Goal: Information Seeking & Learning: Learn about a topic

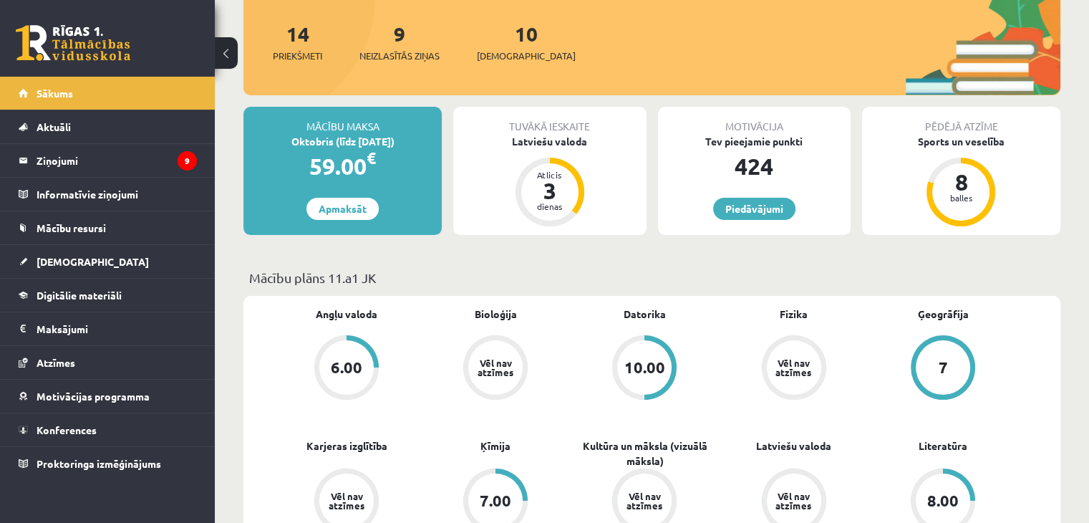
scroll to position [168, 0]
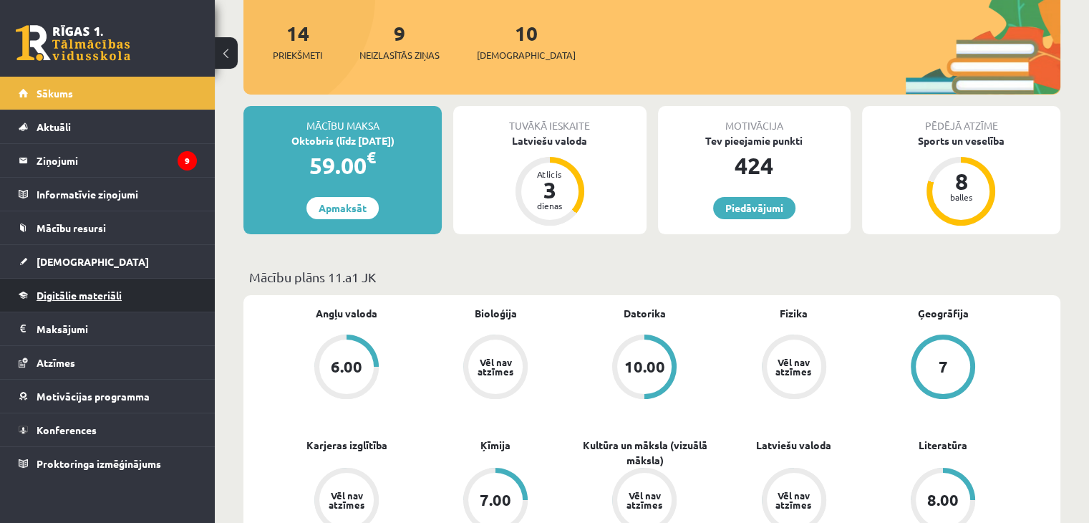
click at [55, 296] on span "Digitālie materiāli" at bounding box center [79, 295] width 85 height 13
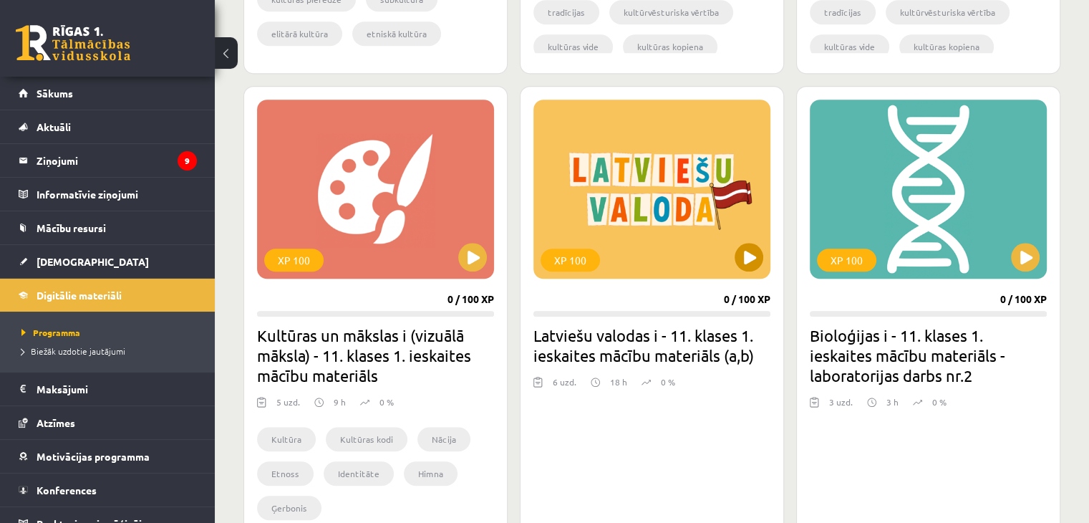
scroll to position [1262, 0]
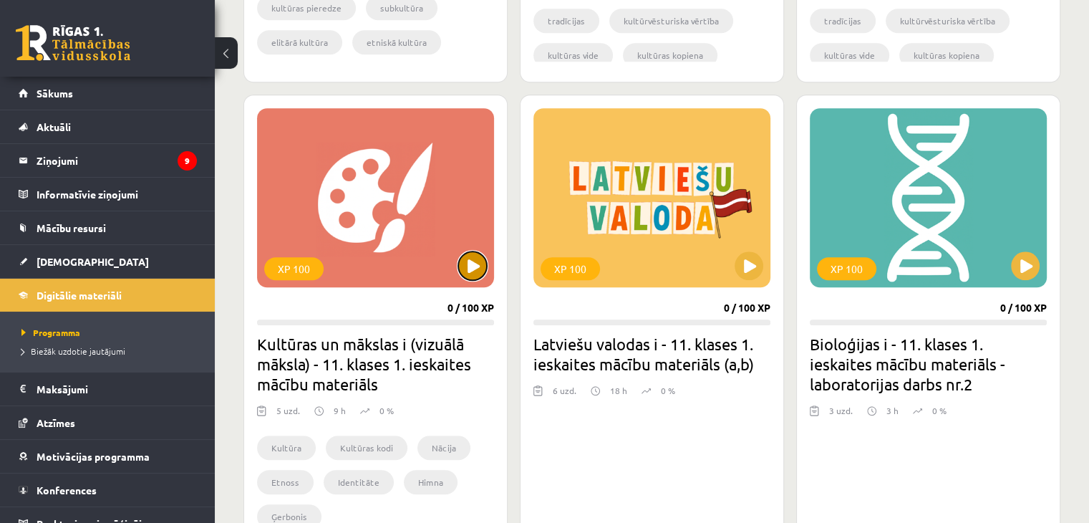
click at [473, 276] on button at bounding box center [472, 265] width 29 height 29
click at [149, 164] on legend "Ziņojumi 9" at bounding box center [117, 160] width 160 height 33
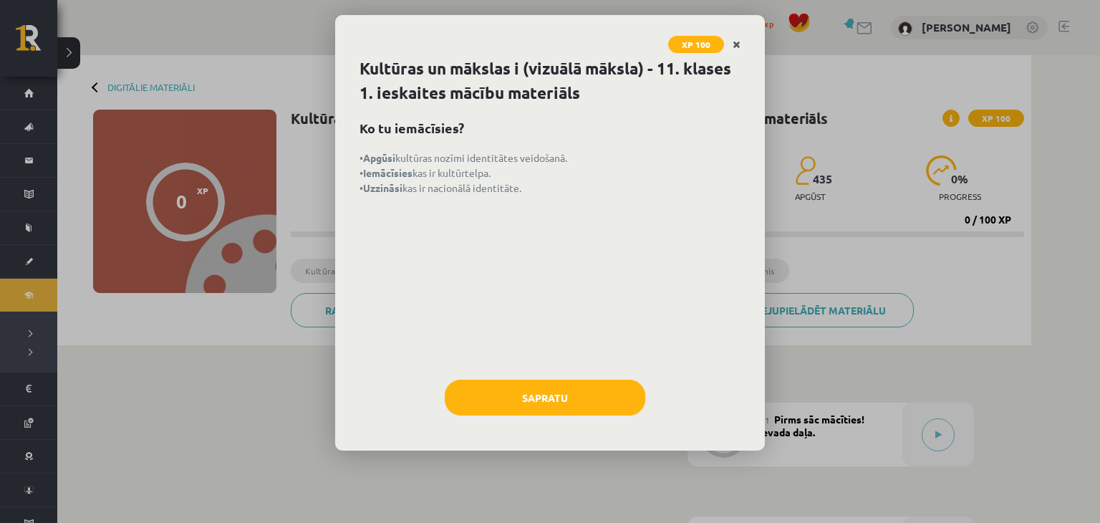
click at [728, 49] on link "Close" at bounding box center [736, 45] width 25 height 28
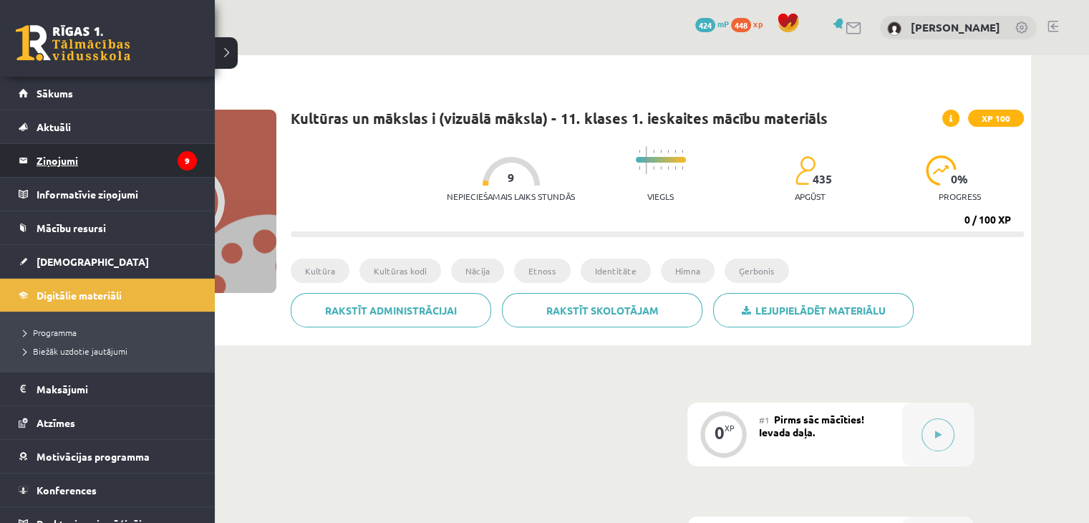
click at [92, 163] on legend "Ziņojumi 9" at bounding box center [117, 160] width 160 height 33
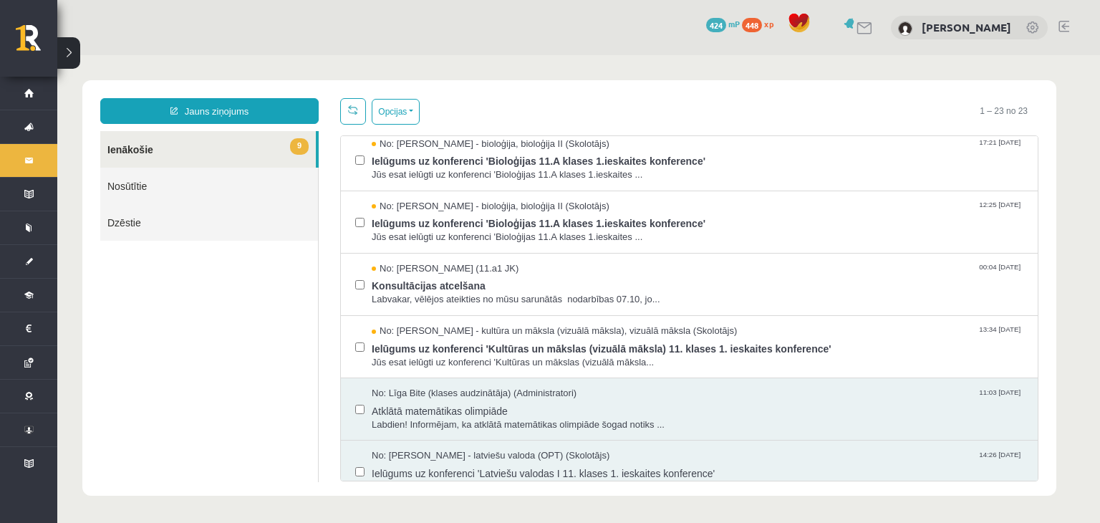
scroll to position [321, 0]
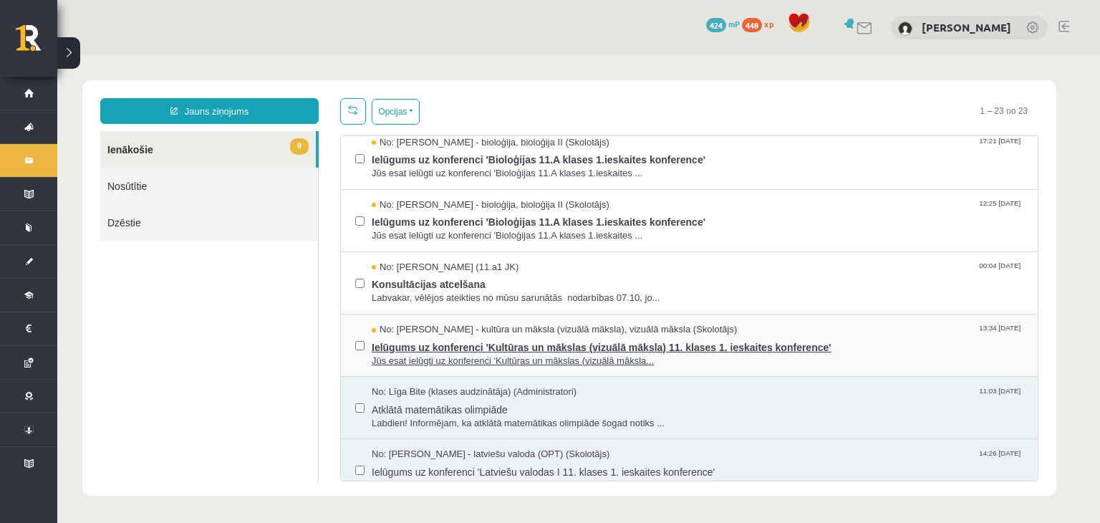
click at [458, 350] on span "Ielūgums uz konferenci 'Kultūras un mākslas (vizuālā māksla) 11. klases 1. iesk…" at bounding box center [698, 346] width 652 height 18
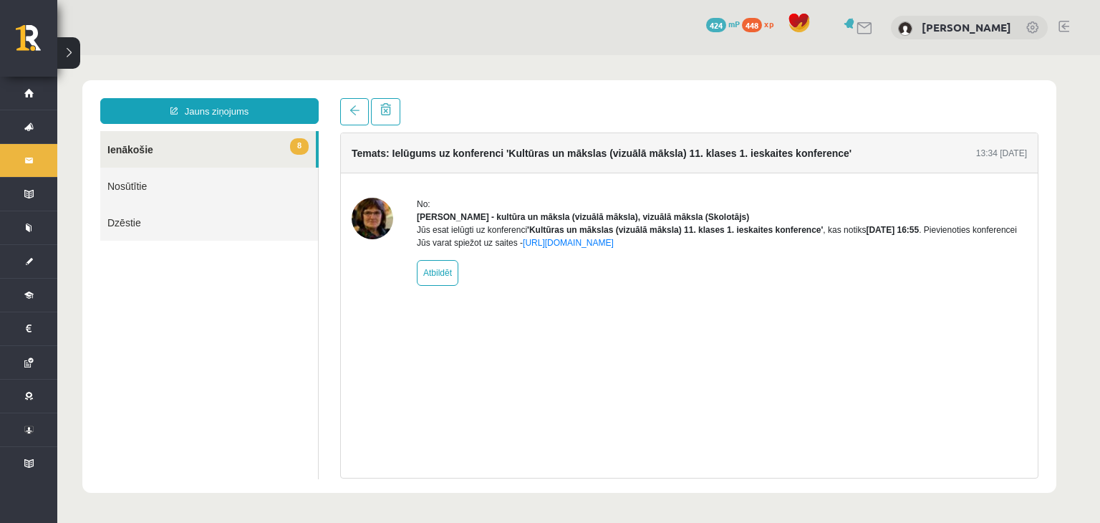
scroll to position [0, 0]
click at [355, 115] on span at bounding box center [355, 110] width 10 height 10
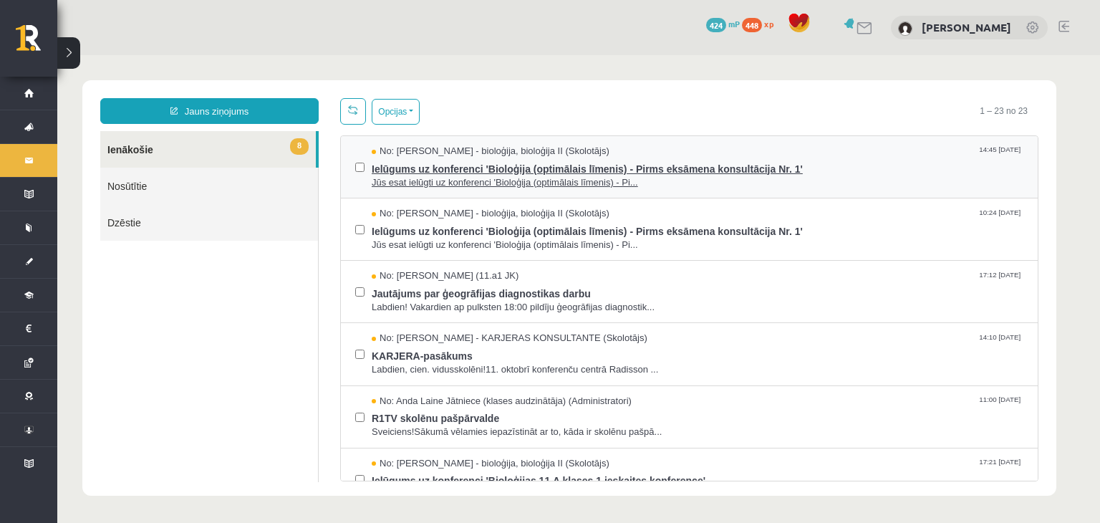
click at [471, 172] on span "Ielūgums uz konferenci 'Bioloģija (optimālais līmenis) - Pirms eksāmena konsult…" at bounding box center [698, 167] width 652 height 18
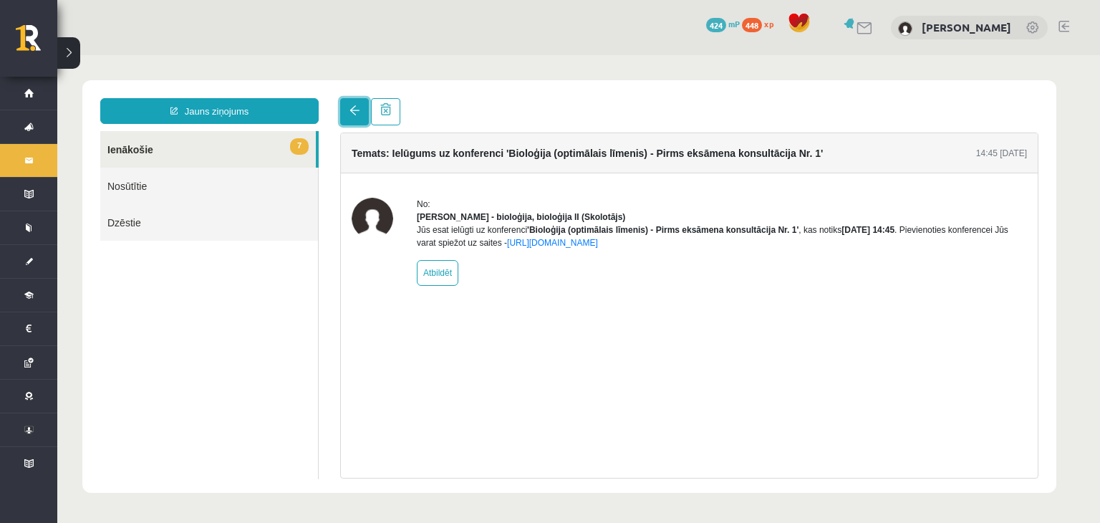
click at [346, 111] on link at bounding box center [354, 111] width 29 height 27
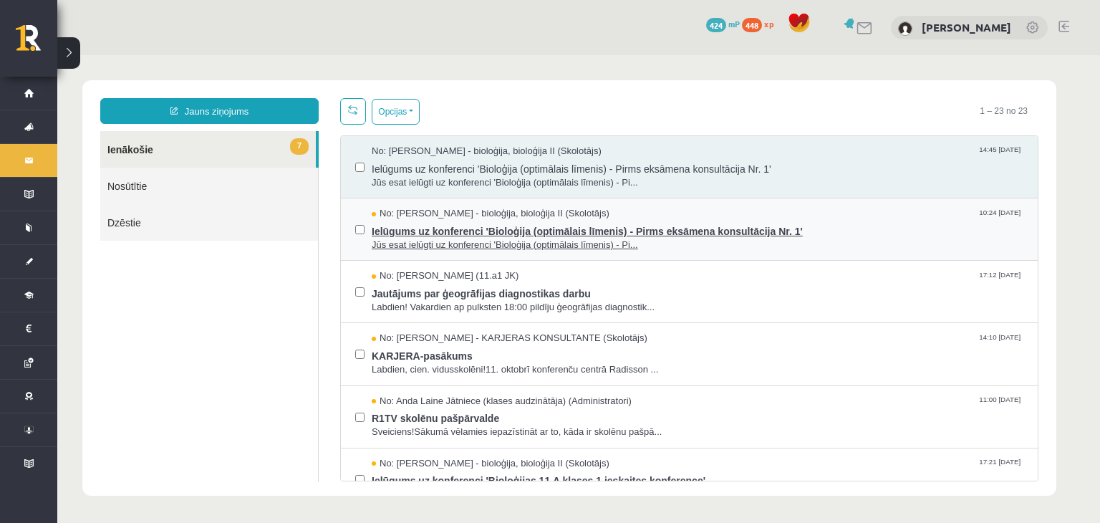
click at [406, 248] on span "Jūs esat ielūgti uz konferenci 'Bioloģija (optimālais līmenis) - Pi..." at bounding box center [698, 246] width 652 height 14
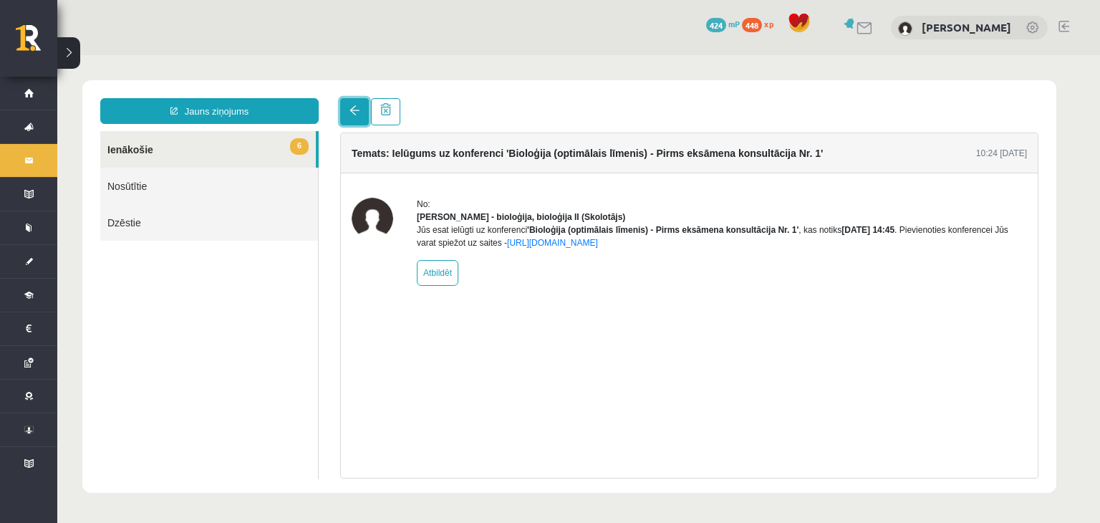
click at [353, 121] on link at bounding box center [354, 111] width 29 height 27
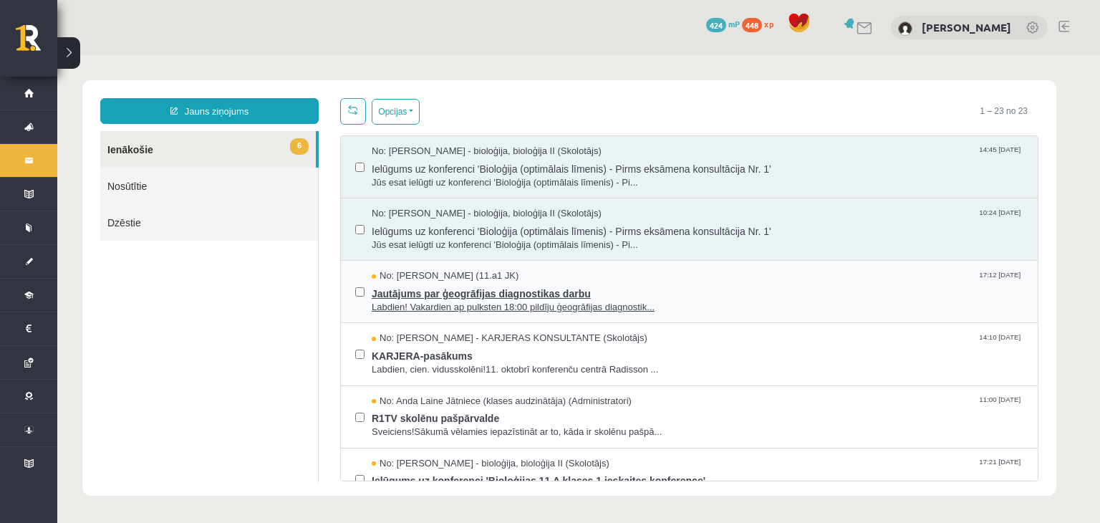
click at [403, 276] on span "No: Izabella Graudiņa (11.a1 JK)" at bounding box center [445, 276] width 147 height 14
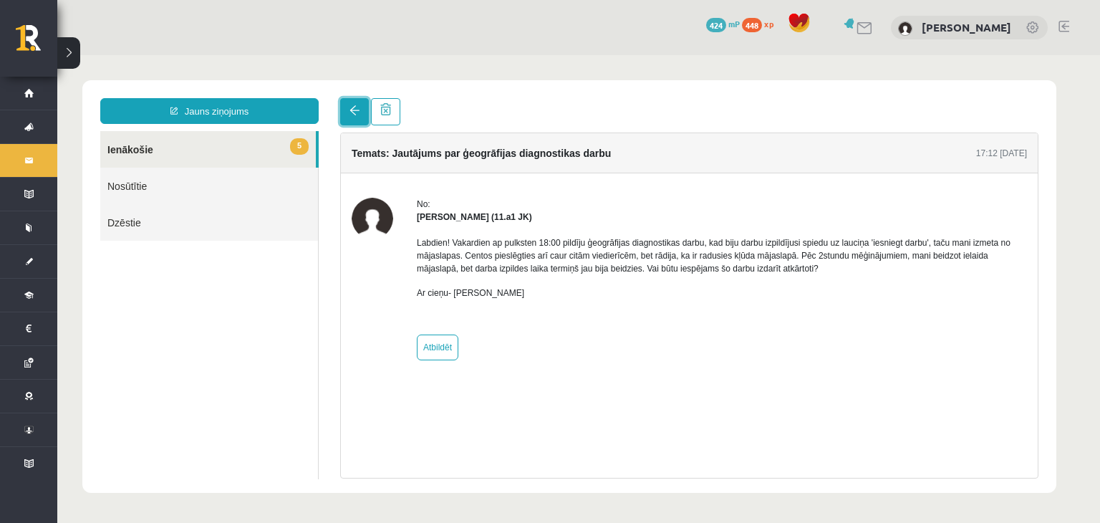
click at [357, 108] on span at bounding box center [355, 110] width 10 height 10
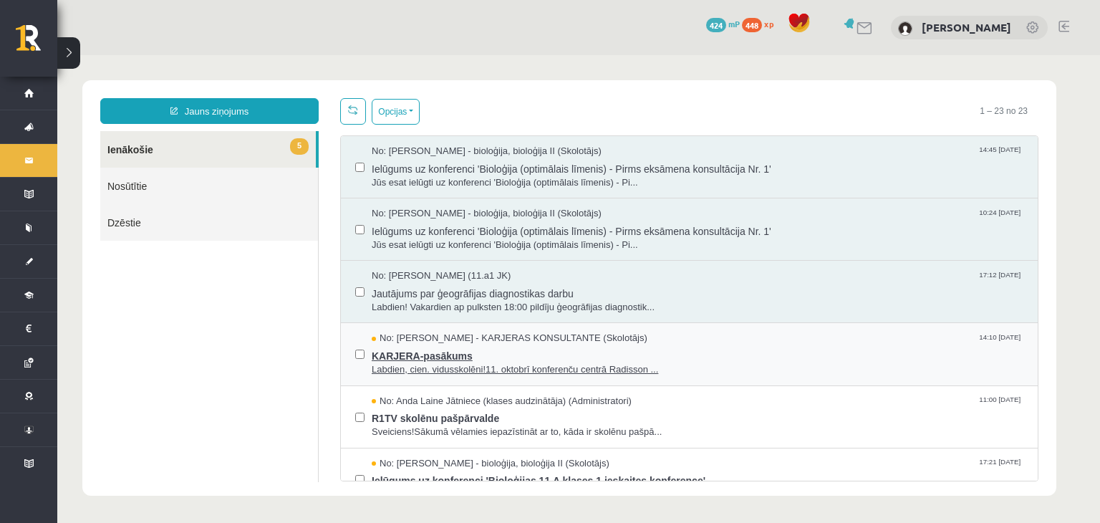
click at [420, 356] on span "KARJERA-pasākums" at bounding box center [698, 354] width 652 height 18
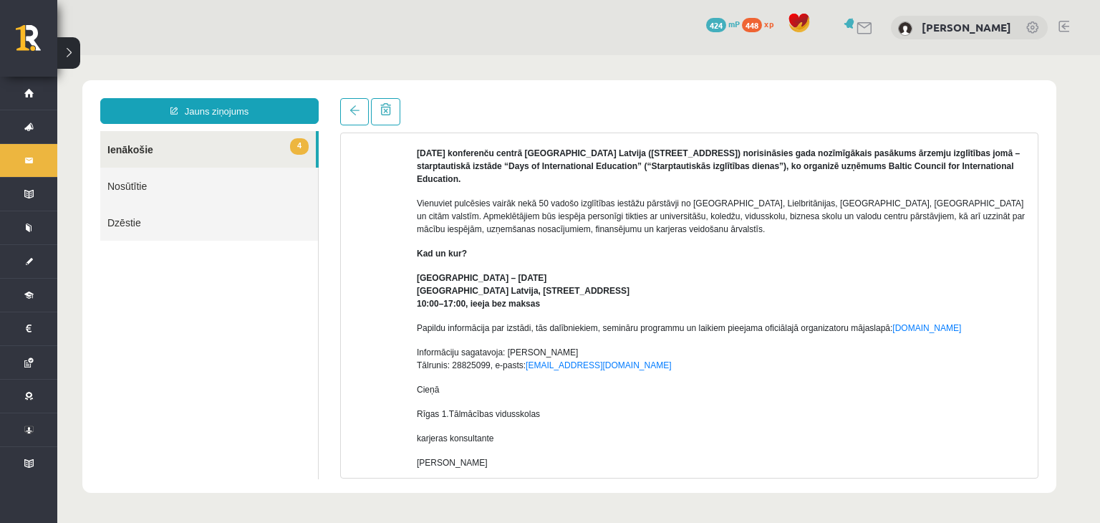
scroll to position [112, 0]
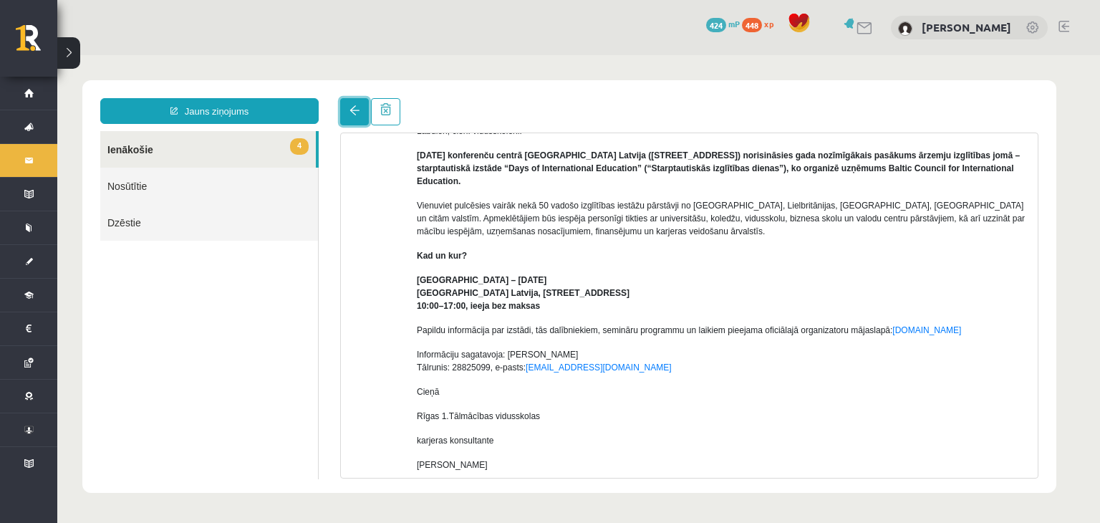
click at [344, 105] on link at bounding box center [354, 111] width 29 height 27
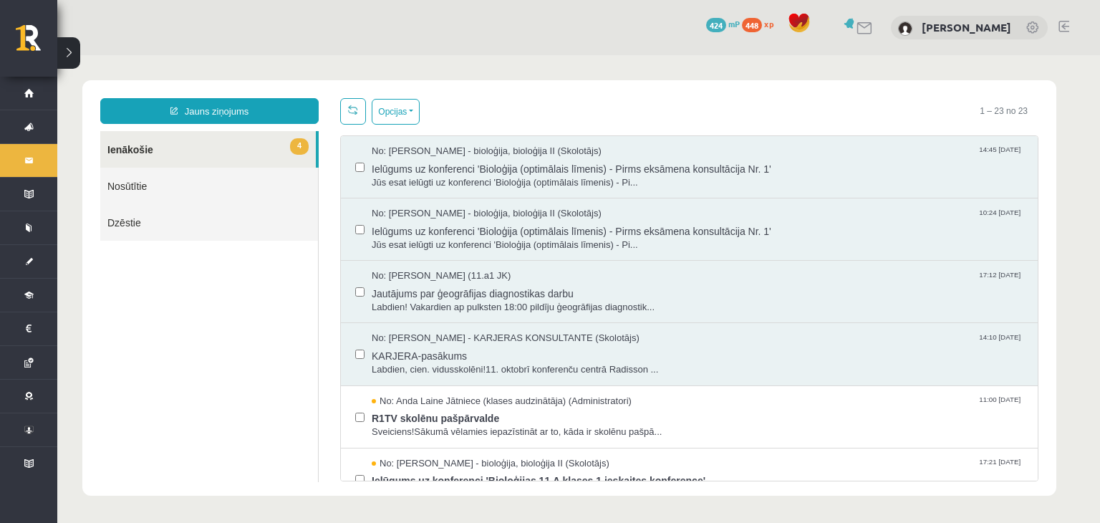
scroll to position [0, 0]
click at [385, 423] on span "R1TV skolēnu pašpārvalde" at bounding box center [698, 417] width 652 height 18
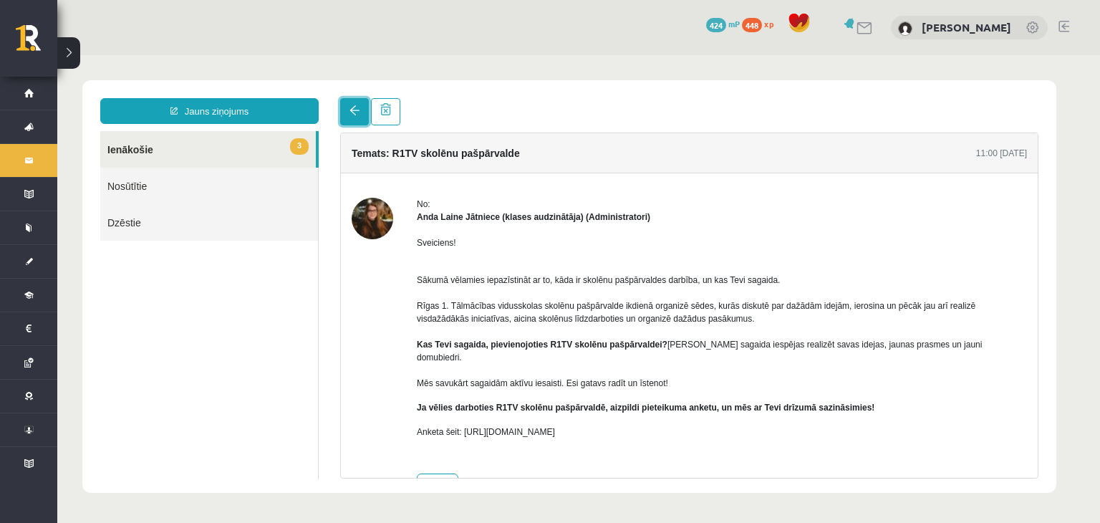
click at [355, 101] on link at bounding box center [354, 111] width 29 height 27
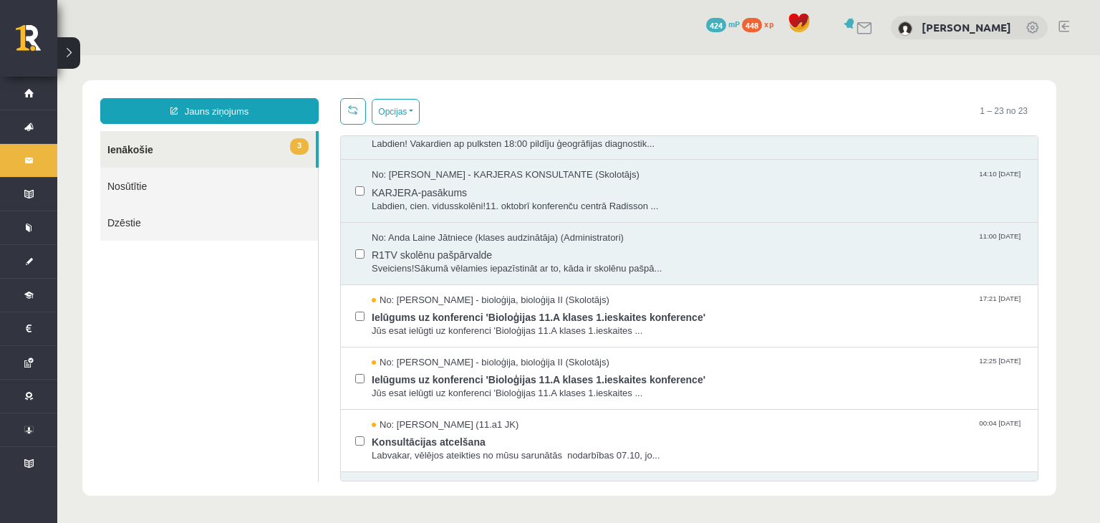
scroll to position [165, 0]
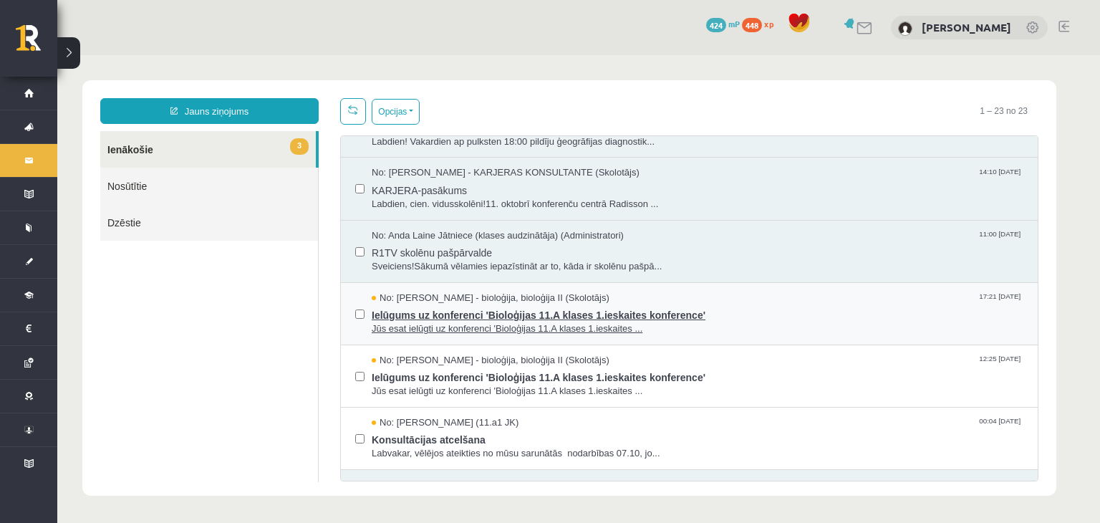
click at [423, 312] on span "Ielūgums uz konferenci 'Bioloģijas 11.A klases 1.ieskaites konference'" at bounding box center [698, 313] width 652 height 18
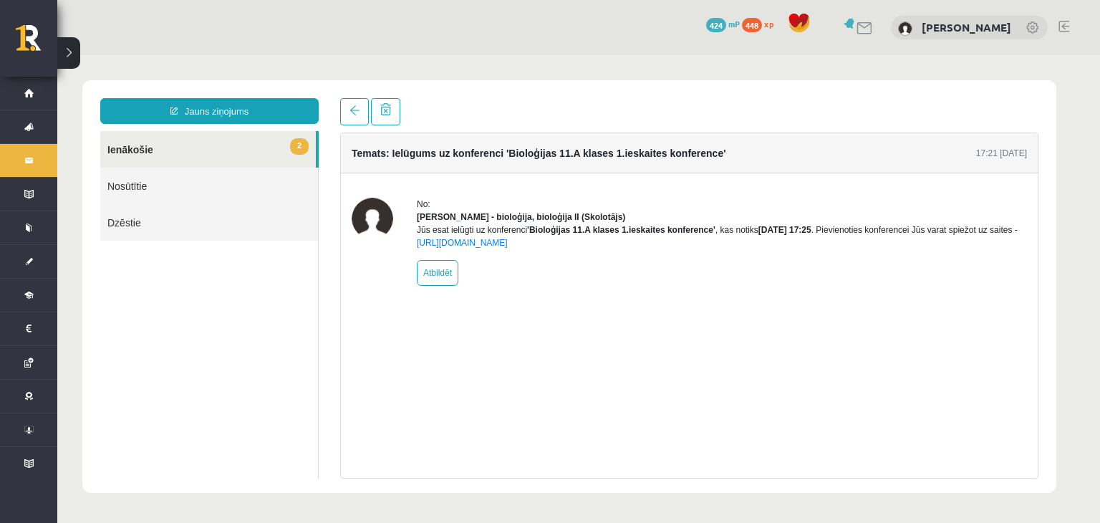
scroll to position [0, 0]
click at [351, 107] on span at bounding box center [355, 110] width 10 height 10
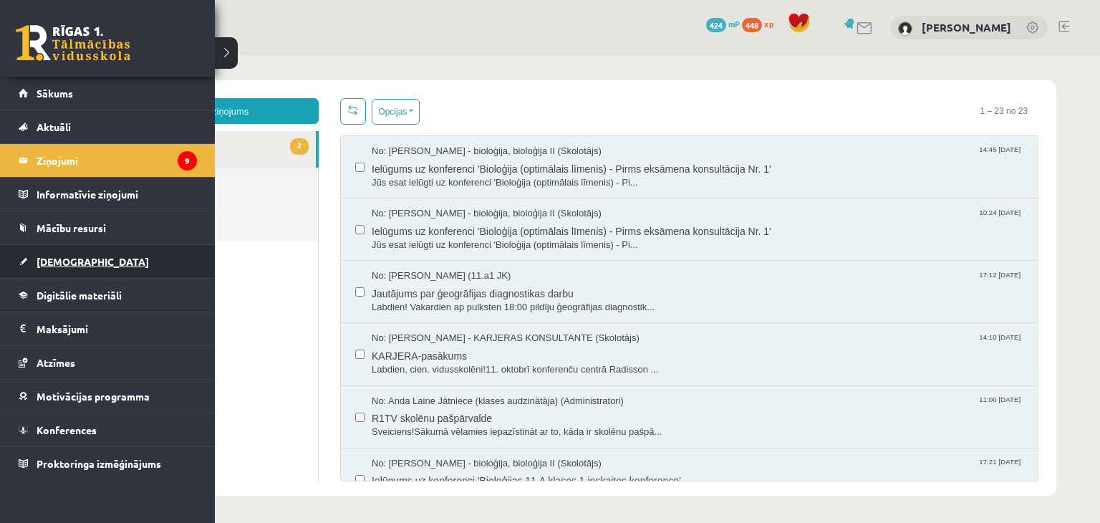
click at [69, 254] on link "[DEMOGRAPHIC_DATA]" at bounding box center [108, 261] width 178 height 33
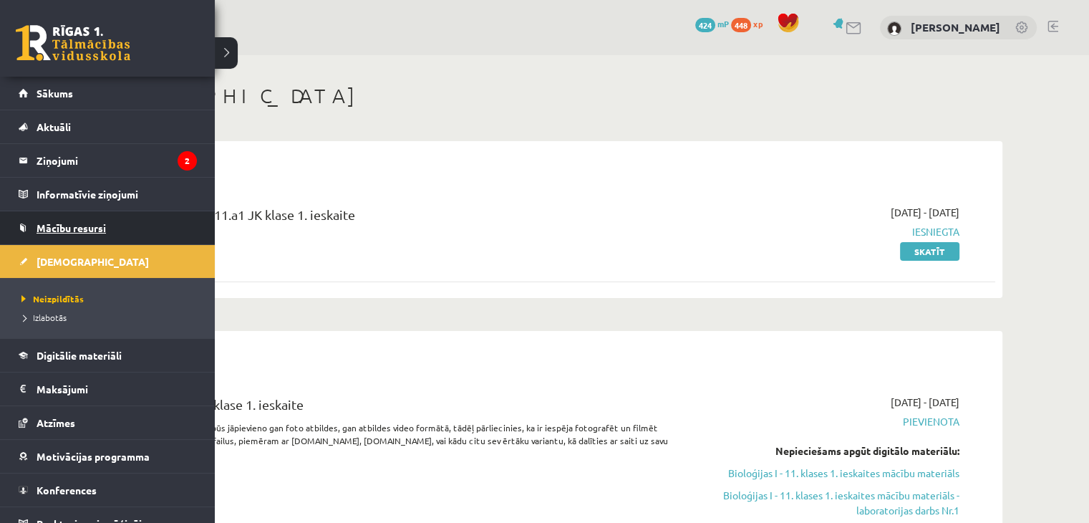
click at [67, 225] on span "Mācību resursi" at bounding box center [71, 227] width 69 height 13
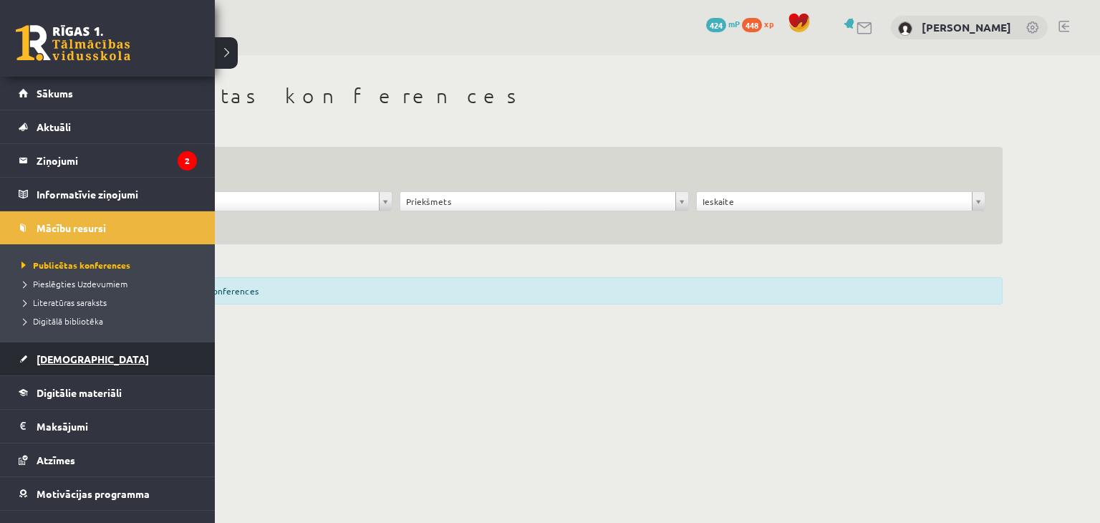
click at [49, 351] on link "[DEMOGRAPHIC_DATA]" at bounding box center [108, 358] width 178 height 33
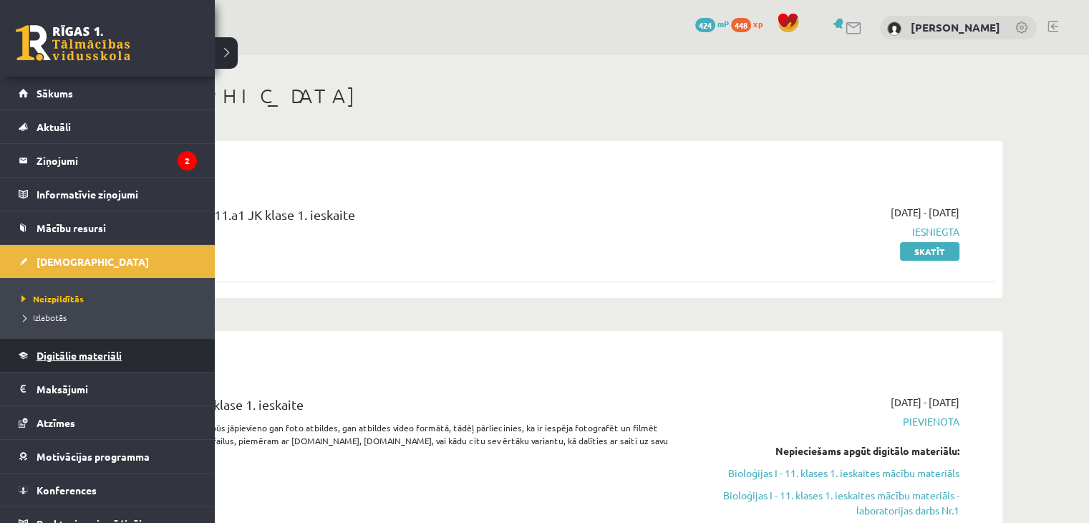
click at [69, 347] on link "Digitālie materiāli" at bounding box center [108, 355] width 178 height 33
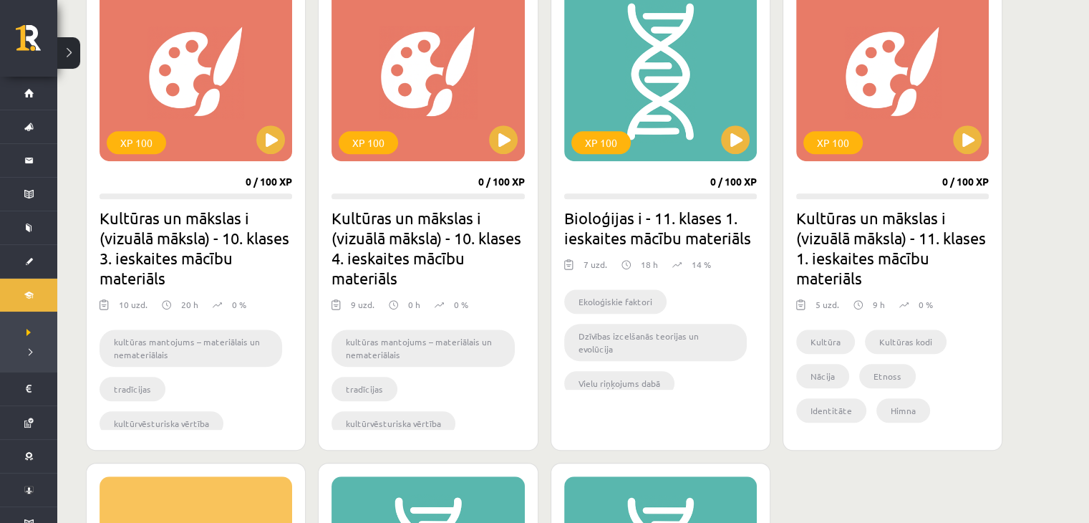
scroll to position [936, 0]
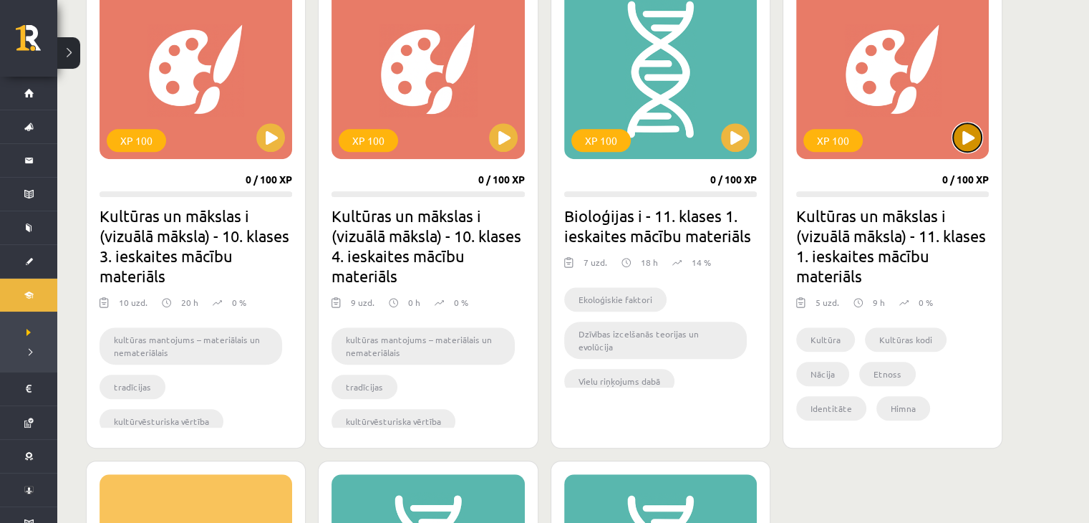
click at [977, 147] on button at bounding box center [967, 137] width 29 height 29
click at [962, 154] on div "XP 100" at bounding box center [893, 69] width 193 height 179
click at [967, 155] on div "XP 100" at bounding box center [893, 69] width 193 height 179
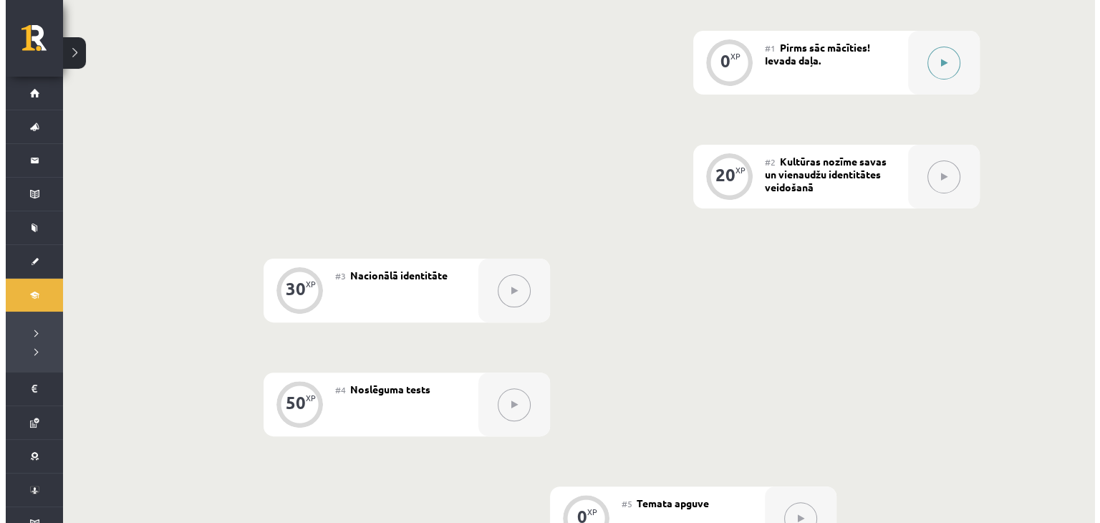
scroll to position [367, 0]
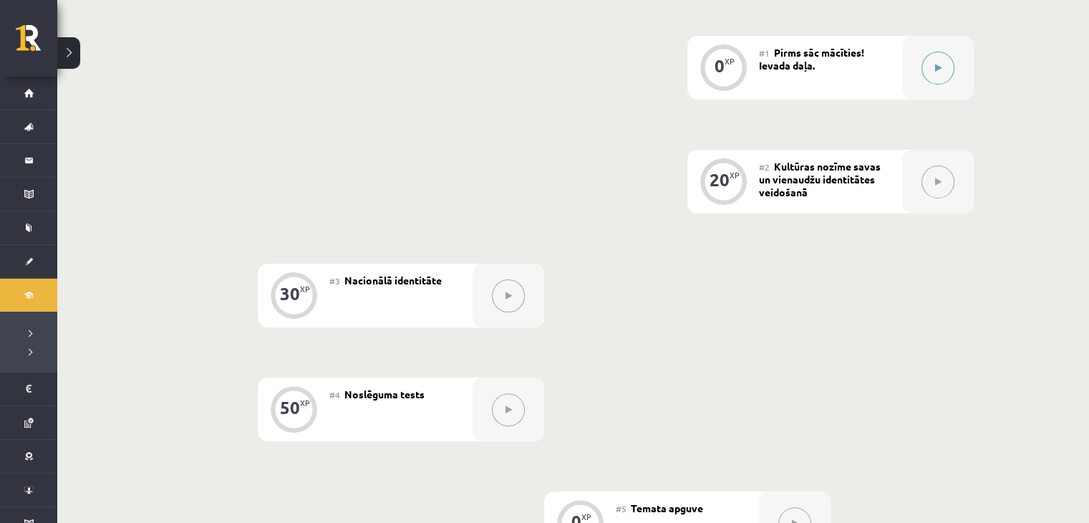
click at [937, 65] on icon at bounding box center [938, 68] width 6 height 9
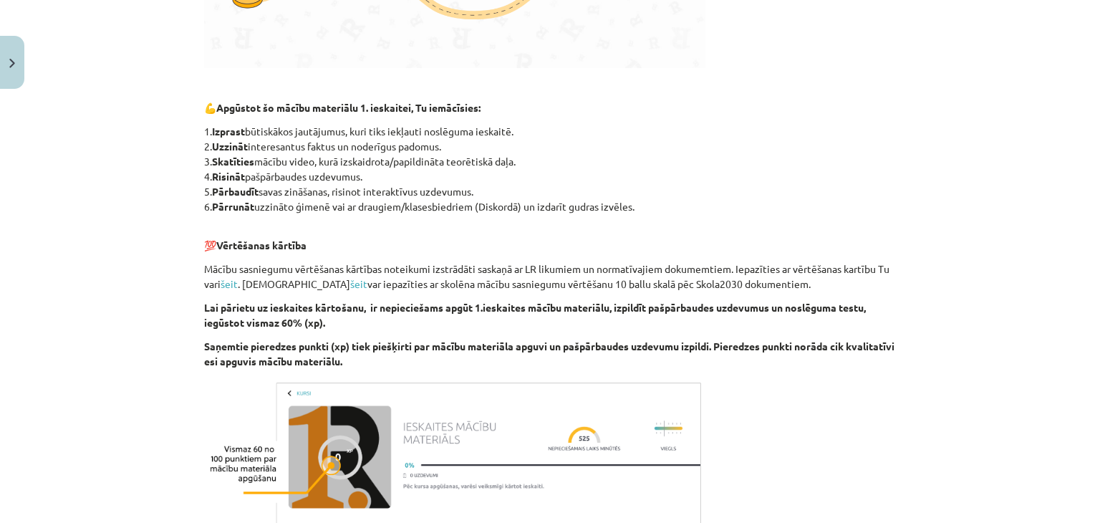
scroll to position [784, 0]
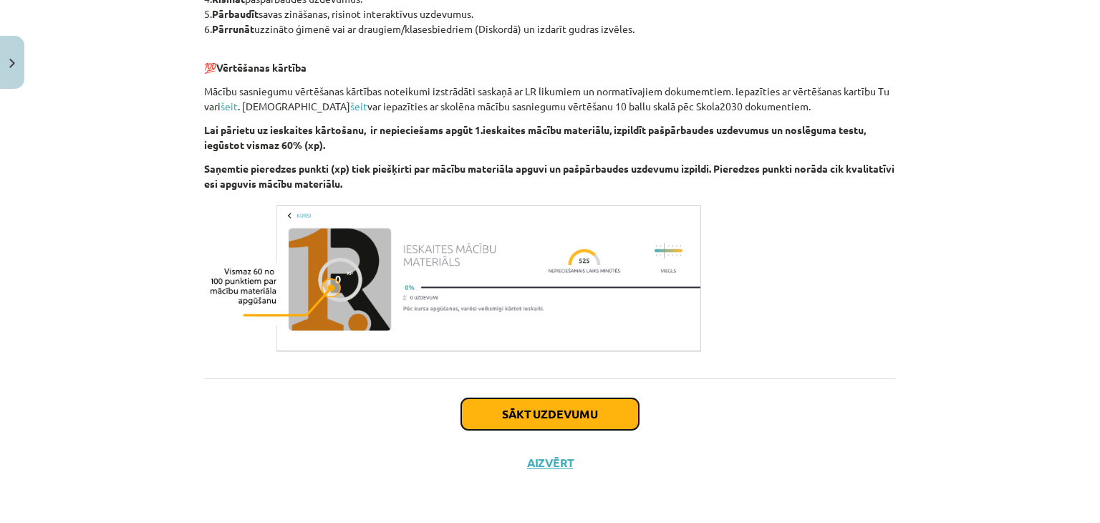
click at [491, 418] on button "Sākt uzdevumu" at bounding box center [550, 414] width 178 height 32
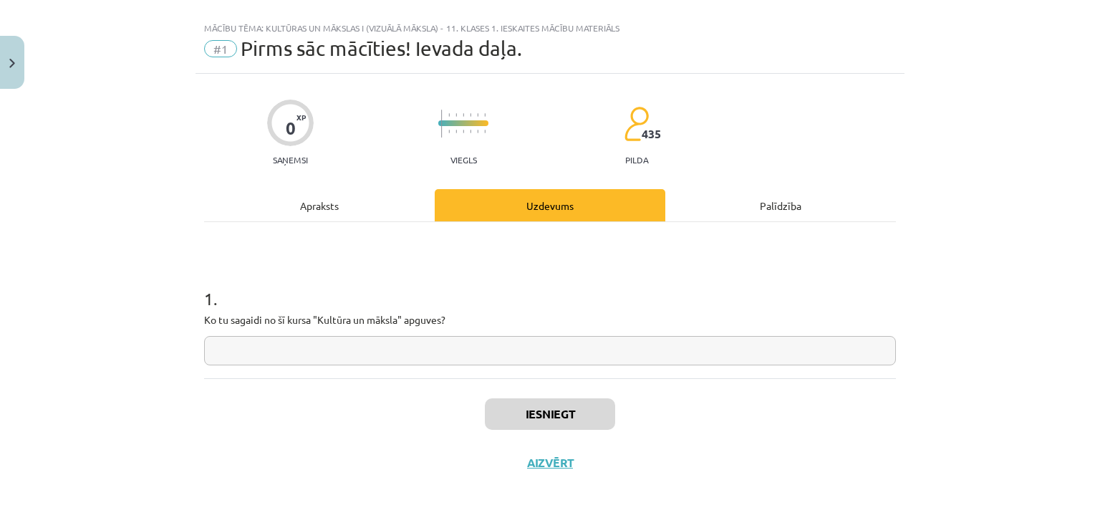
scroll to position [21, 0]
click at [474, 355] on input "text" at bounding box center [550, 351] width 692 height 29
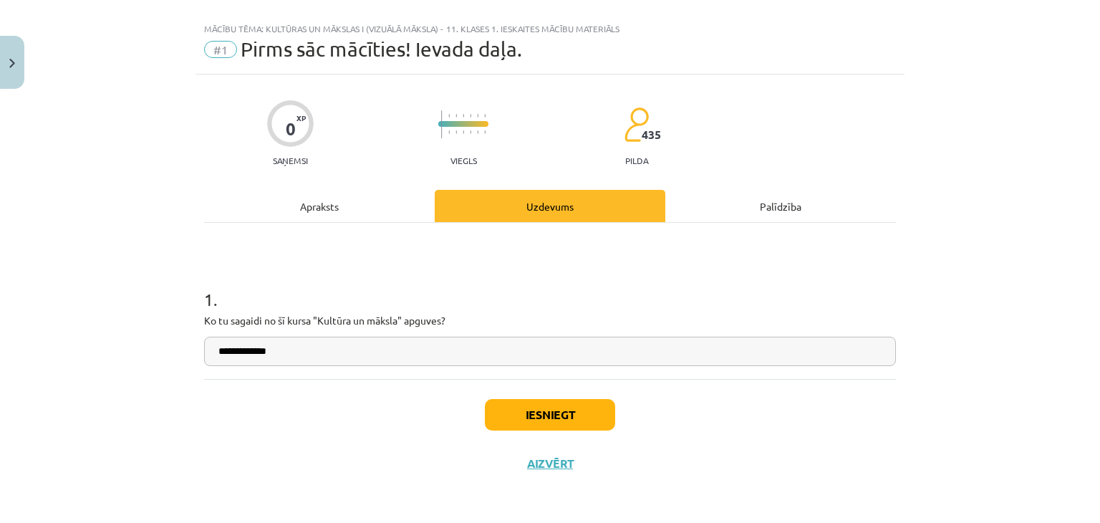
type input "**********"
click at [601, 415] on button "Iesniegt" at bounding box center [550, 415] width 130 height 32
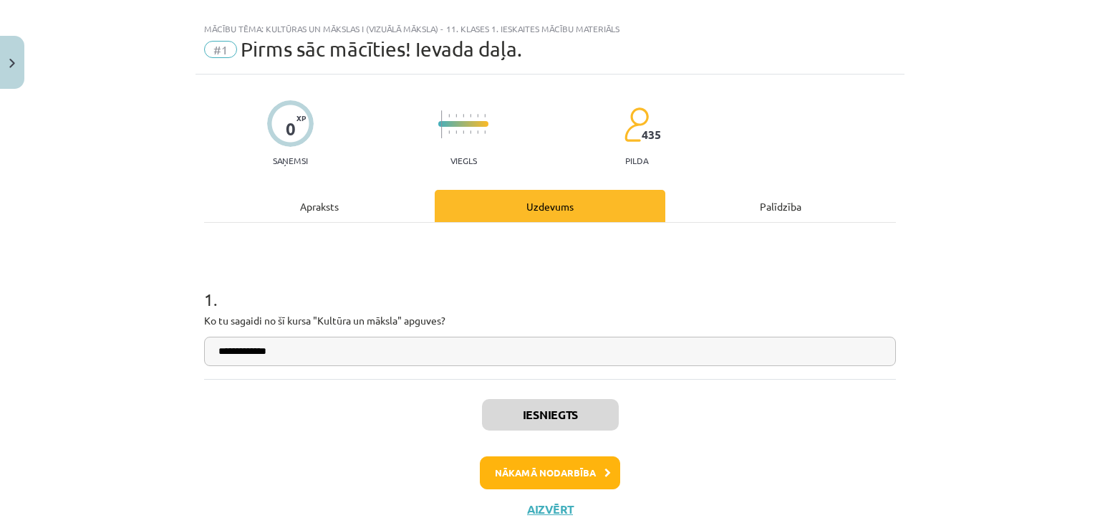
scroll to position [367, 0]
click at [597, 470] on button "Nākamā nodarbība" at bounding box center [550, 472] width 140 height 33
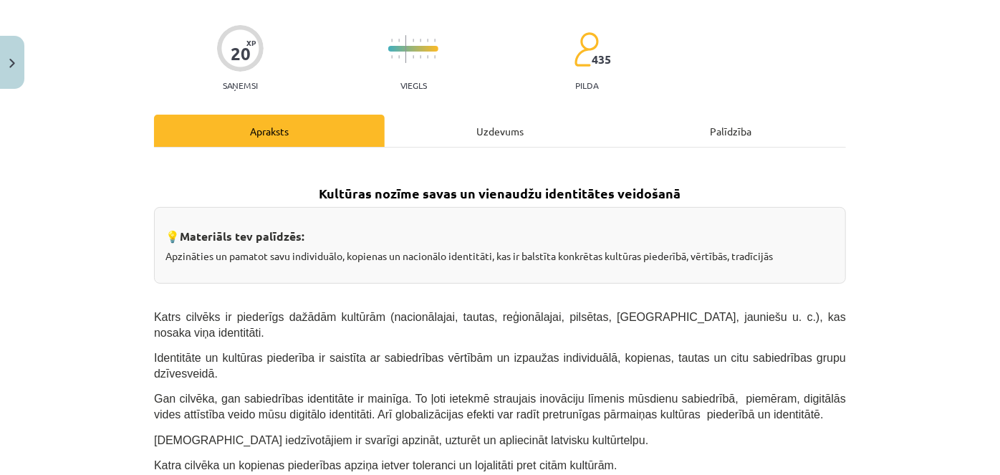
scroll to position [96, 0]
drag, startPoint x: 1046, startPoint y: 1, endPoint x: 668, endPoint y: 299, distance: 480.5
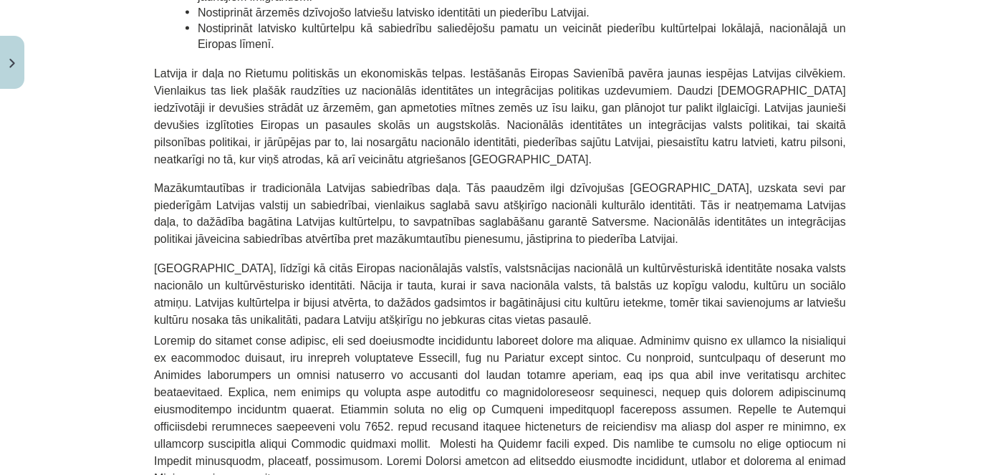
scroll to position [1157, 0]
click at [458, 336] on span at bounding box center [500, 411] width 692 height 150
click at [447, 336] on span at bounding box center [500, 411] width 692 height 150
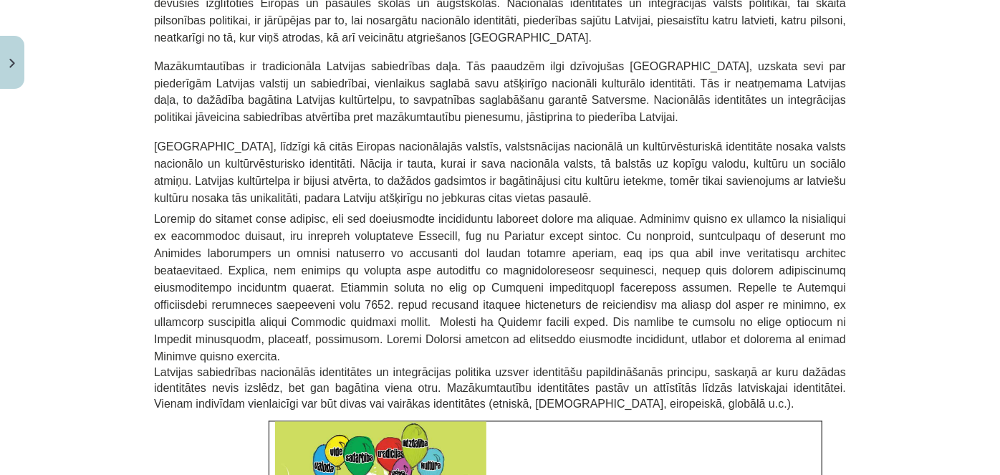
scroll to position [1279, 0]
click at [447, 367] on span "Latvijas sabiedrības nacionālās identitātes un integrācijas politika uzsver ide…" at bounding box center [500, 389] width 692 height 44
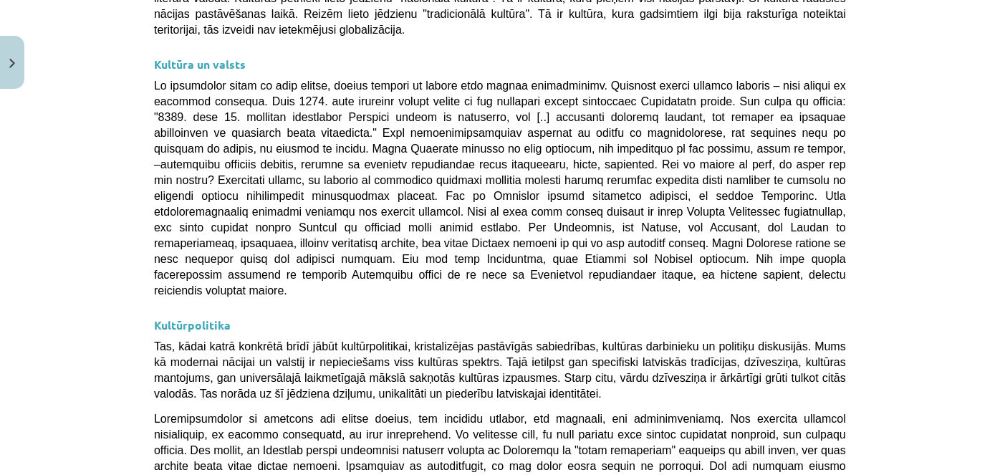
scroll to position [3861, 0]
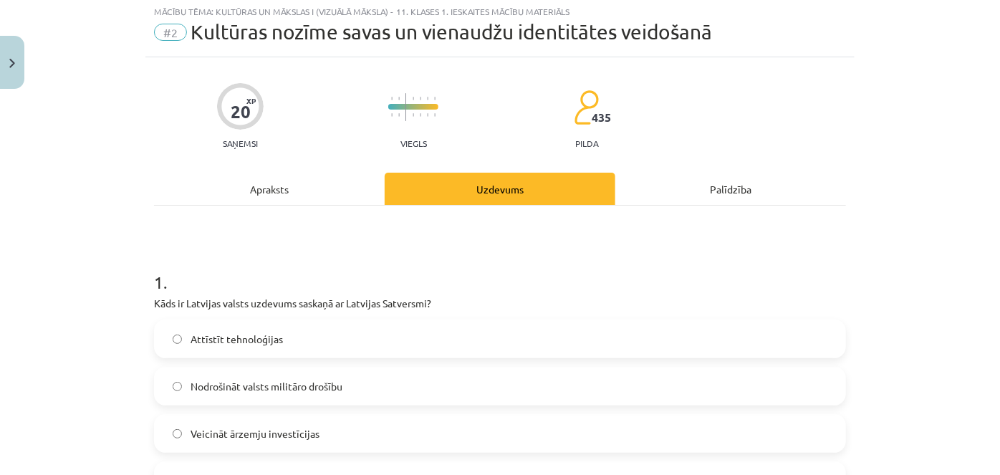
scroll to position [36, 0]
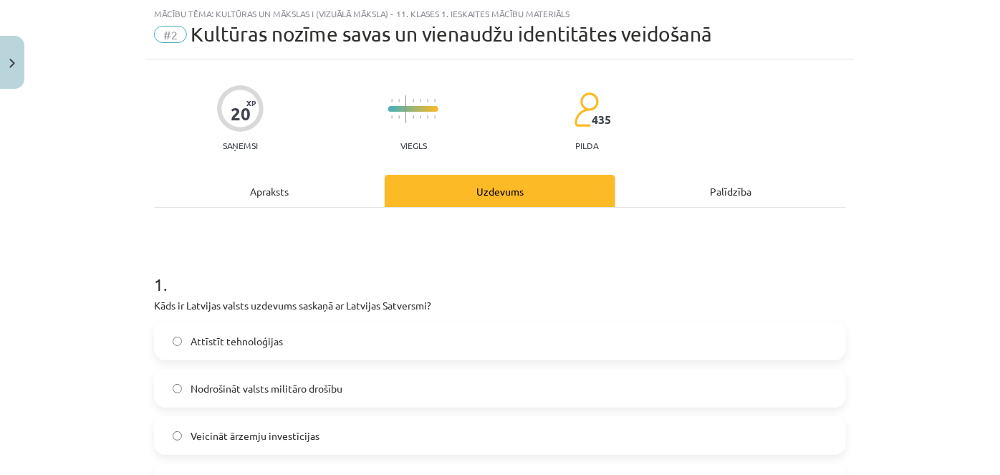
click at [218, 385] on span "Nodrošināt valsts militāro drošību" at bounding box center [267, 388] width 152 height 15
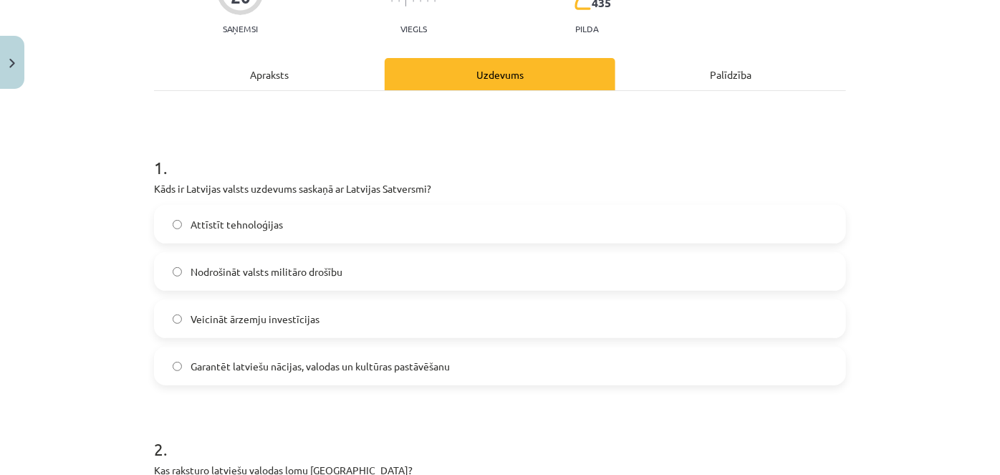
scroll to position [153, 0]
drag, startPoint x: 223, startPoint y: 377, endPoint x: 184, endPoint y: 371, distance: 39.8
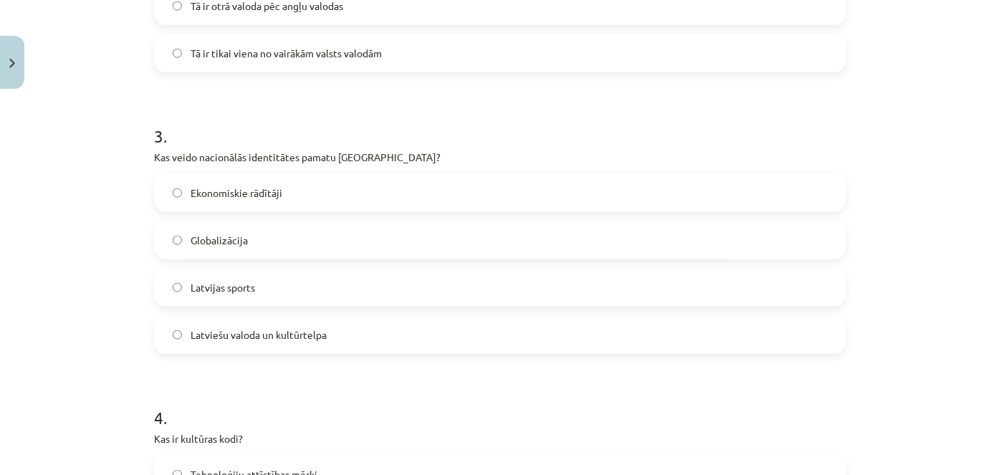
scroll to position [749, 0]
click at [160, 336] on label "Latviešu valoda un kultūrtelpa" at bounding box center [499, 333] width 689 height 36
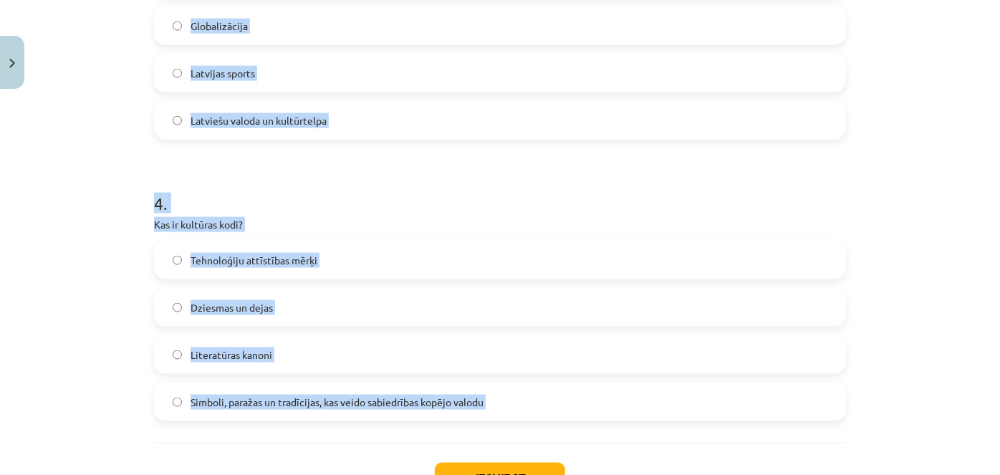
scroll to position [1073, 0]
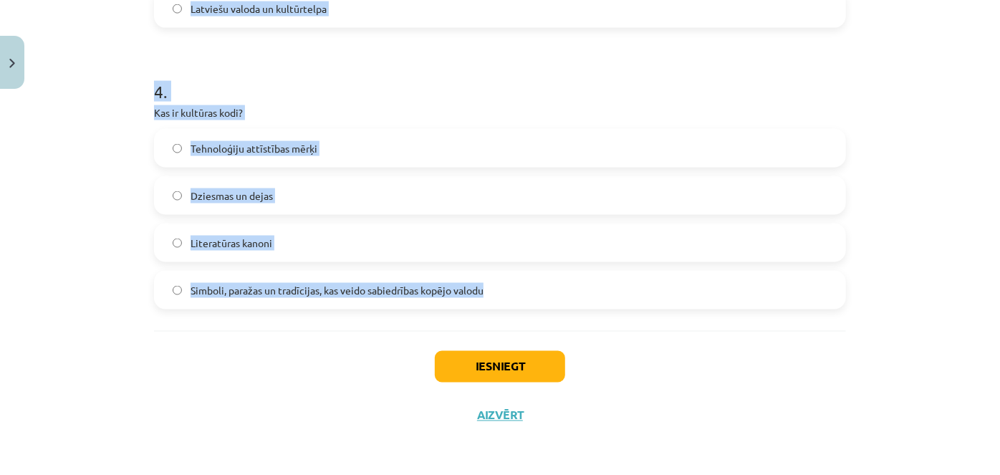
drag, startPoint x: 130, startPoint y: 319, endPoint x: 538, endPoint y: 304, distance: 408.6
click at [538, 304] on div "Mācību tēma: Kultūras un mākslas i (vizuālā māksla) - 11. klases 1. ieskaites m…" at bounding box center [500, 237] width 1000 height 475
copy form "1 . Kāds ir Latvijas valsts uzdevums saskaņā ar Latvijas Satversmi? Attīstīt te…"
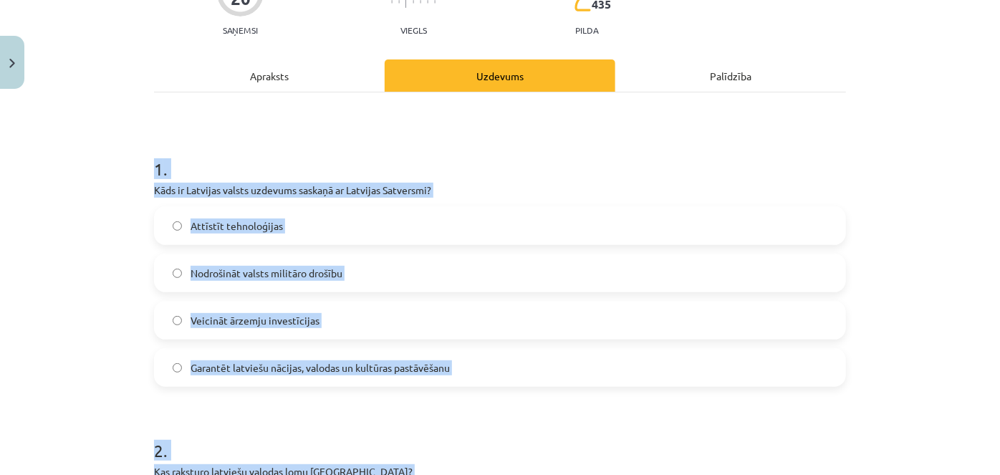
scroll to position [0, 0]
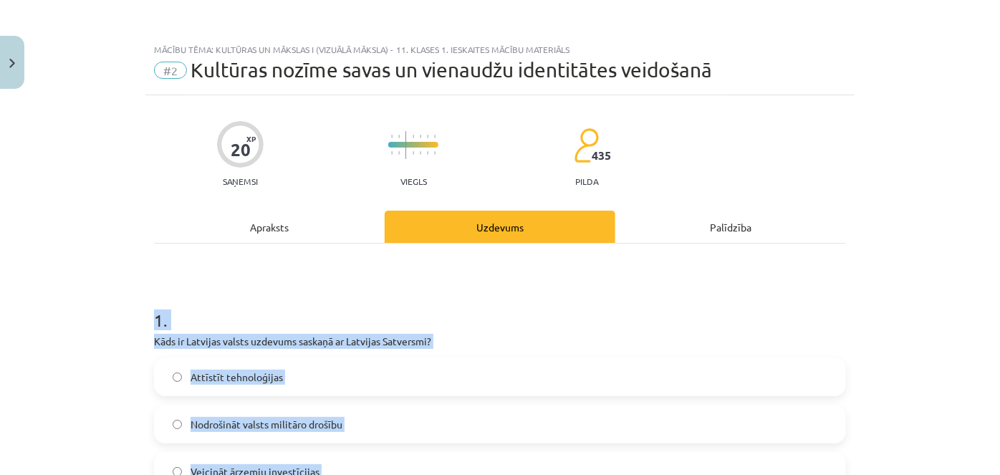
click at [275, 293] on h1 "1 ." at bounding box center [500, 307] width 692 height 44
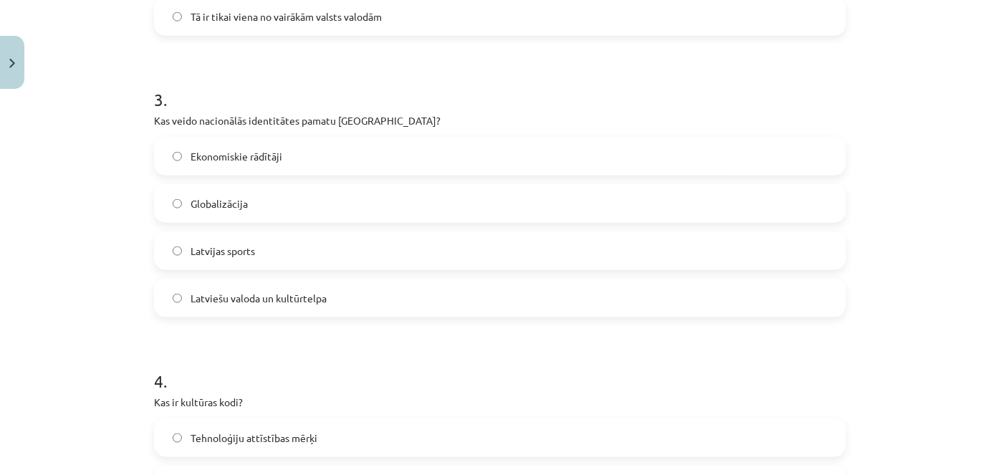
scroll to position [1073, 0]
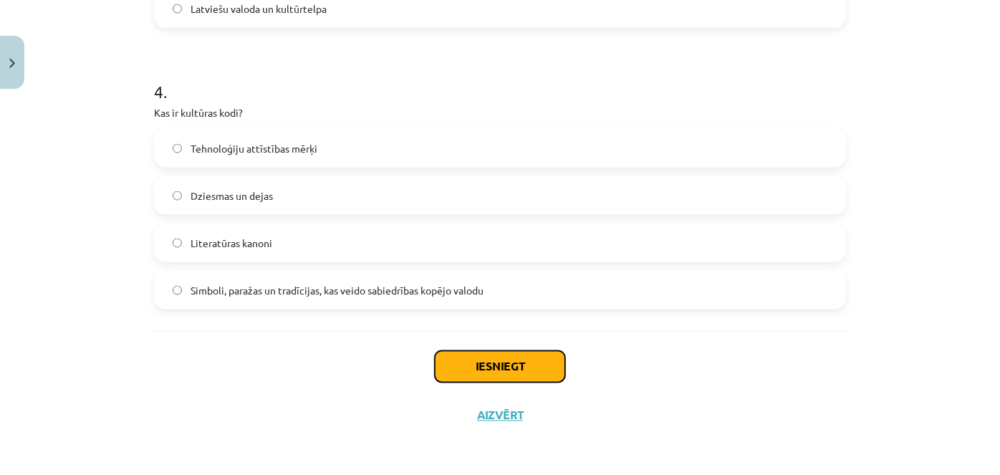
click at [458, 371] on button "Iesniegt" at bounding box center [500, 367] width 130 height 32
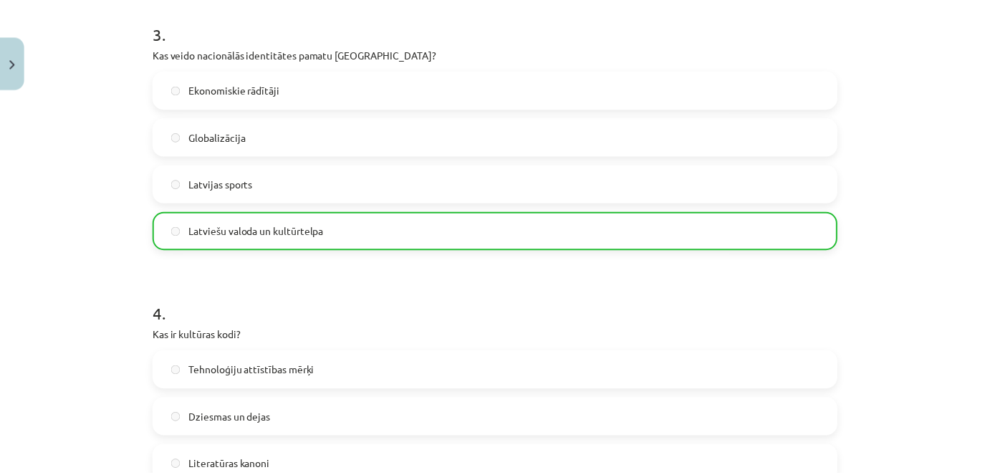
scroll to position [1117, 0]
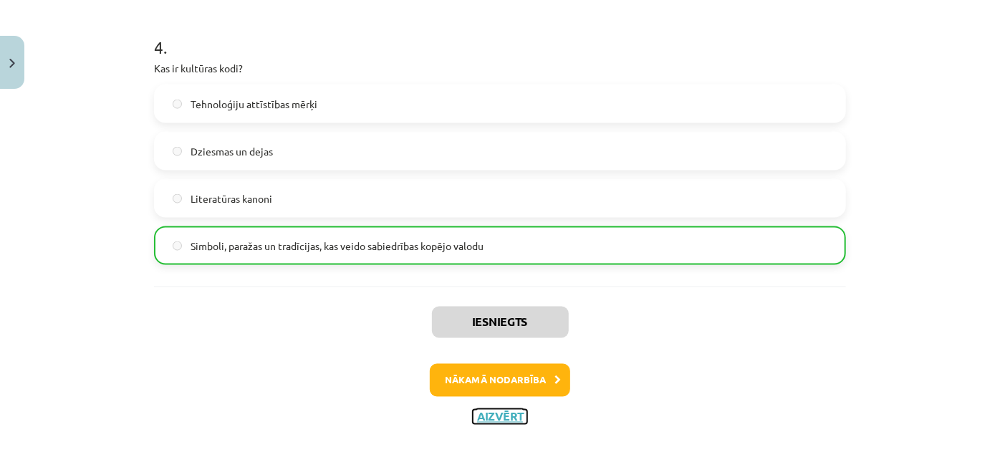
click at [486, 413] on button "Aizvērt" at bounding box center [500, 417] width 54 height 14
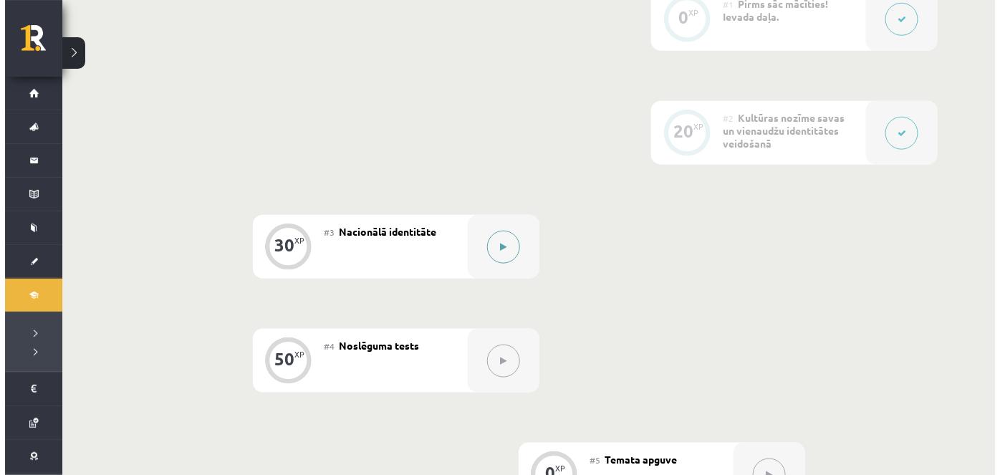
scroll to position [416, 0]
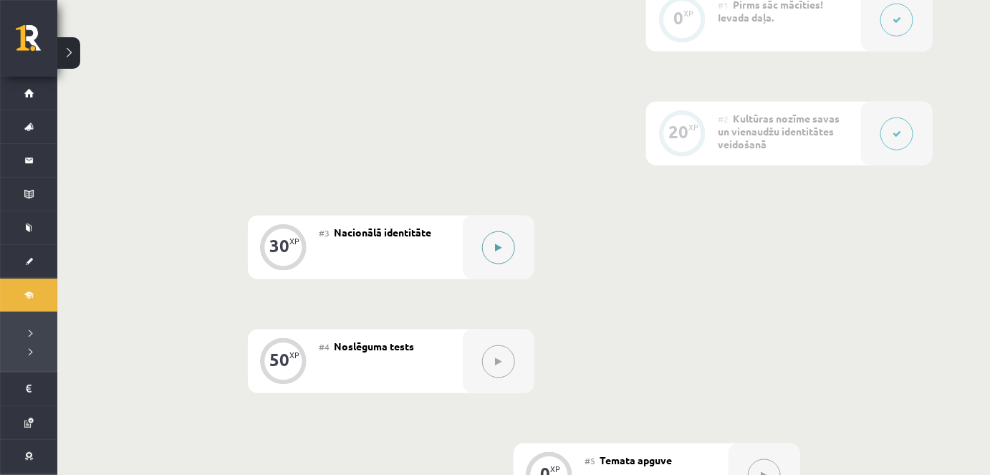
click at [510, 246] on button at bounding box center [498, 247] width 33 height 33
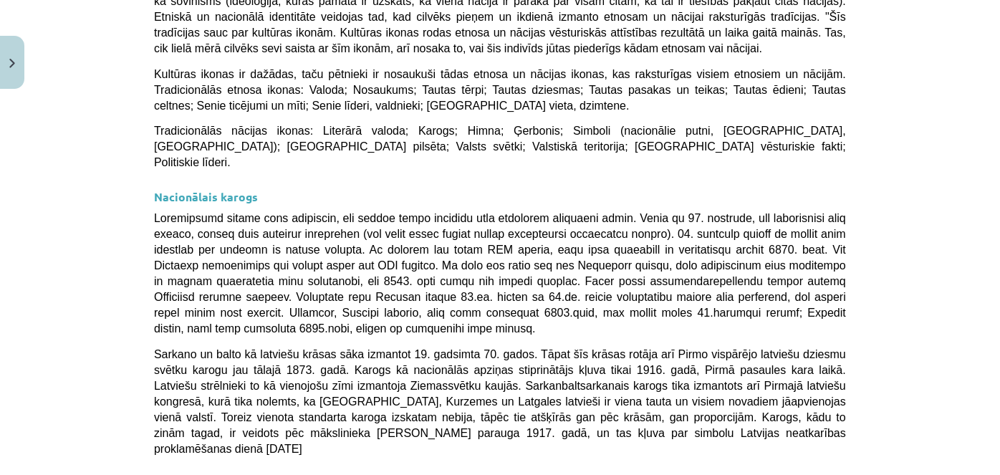
scroll to position [419, 0]
click at [371, 347] on span "Sarkano un balto kā latviešu krāsas sāka izmantot 19. gadsimta 70. gados. Tāpat…" at bounding box center [500, 400] width 692 height 107
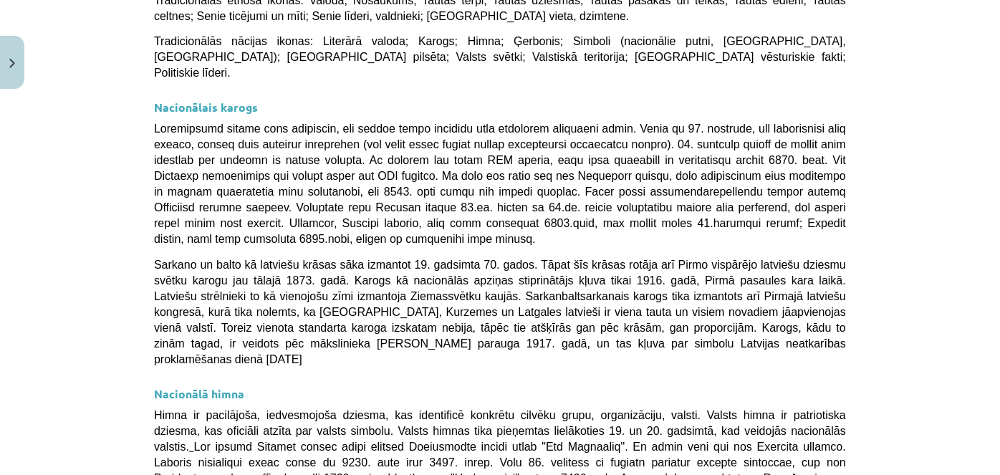
scroll to position [514, 0]
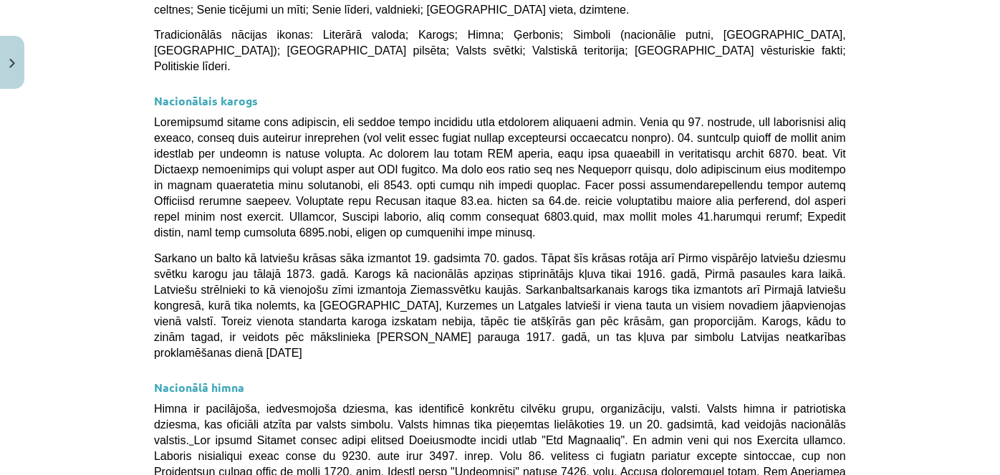
click at [371, 312] on div "💡 Materiāls tev palīdzēs: Saprast nacionālā karoga, nacionālās himnas un ģērboņ…" at bounding box center [500, 375] width 692 height 1267
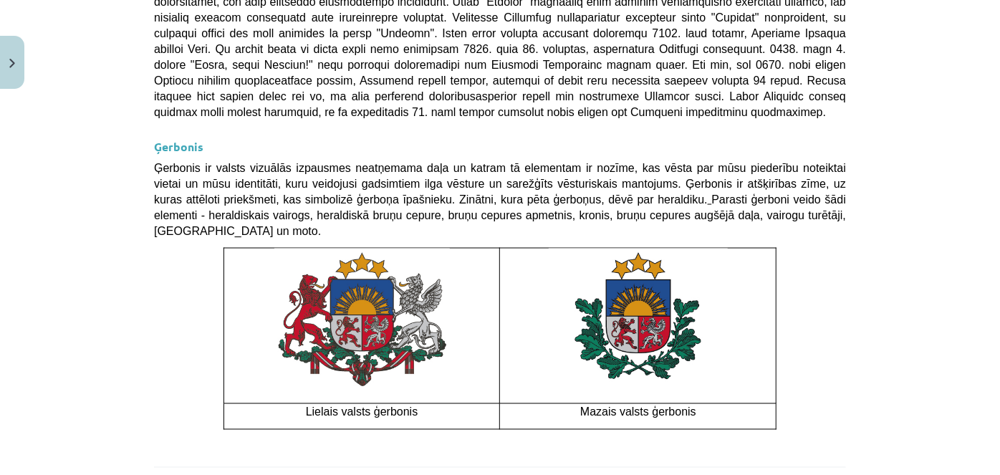
scroll to position [1079, 0]
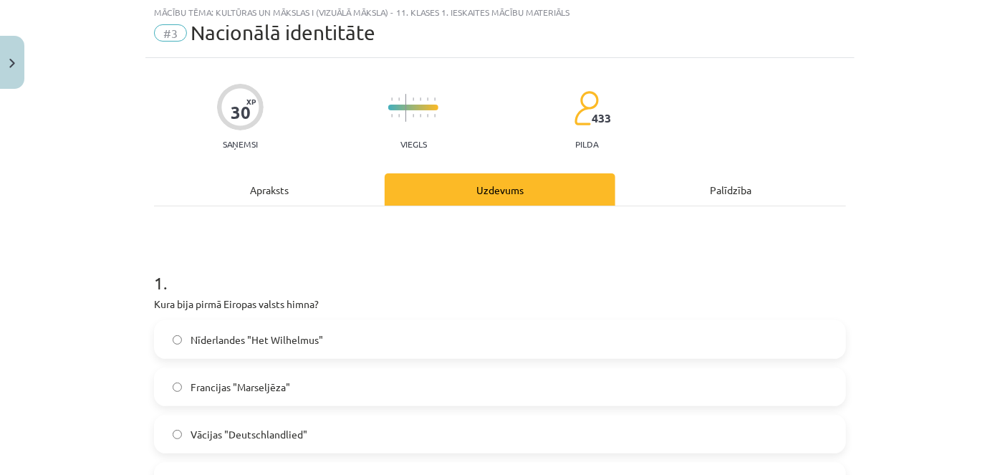
scroll to position [36, 0]
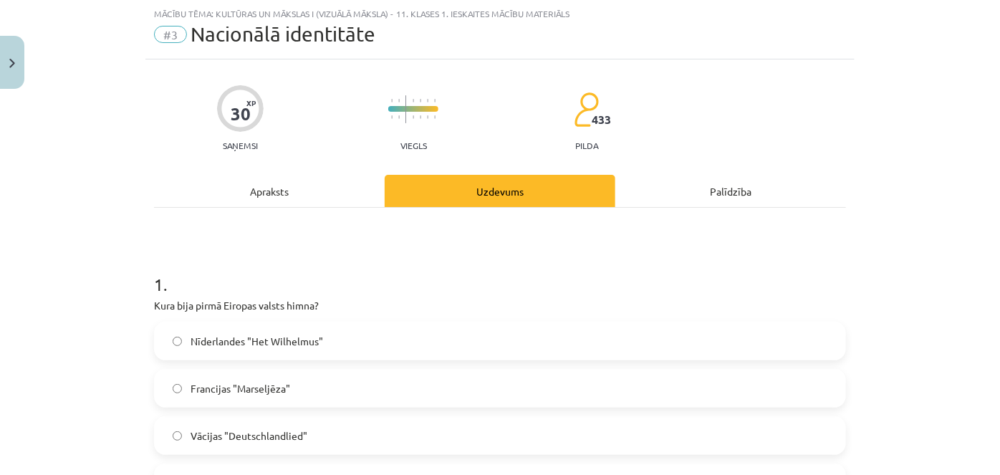
click at [454, 340] on label "Nīderlandes "Het Wilhelmus"" at bounding box center [499, 341] width 689 height 36
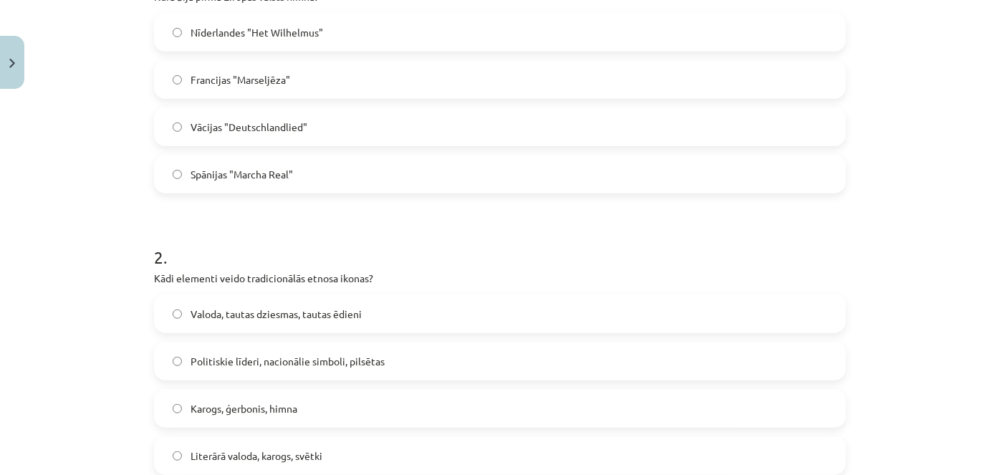
scroll to position [358, 0]
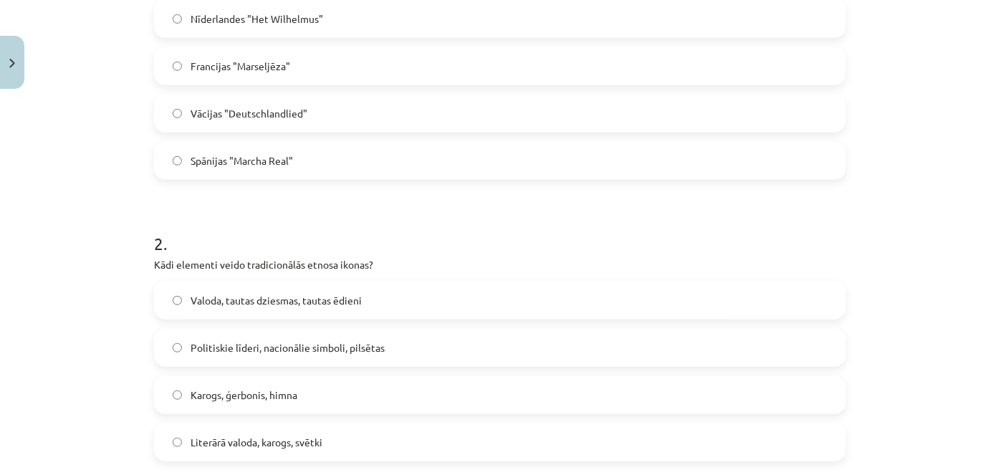
click at [427, 380] on label "Karogs, ģerbonis, himna" at bounding box center [499, 395] width 689 height 36
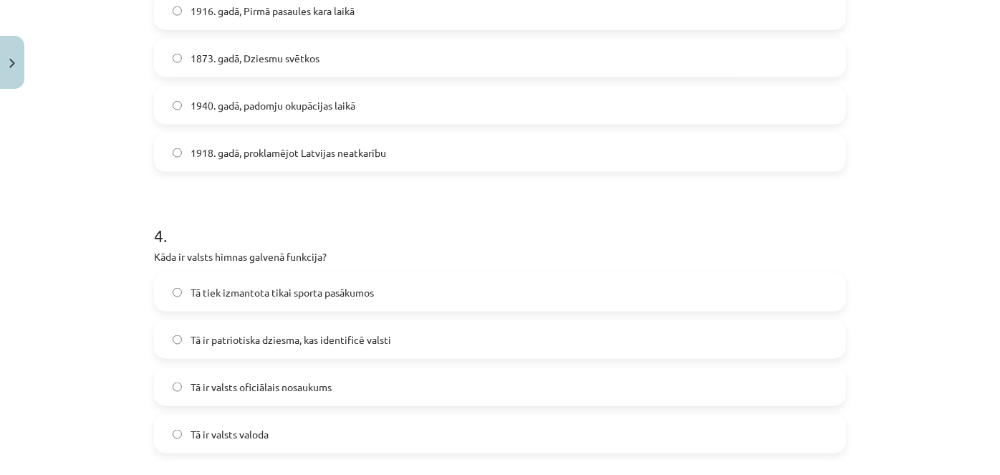
scroll to position [930, 0]
click at [404, 340] on label "Tā ir patriotiska dziesma, kas identificē valsti" at bounding box center [499, 339] width 689 height 36
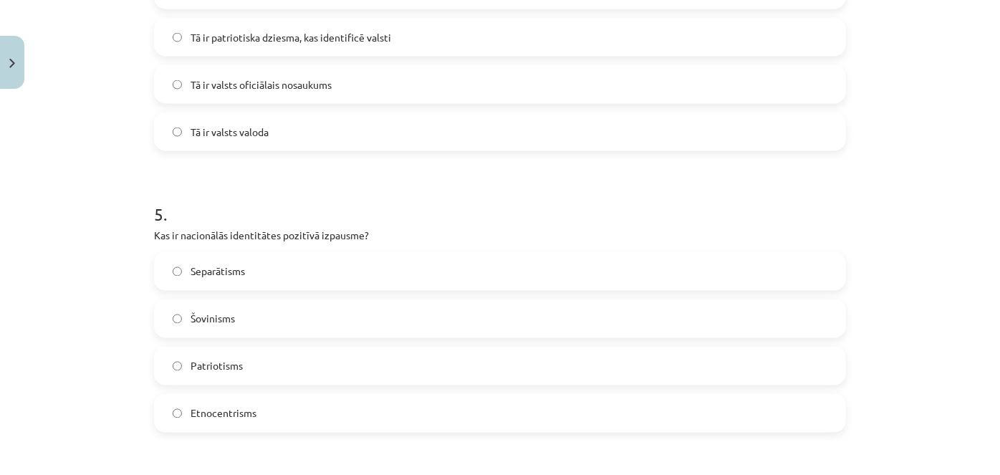
scroll to position [1241, 0]
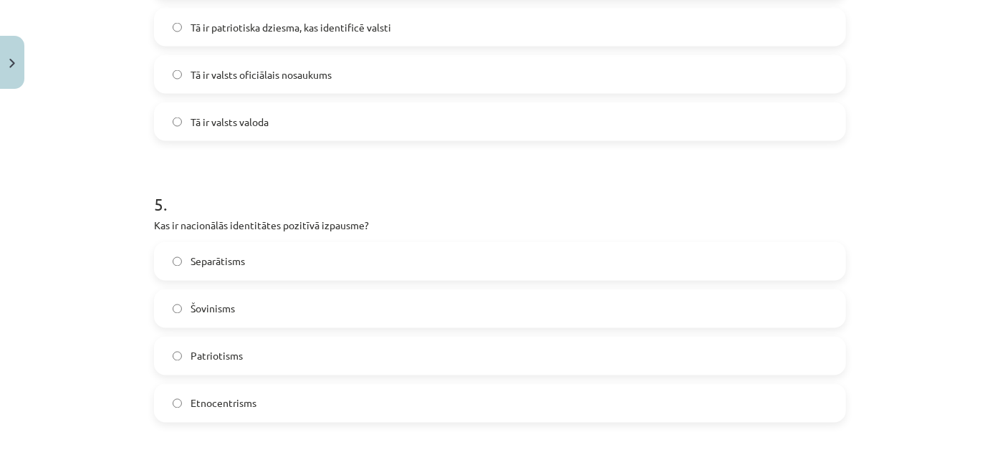
click at [389, 354] on label "Patriotisms" at bounding box center [499, 356] width 689 height 36
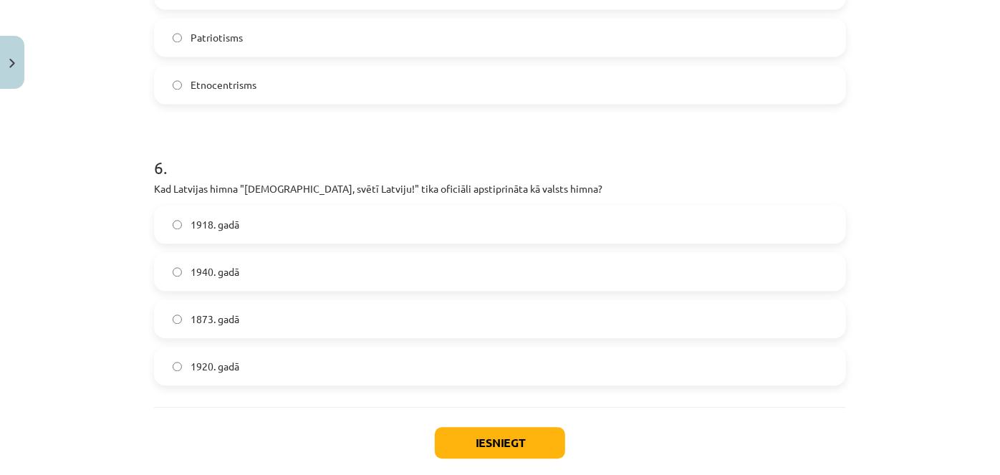
scroll to position [1601, 0]
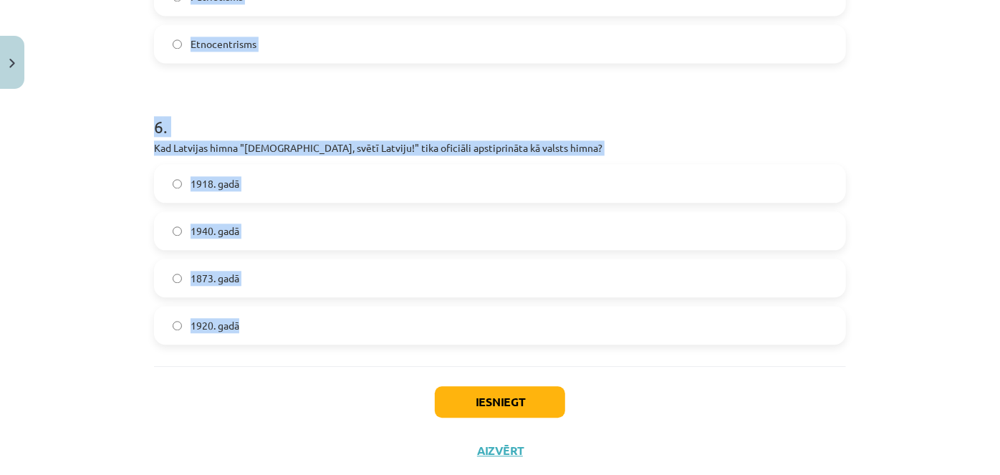
drag, startPoint x: 137, startPoint y: 315, endPoint x: 403, endPoint y: 340, distance: 266.9
click at [403, 340] on div "Mācību tēma: Kultūras un mākslas i (vizuālā māksla) - 11. klases 1. ieskaites m…" at bounding box center [500, 237] width 1000 height 475
copy form "1 . Kura bija pirmā Eiropas valsts himna? Nīderlandes "Het Wilhelmus" Francijas…"
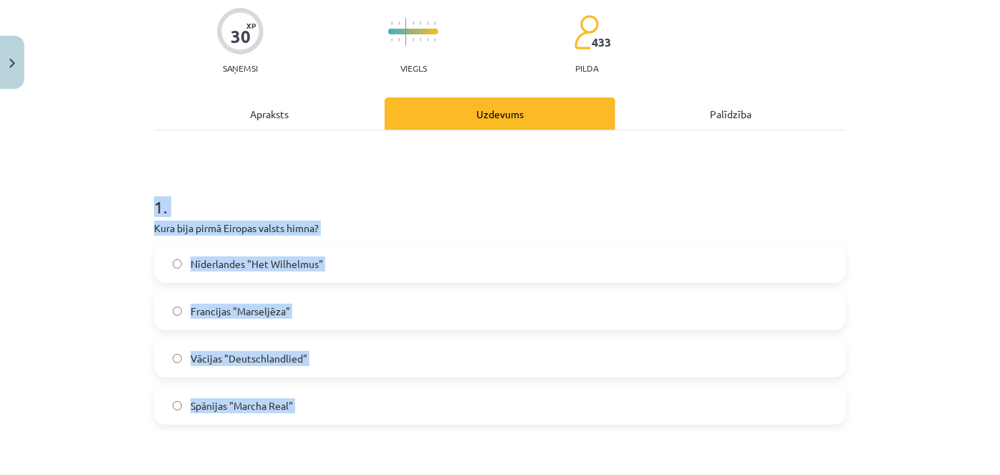
click at [337, 231] on p "Kura bija pirmā Eiropas valsts himna?" at bounding box center [500, 228] width 692 height 15
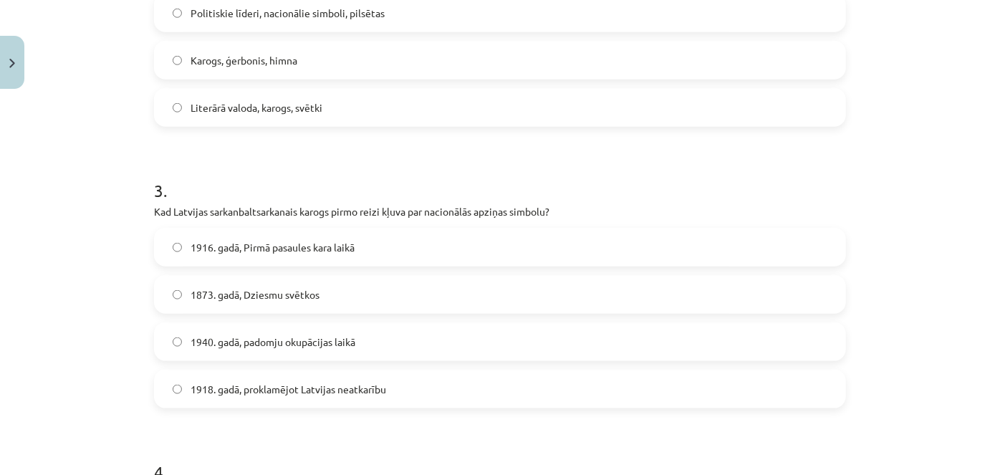
scroll to position [697, 0]
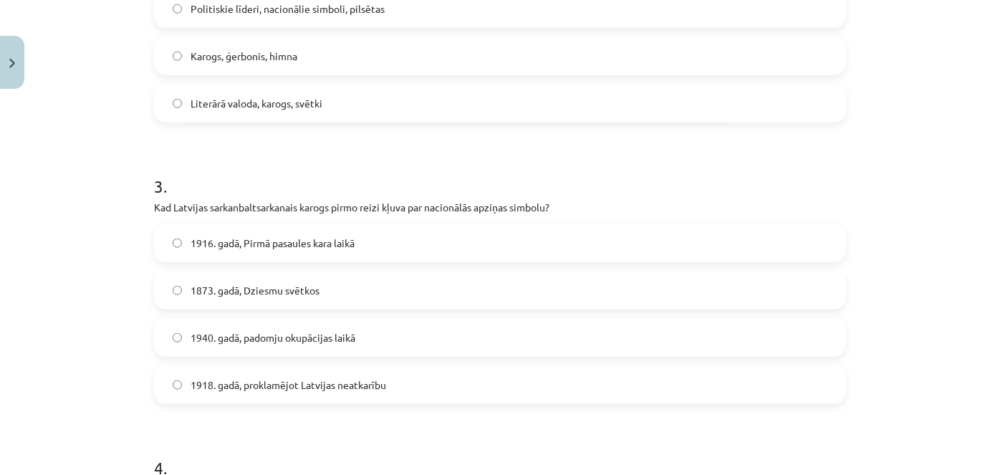
click at [302, 297] on span "1873. gadā, Dziesmu svētkos" at bounding box center [255, 290] width 129 height 15
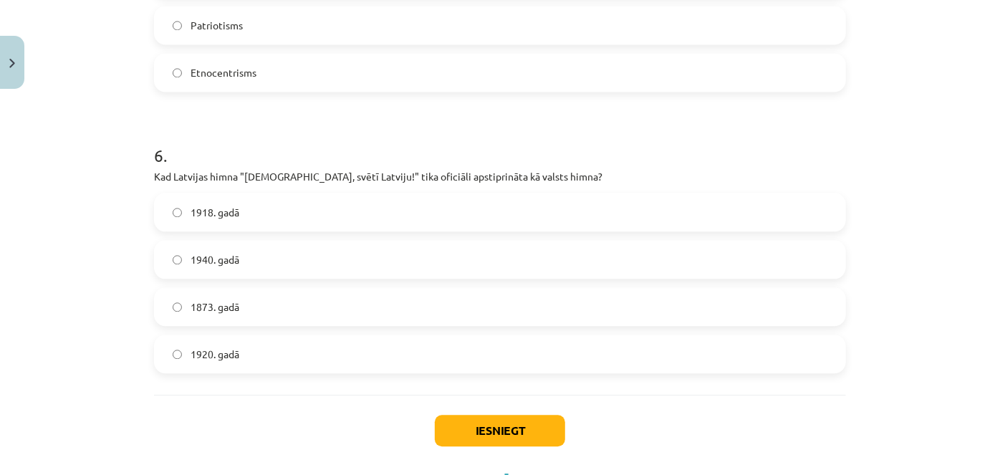
scroll to position [1586, 0]
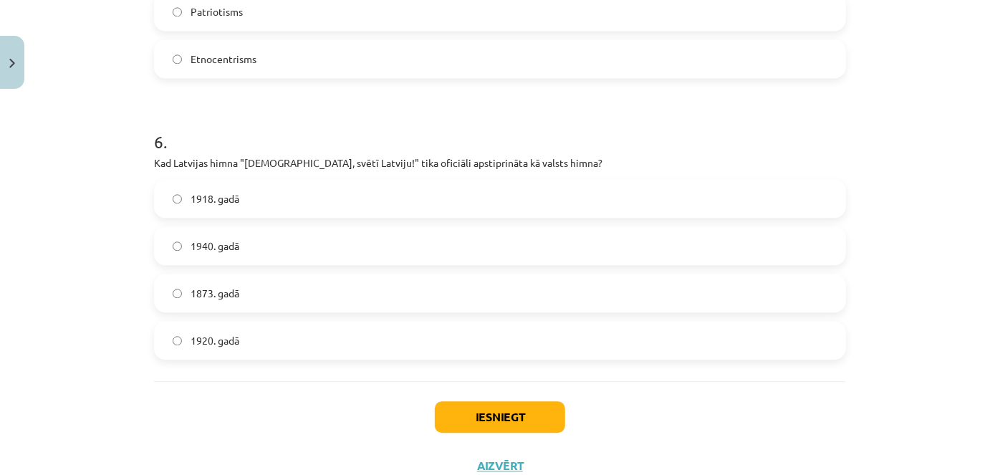
click at [219, 343] on span "1920. gadā" at bounding box center [215, 340] width 49 height 15
click at [470, 422] on button "Iesniegt" at bounding box center [500, 417] width 130 height 32
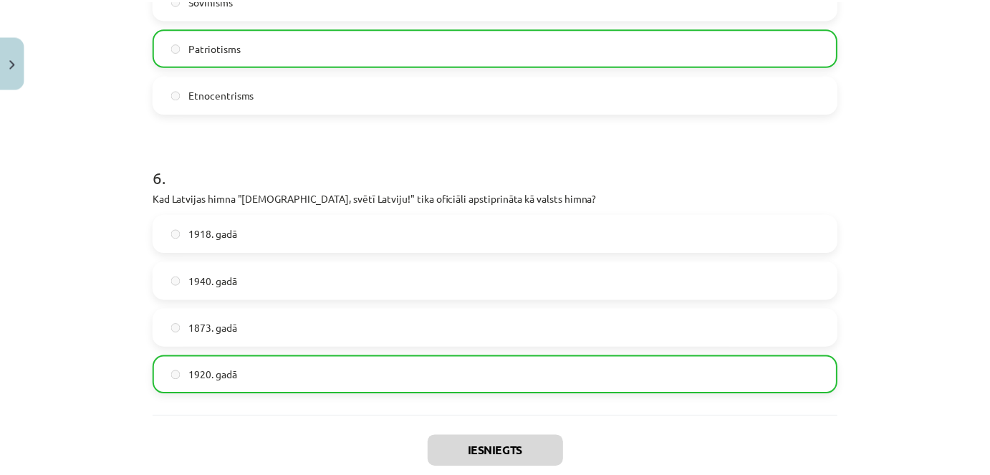
scroll to position [1680, 0]
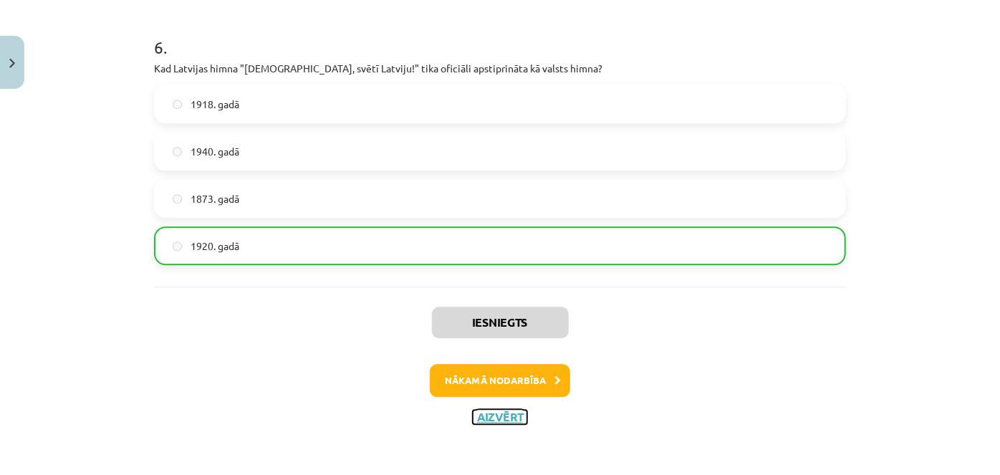
click at [492, 413] on button "Aizvērt" at bounding box center [500, 417] width 54 height 14
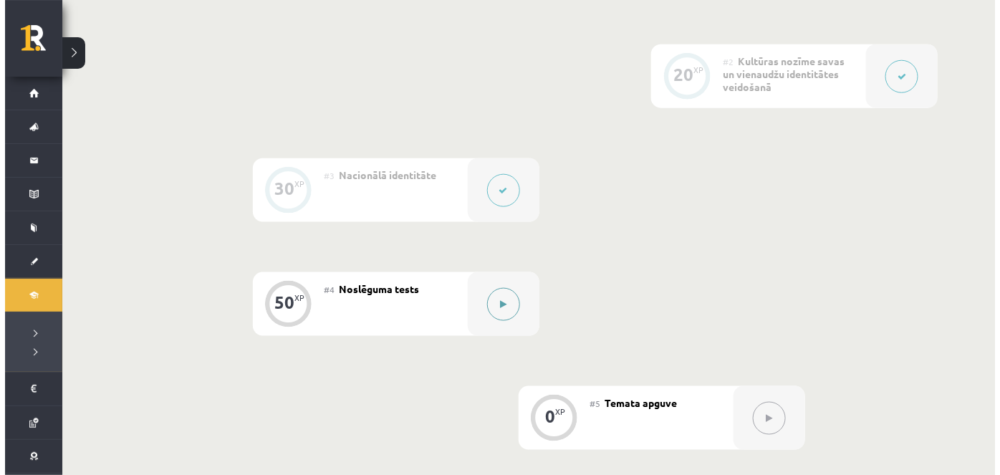
scroll to position [475, 0]
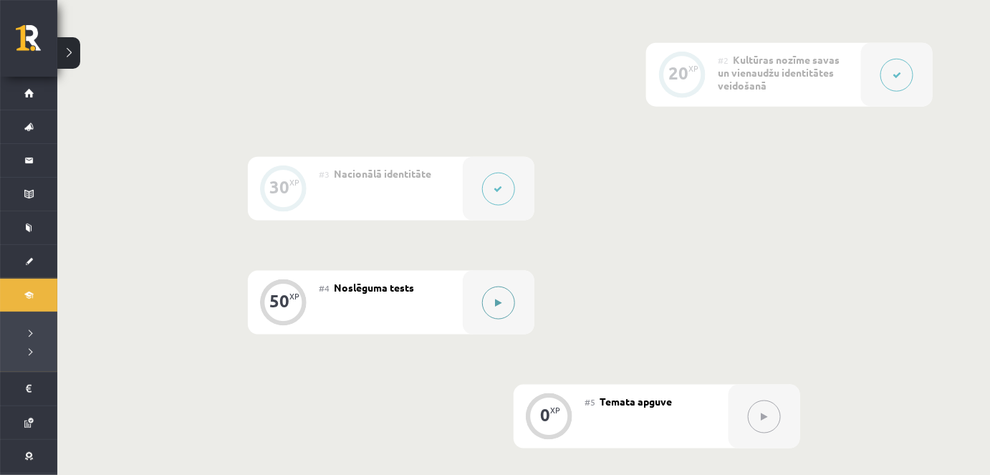
click at [511, 317] on div at bounding box center [499, 303] width 72 height 64
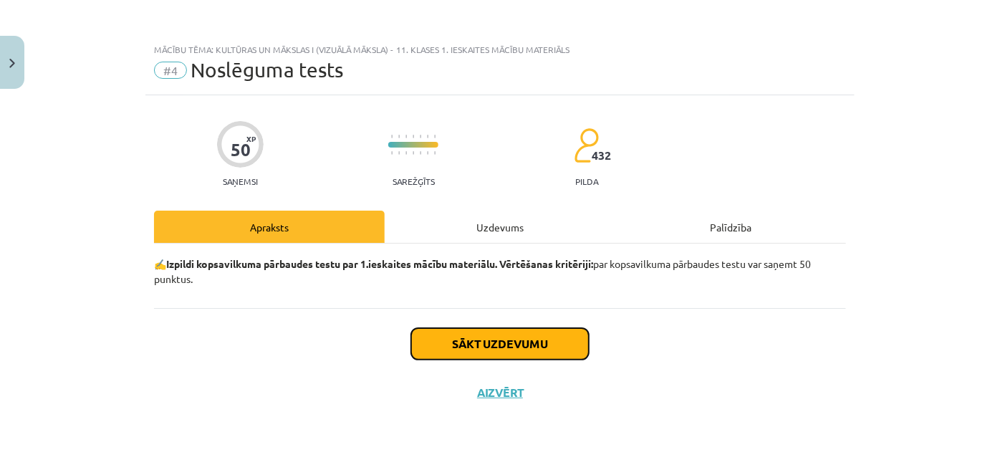
click at [486, 352] on button "Sākt uzdevumu" at bounding box center [500, 344] width 178 height 32
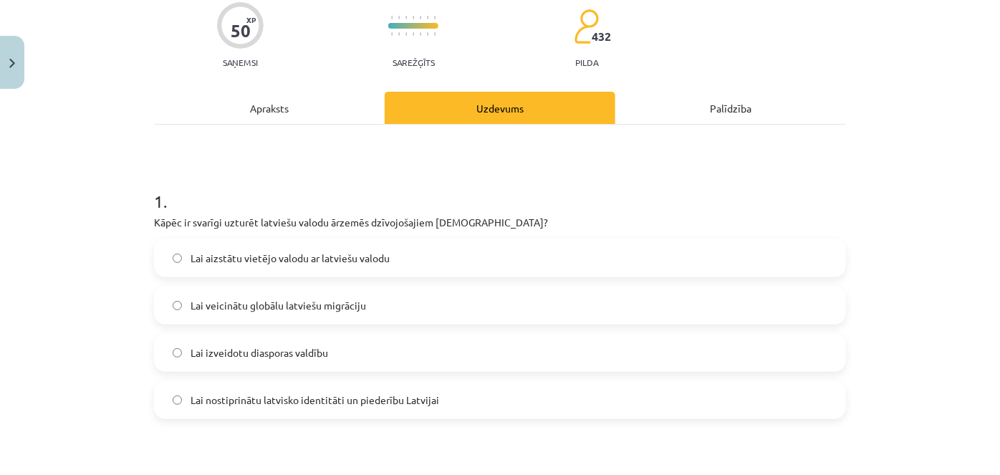
scroll to position [120, 0]
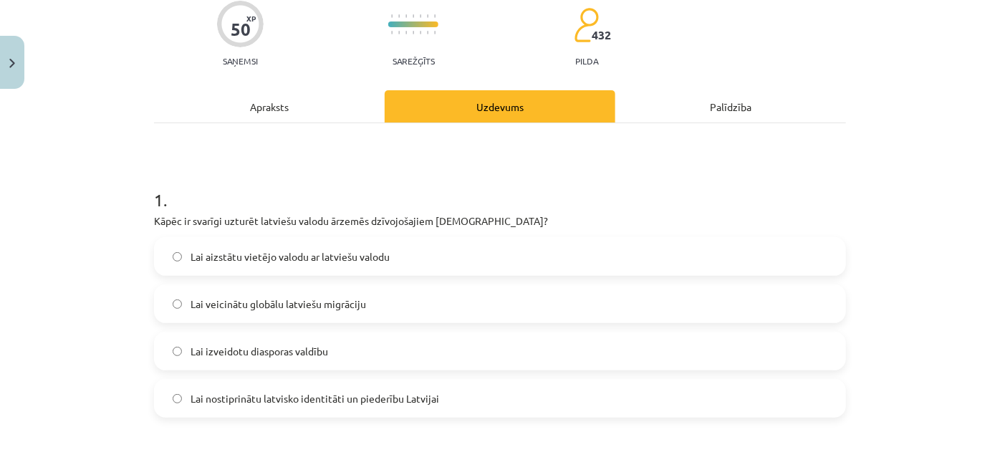
click at [385, 406] on label "Lai nostiprinātu latvisko identitāti un piederību Latvijai" at bounding box center [499, 398] width 689 height 36
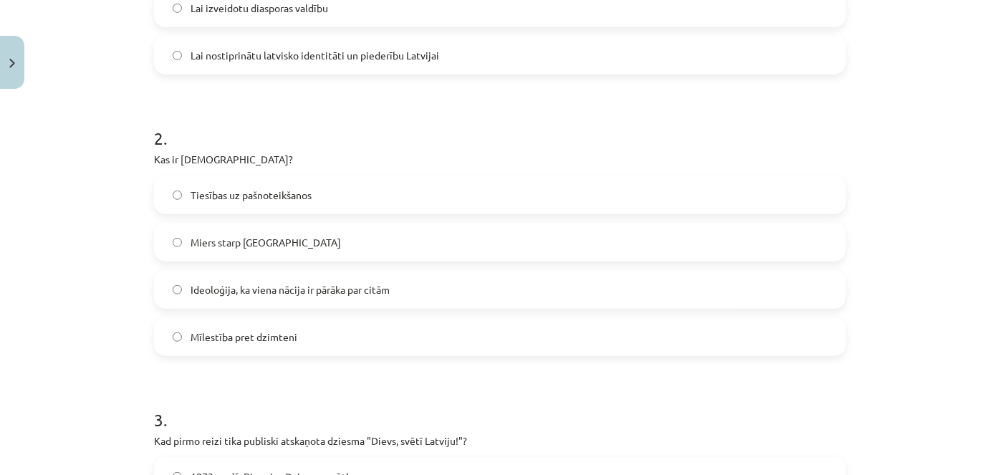
scroll to position [466, 0]
click at [261, 274] on label "Ideoloģija, ka viena nācija ir pārāka par citām" at bounding box center [499, 287] width 689 height 36
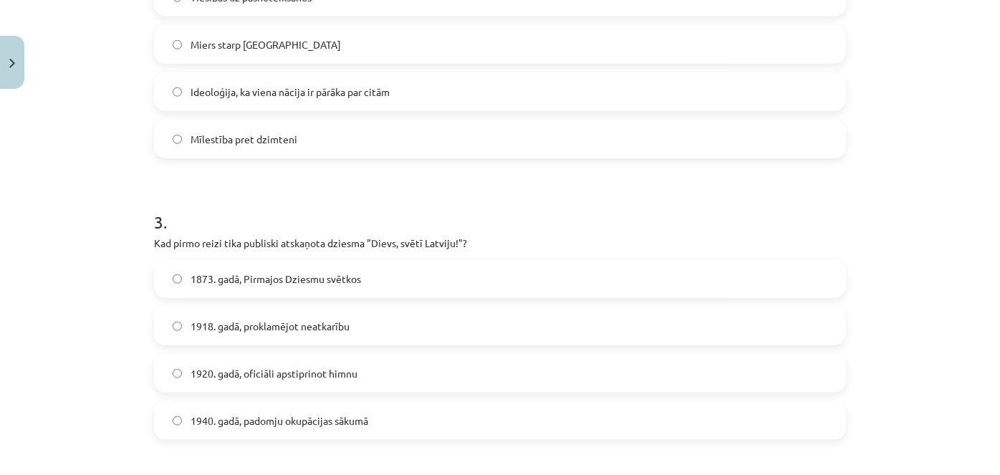
scroll to position [661, 0]
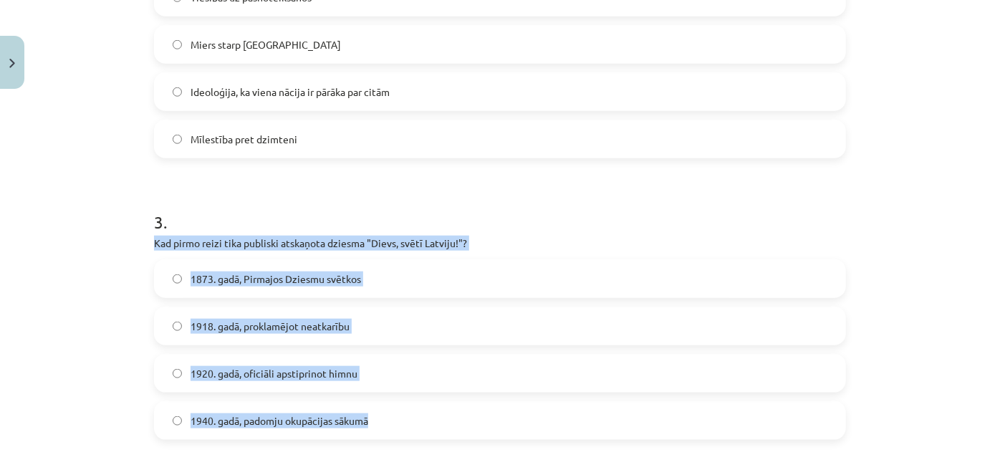
drag, startPoint x: 143, startPoint y: 233, endPoint x: 443, endPoint y: 408, distance: 347.3
copy div "Kad pirmo reizi tika publiski atskaņota dziesma "Dievs, svētī Latviju!"? 1873. …"
click at [173, 270] on label "1873. gadā, Pirmajos Dziesmu svētkos" at bounding box center [499, 279] width 689 height 36
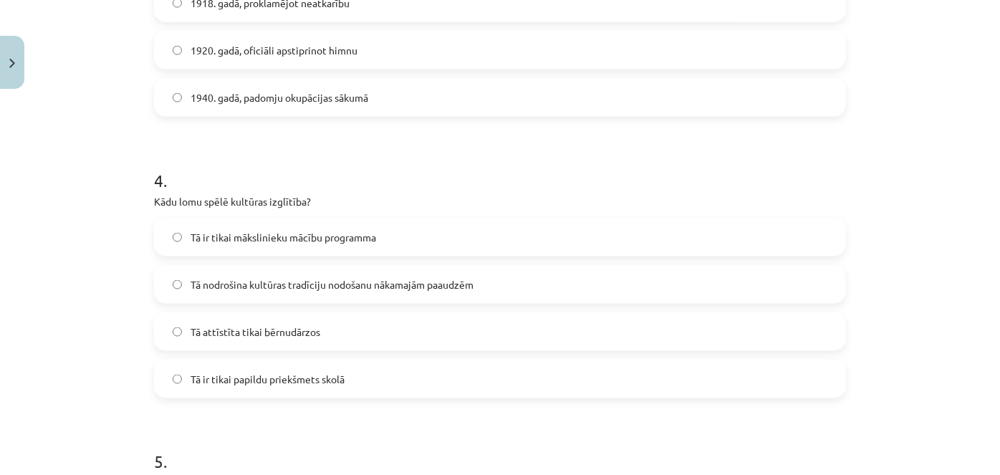
scroll to position [985, 0]
click at [193, 276] on span "Tā nodrošina kultūras tradīciju nodošanu nākamajām paaudzēm" at bounding box center [332, 283] width 283 height 15
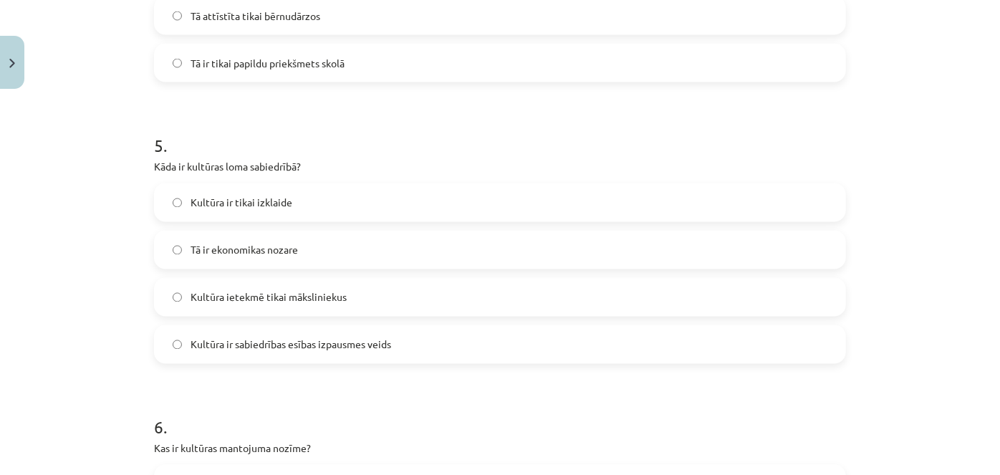
scroll to position [1300, 0]
click at [206, 342] on span "Kultūra ir sabiedrības esības izpausmes veids" at bounding box center [291, 344] width 201 height 15
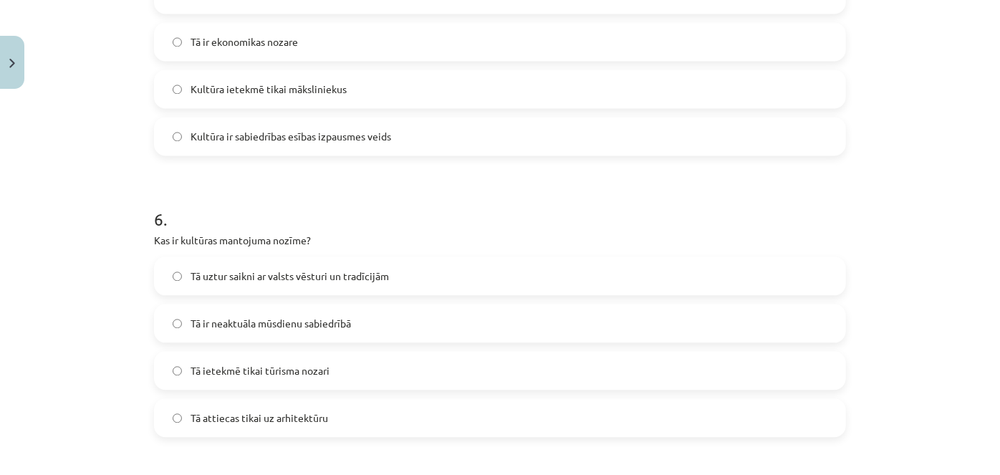
scroll to position [1511, 0]
click at [191, 256] on label "Tā uztur saikni ar valsts vēsturi un tradīcijām" at bounding box center [499, 274] width 689 height 36
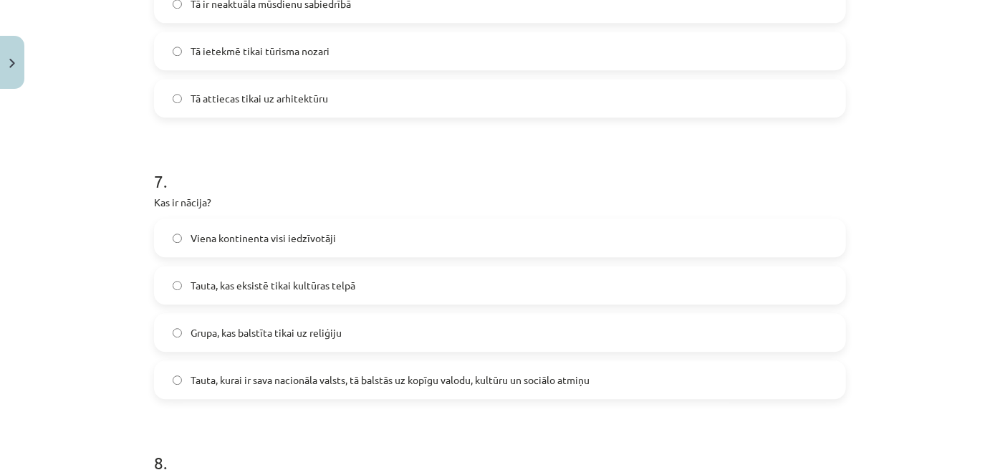
scroll to position [1829, 0]
click at [191, 378] on span "Tauta, kurai ir sava nacionāla valsts, tā balstās uz kopīgu valodu, kultūru un …" at bounding box center [390, 379] width 399 height 15
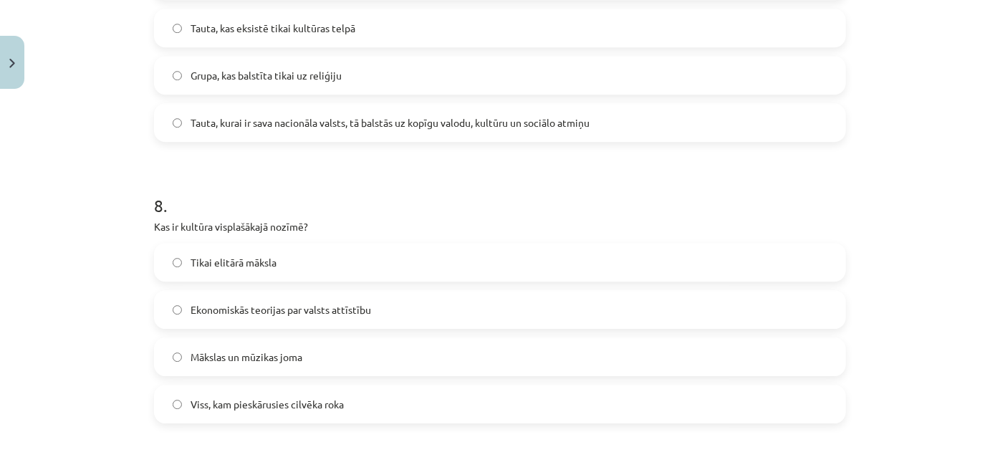
scroll to position [2084, 0]
click at [226, 398] on span "Viss, kam pieskārusies cilvēka roka" at bounding box center [267, 405] width 153 height 15
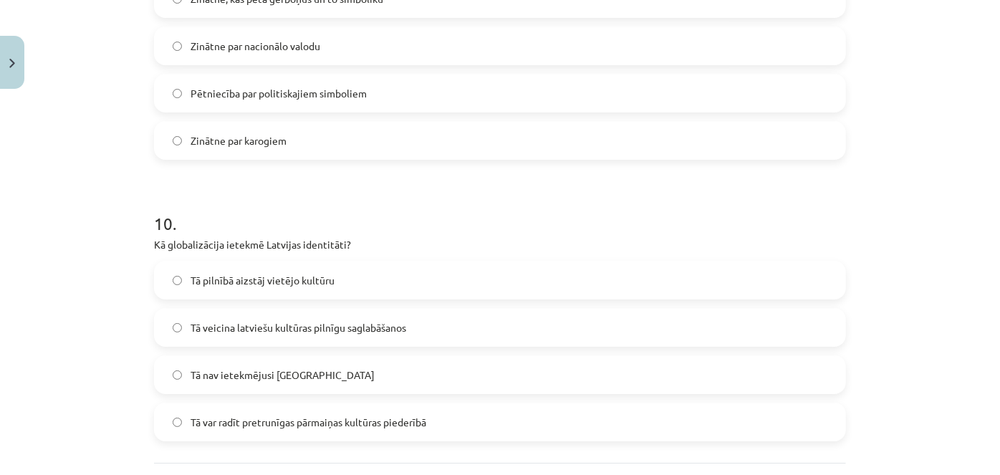
scroll to position [2635, 0]
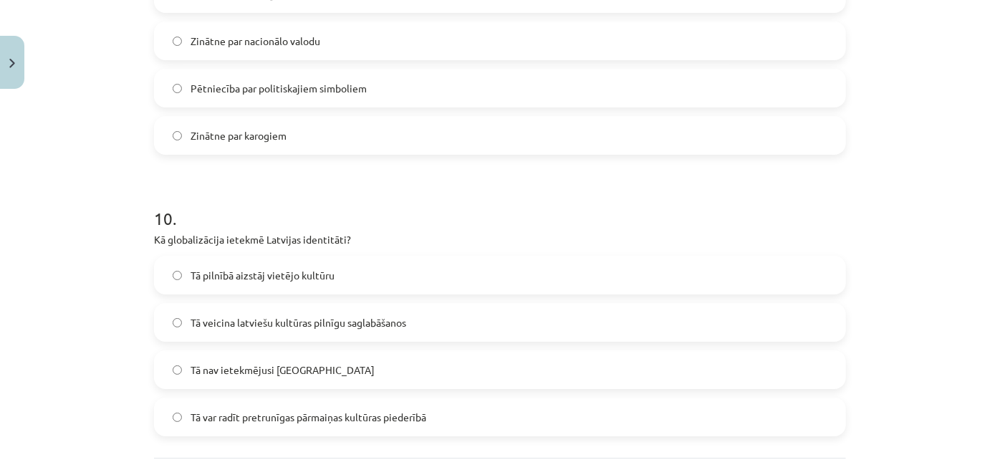
click at [233, 315] on span "Tā veicina latviešu kultūras pilnīgu saglabāšanos" at bounding box center [299, 322] width 216 height 15
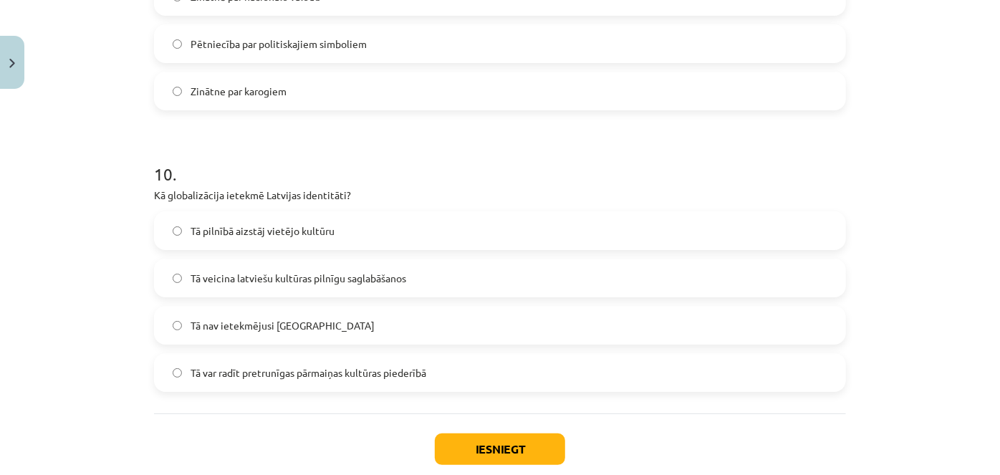
scroll to position [2762, 0]
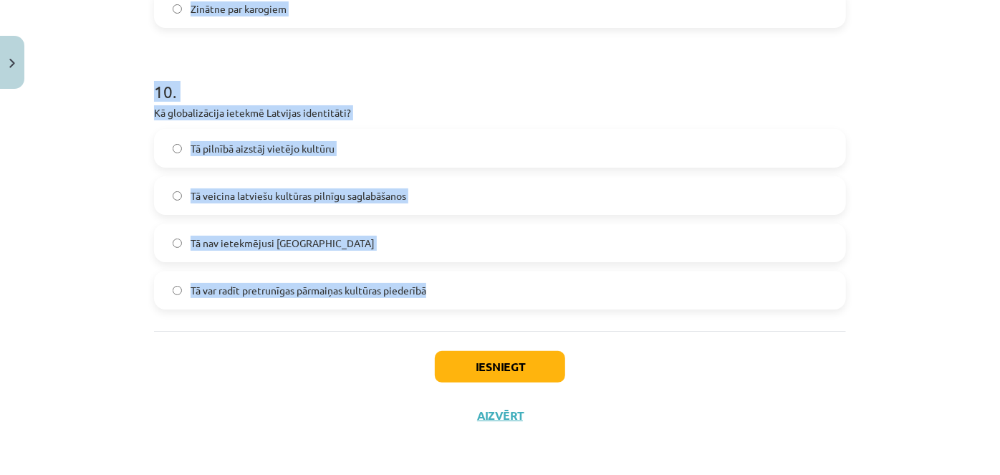
drag, startPoint x: 143, startPoint y: 298, endPoint x: 497, endPoint y: 266, distance: 355.3
copy form "Kāpēc ir svarīgi uzturēt latviešu valodu ārzemēs dzīvojošajiem latviešiem? Lai …"
click at [497, 266] on div "Tā pilnībā aizstāj vietējo kultūru Tā veicina latviešu kultūras pilnīgu saglabā…" at bounding box center [500, 219] width 692 height 181
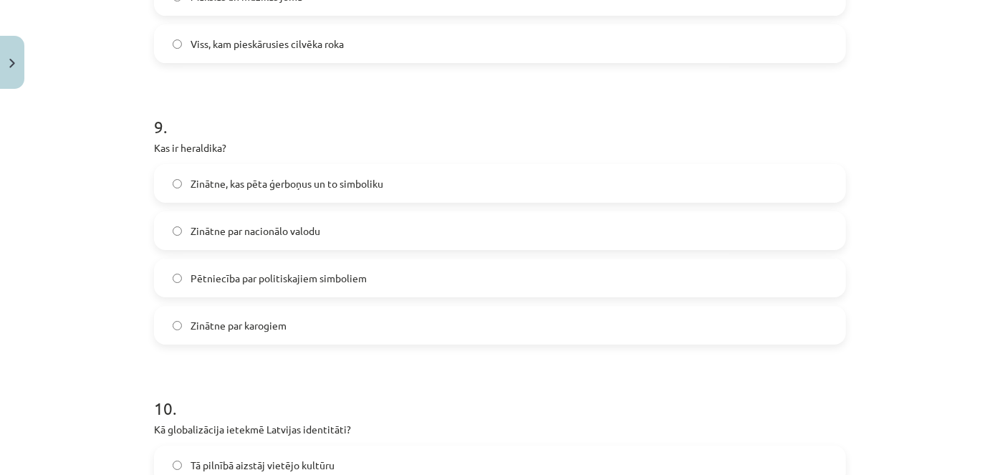
scroll to position [2452, 0]
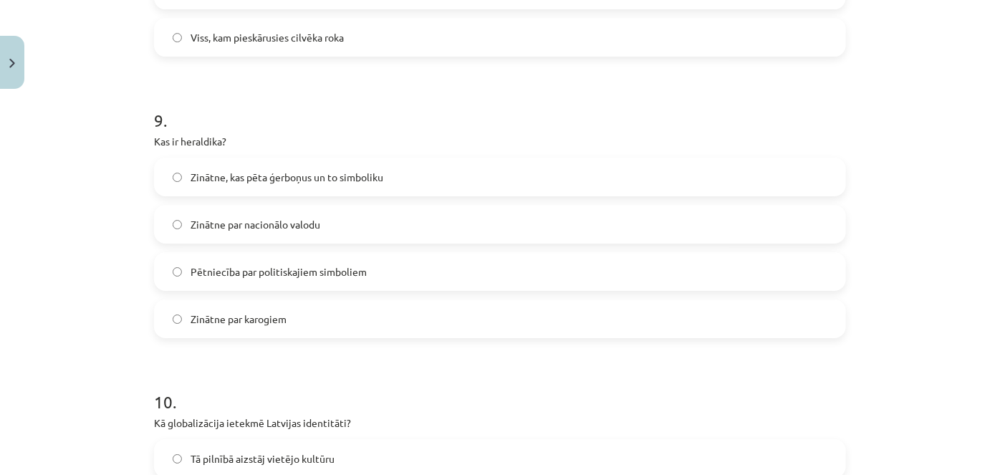
click at [214, 173] on span "Zinātne, kas pēta ģerboņus un to simboliku" at bounding box center [287, 177] width 193 height 15
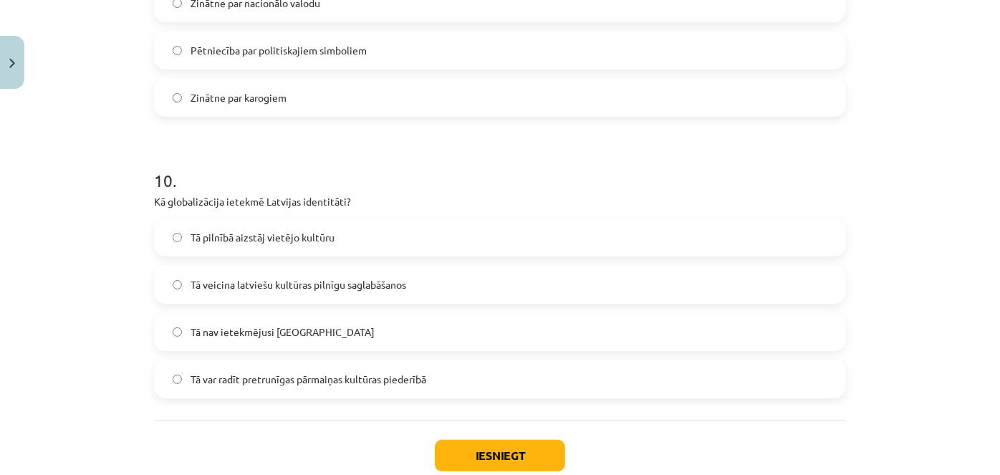
scroll to position [2674, 0]
click at [259, 375] on span "Tā var radīt pretrunīgas pārmaiņas kultūras piederībā" at bounding box center [309, 378] width 236 height 15
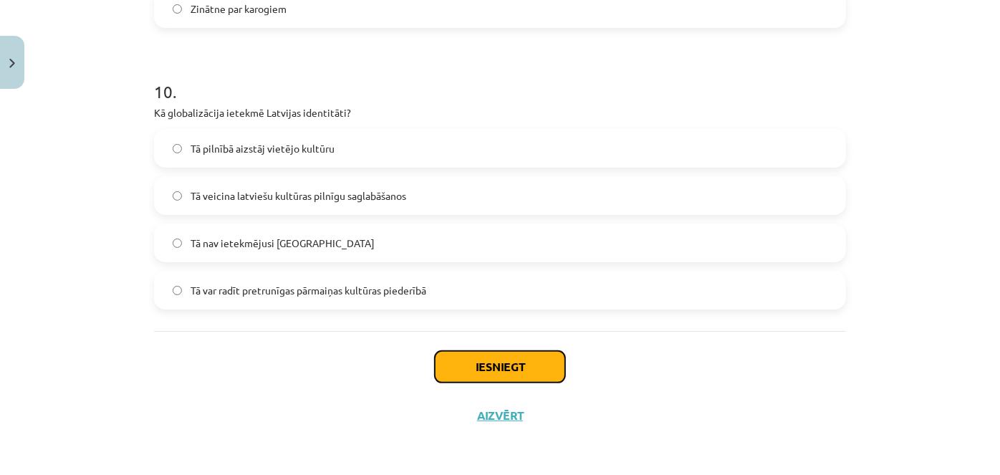
click at [473, 358] on button "Iesniegt" at bounding box center [500, 367] width 130 height 32
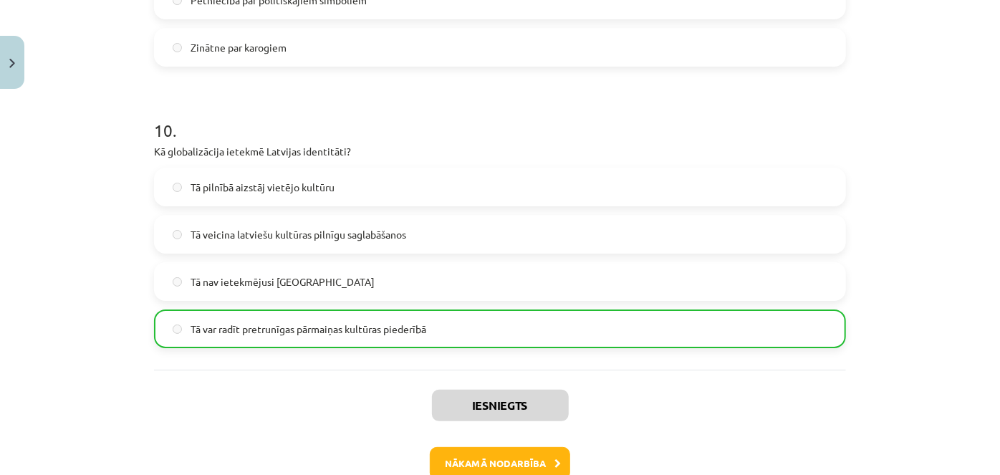
scroll to position [2806, 0]
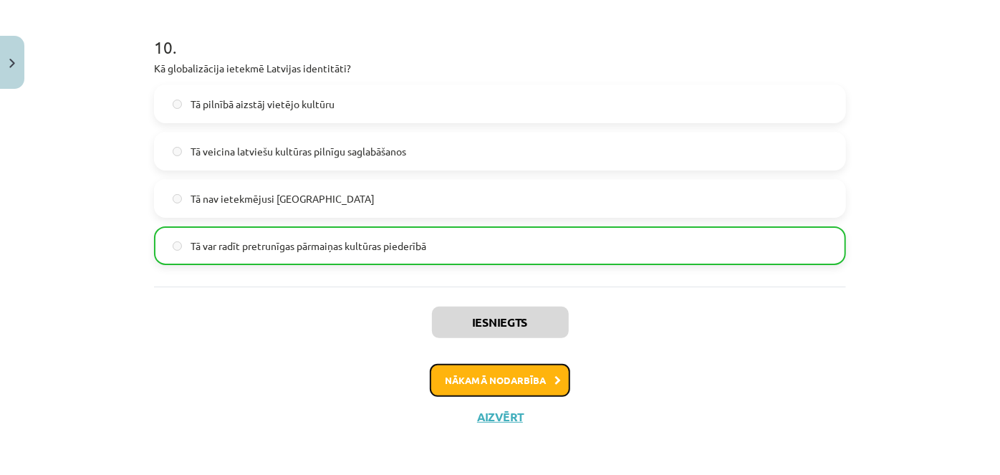
click at [468, 377] on button "Nākamā nodarbība" at bounding box center [500, 380] width 140 height 33
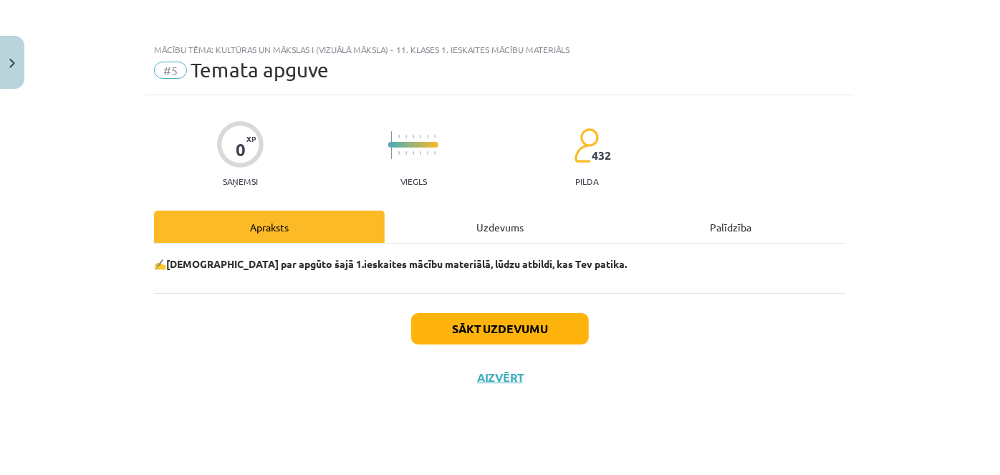
scroll to position [0, 0]
click at [457, 328] on button "Sākt uzdevumu" at bounding box center [500, 329] width 178 height 32
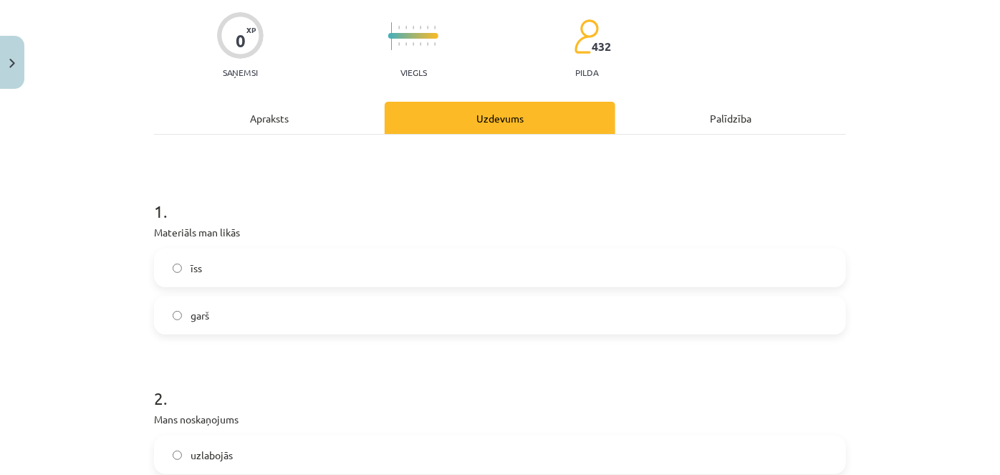
scroll to position [132, 0]
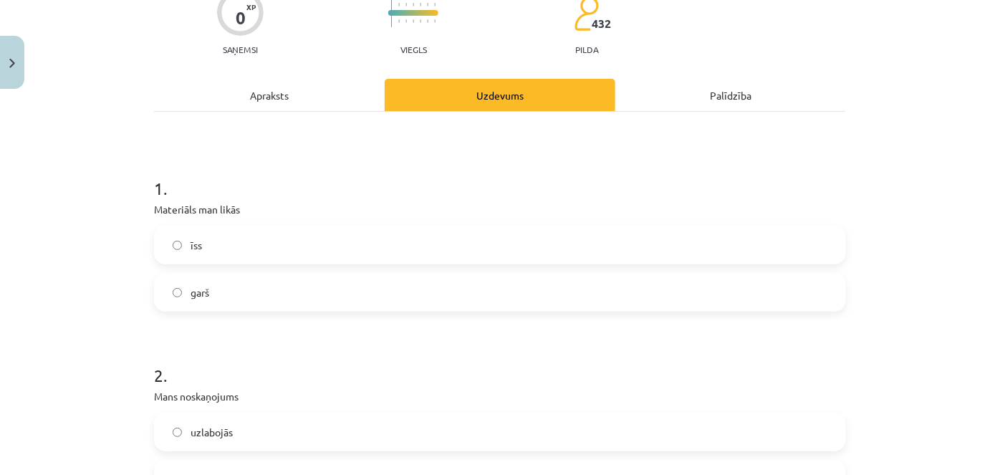
click at [341, 249] on label "īss" at bounding box center [499, 245] width 689 height 36
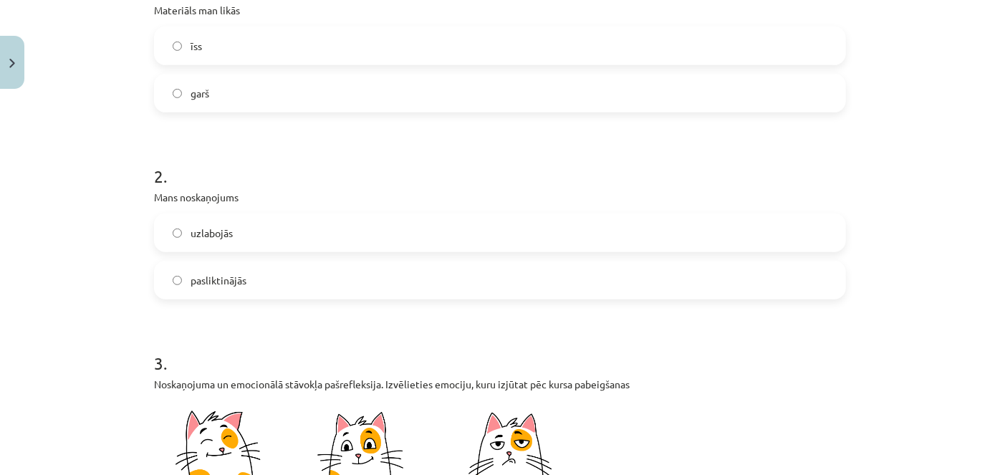
scroll to position [334, 0]
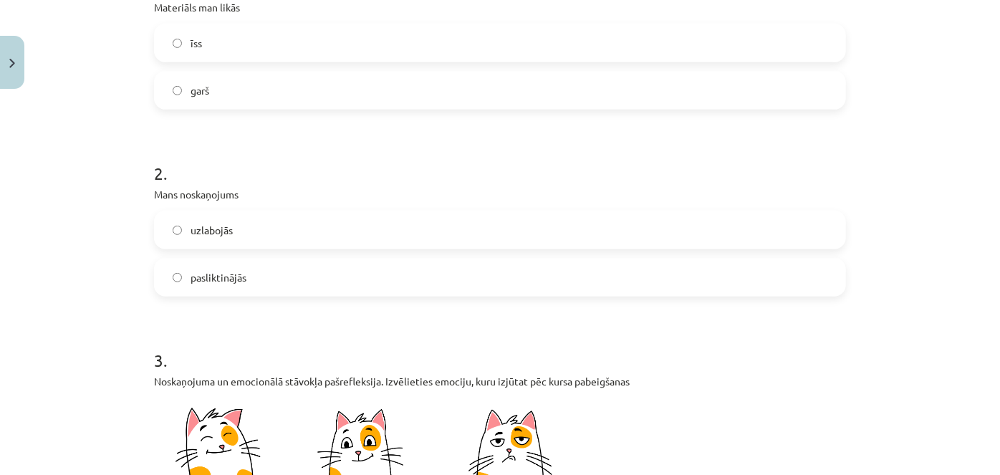
click at [342, 232] on label "uzlabojās" at bounding box center [499, 230] width 689 height 36
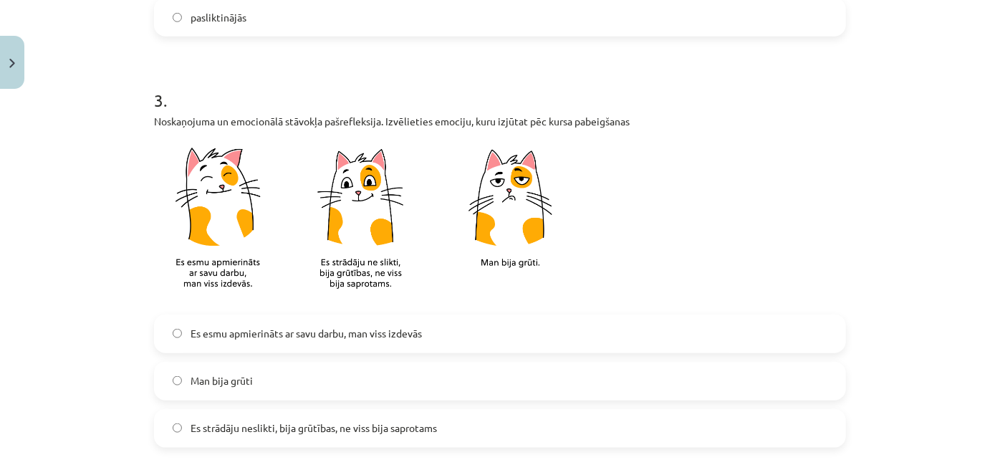
scroll to position [595, 0]
click at [332, 317] on label "Es esmu apmierināts ar savu darbu, man viss izdevās" at bounding box center [499, 332] width 689 height 36
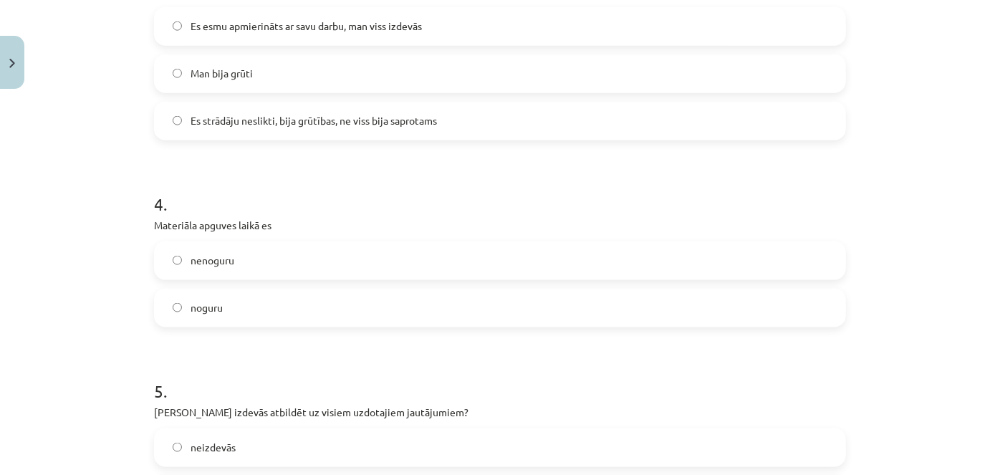
scroll to position [905, 0]
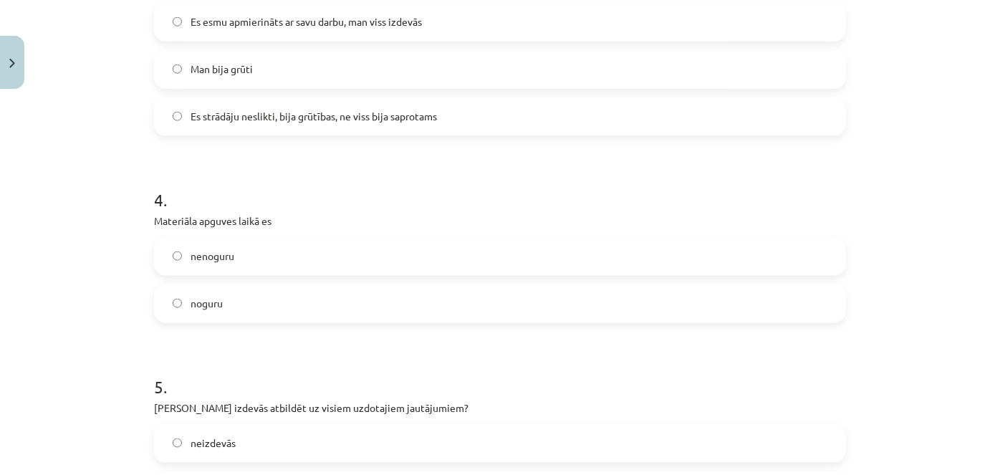
click at [332, 254] on label "nenoguru" at bounding box center [499, 257] width 689 height 36
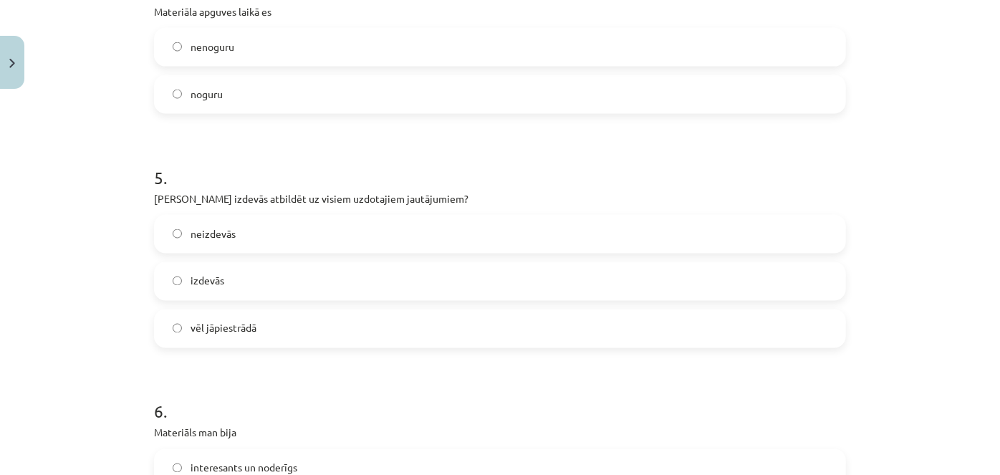
scroll to position [1120, 0]
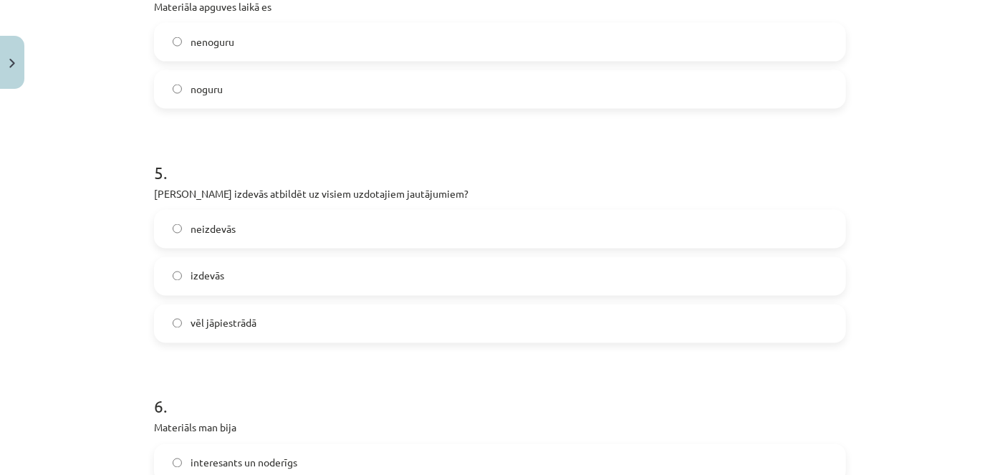
click at [337, 317] on label "vēl jāpiestrādā" at bounding box center [499, 324] width 689 height 36
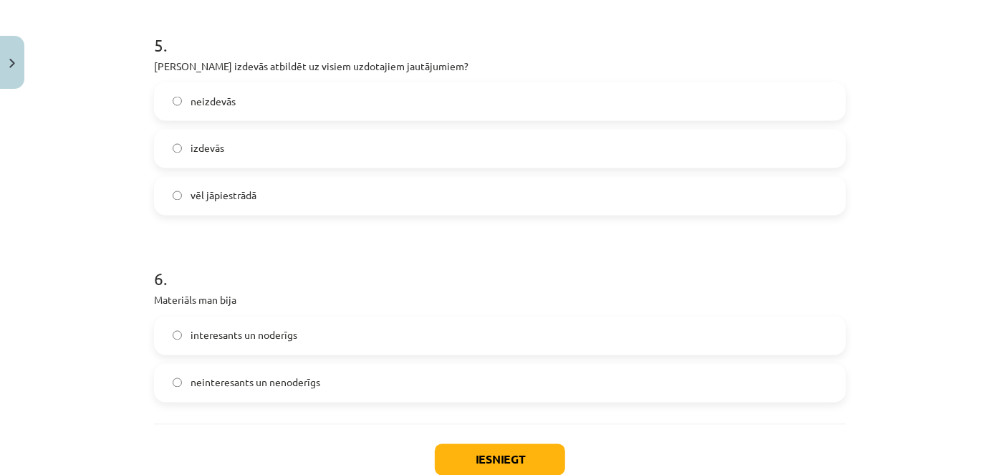
scroll to position [1248, 0]
click at [342, 335] on label "interesants un noderīgs" at bounding box center [499, 335] width 689 height 36
click at [460, 456] on button "Iesniegt" at bounding box center [500, 459] width 130 height 32
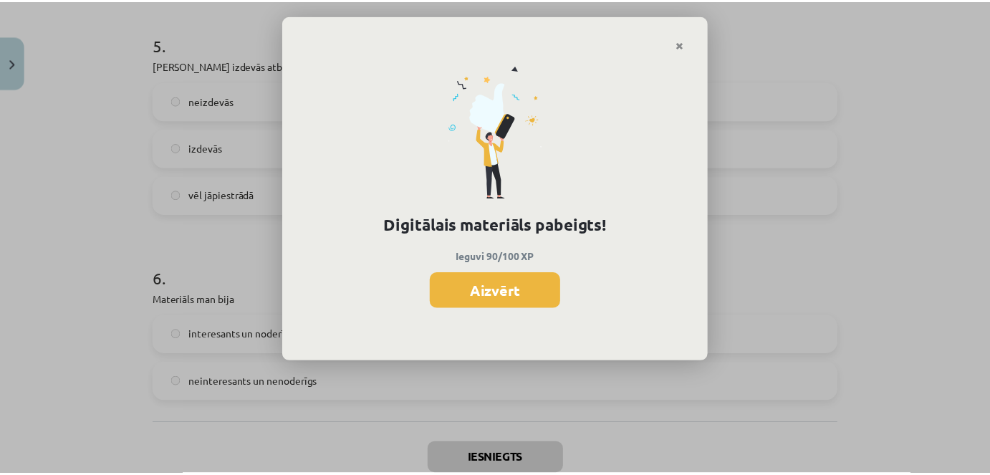
scroll to position [473, 0]
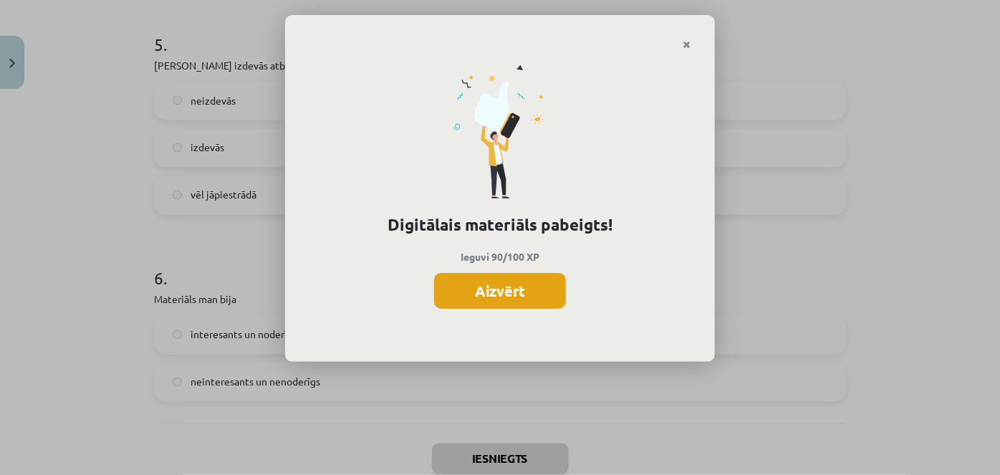
click at [530, 289] on button "Aizvērt" at bounding box center [500, 291] width 132 height 36
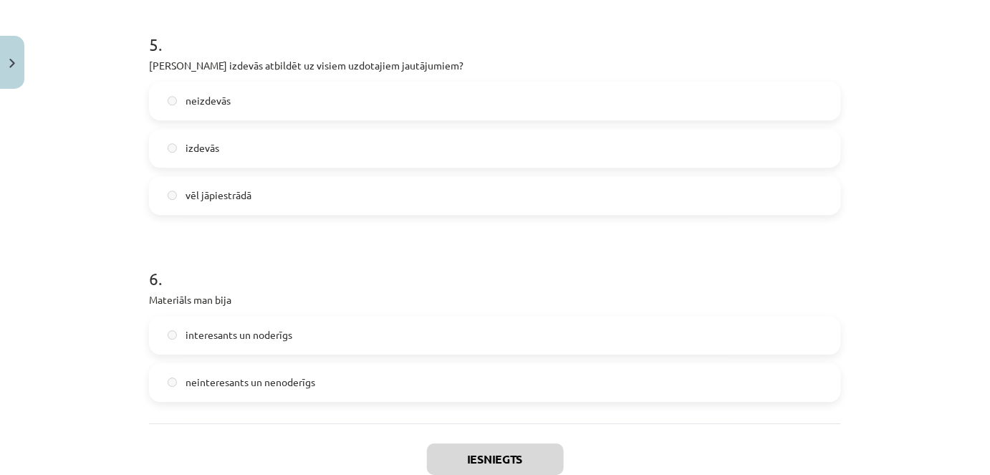
scroll to position [1339, 0]
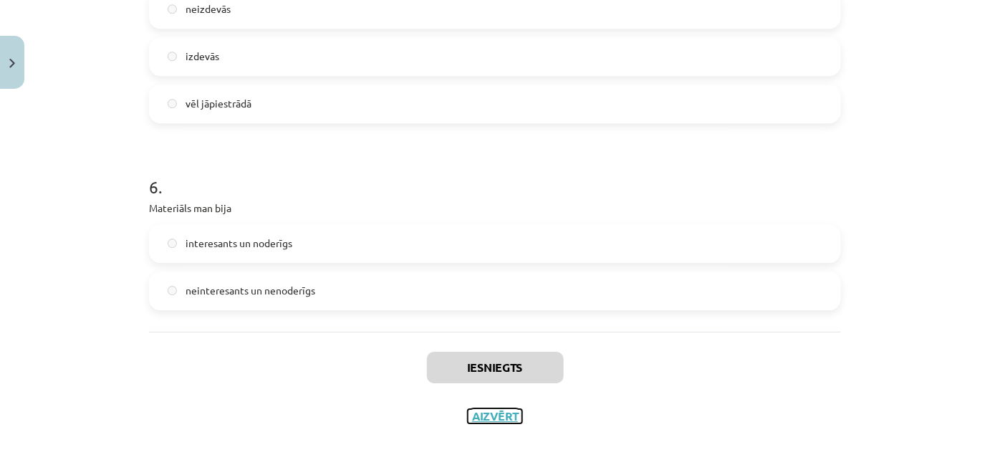
click at [487, 420] on button "Aizvērt" at bounding box center [495, 416] width 54 height 14
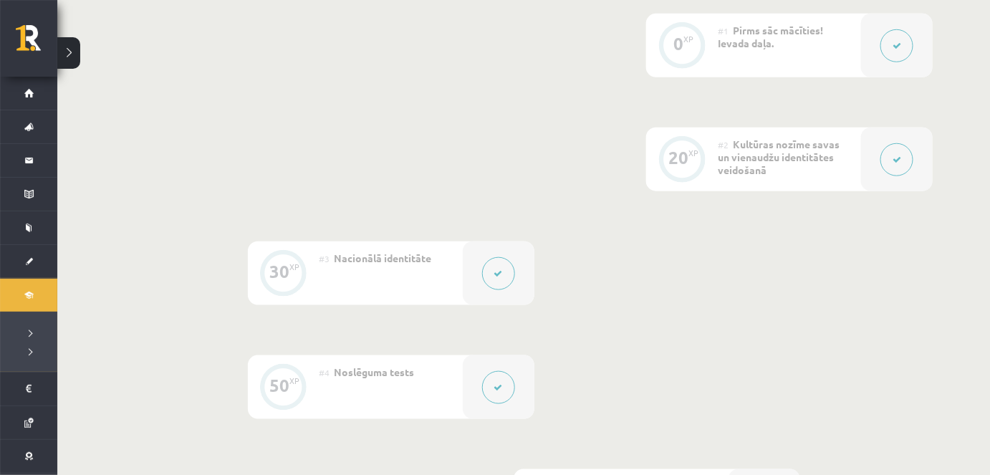
scroll to position [697, 0]
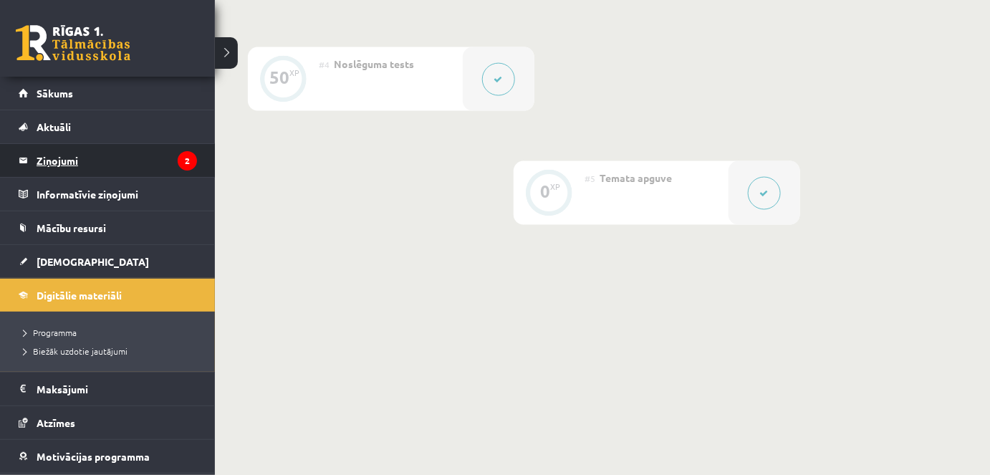
click at [64, 161] on legend "Ziņojumi 2" at bounding box center [117, 160] width 160 height 33
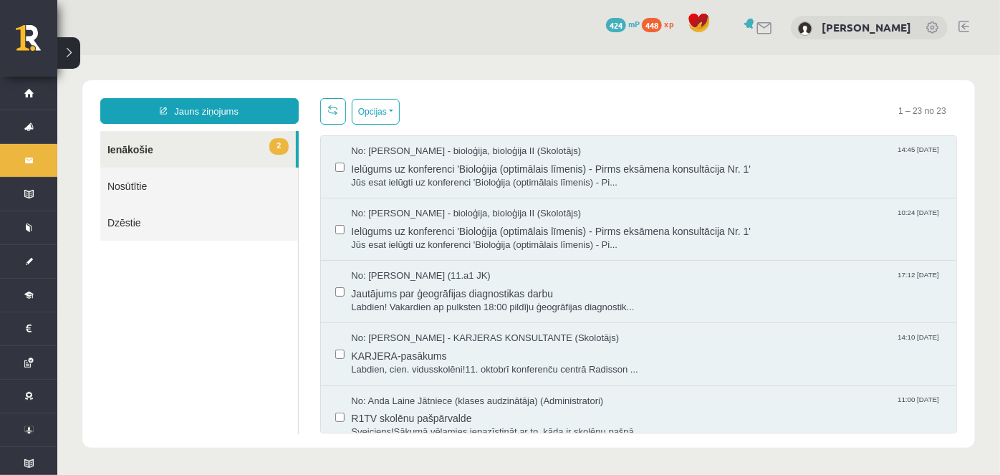
click at [252, 152] on link "2 Ienākošie" at bounding box center [198, 148] width 196 height 37
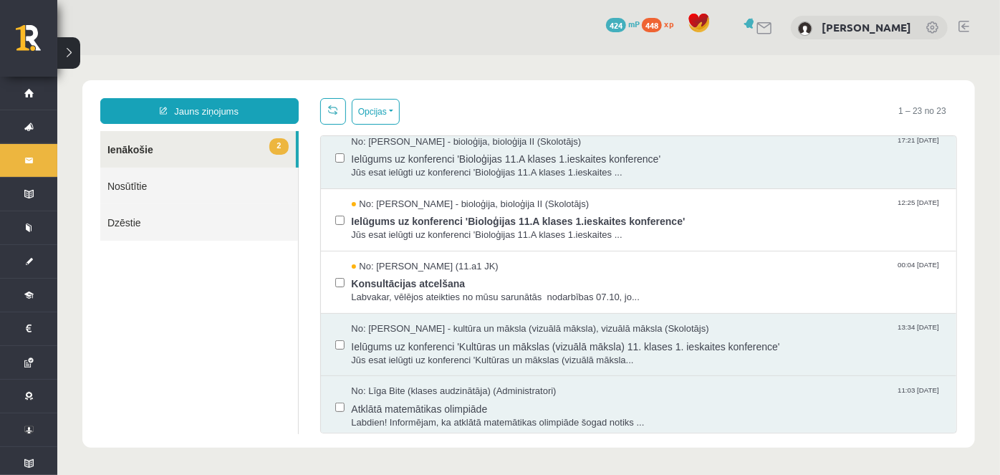
scroll to position [321, 0]
click at [429, 273] on span "Konsultācijas atcelšana" at bounding box center [646, 282] width 591 height 18
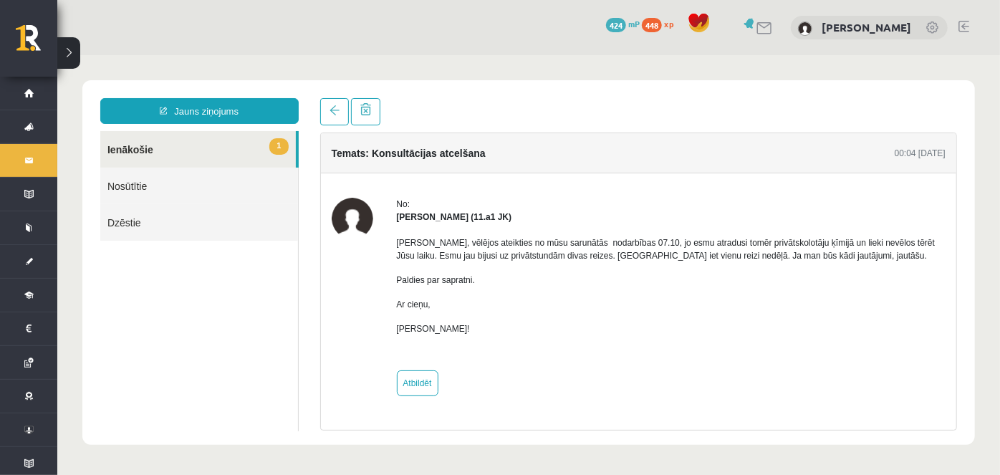
scroll to position [0, 0]
click at [330, 107] on span at bounding box center [334, 110] width 10 height 10
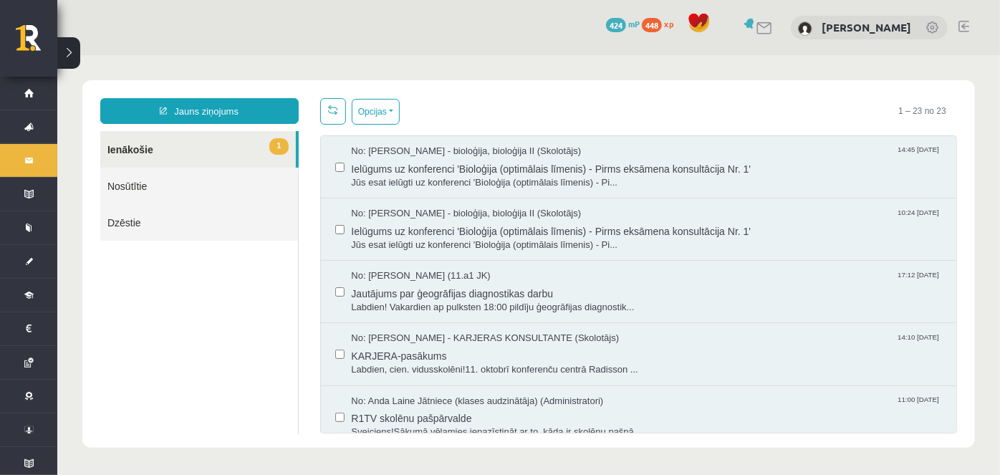
click at [332, 107] on span at bounding box center [332, 109] width 10 height 10
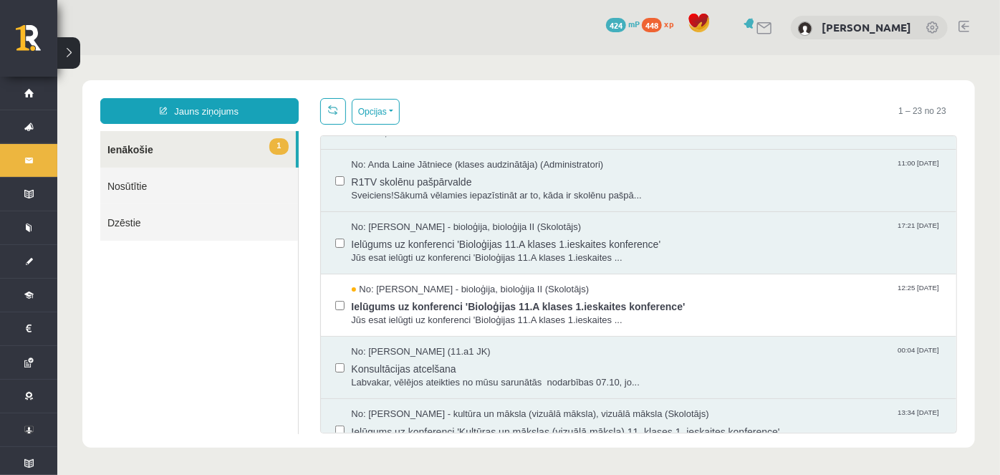
scroll to position [246, 0]
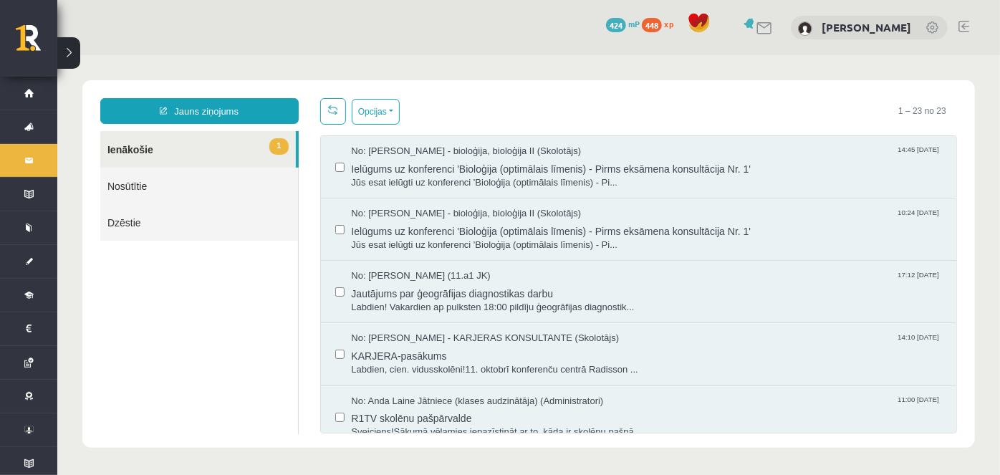
click at [389, 279] on span "No: Izabella Graudiņa (11.a1 JK)" at bounding box center [420, 276] width 139 height 14
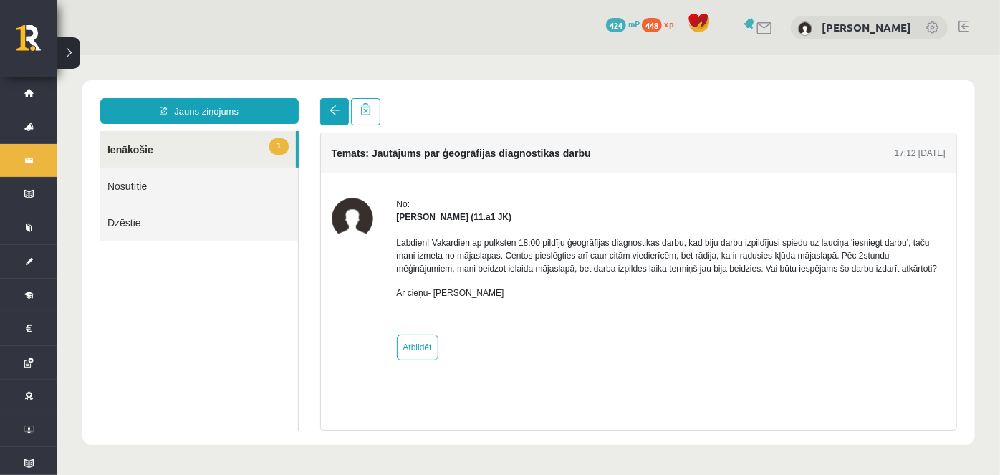
scroll to position [0, 0]
click at [336, 120] on link at bounding box center [333, 110] width 29 height 27
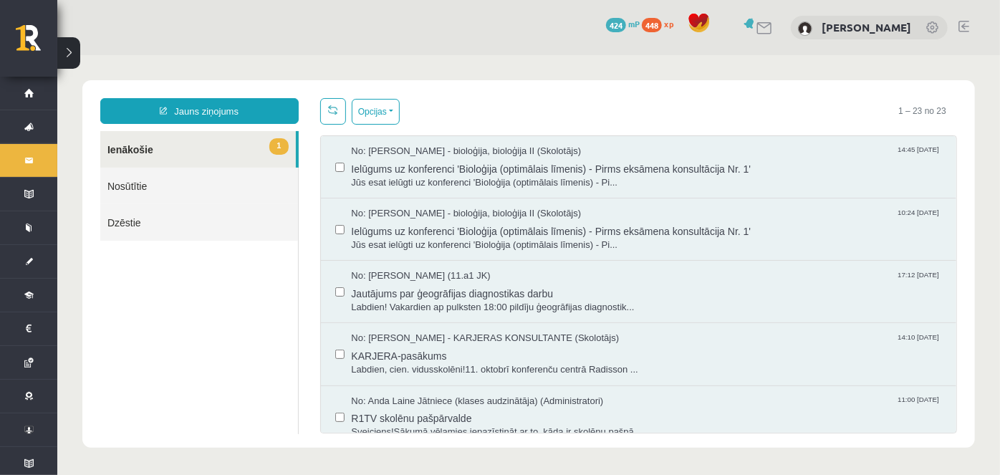
click at [337, 120] on link at bounding box center [332, 110] width 26 height 27
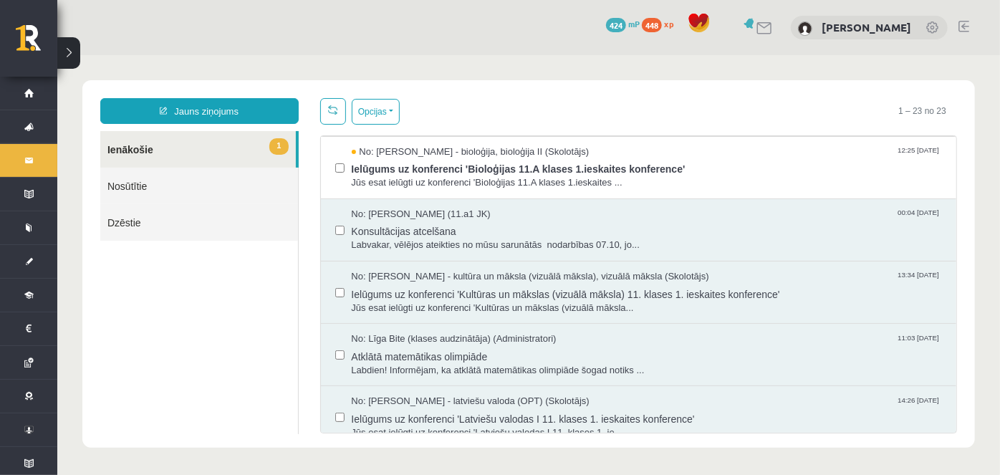
scroll to position [374, 0]
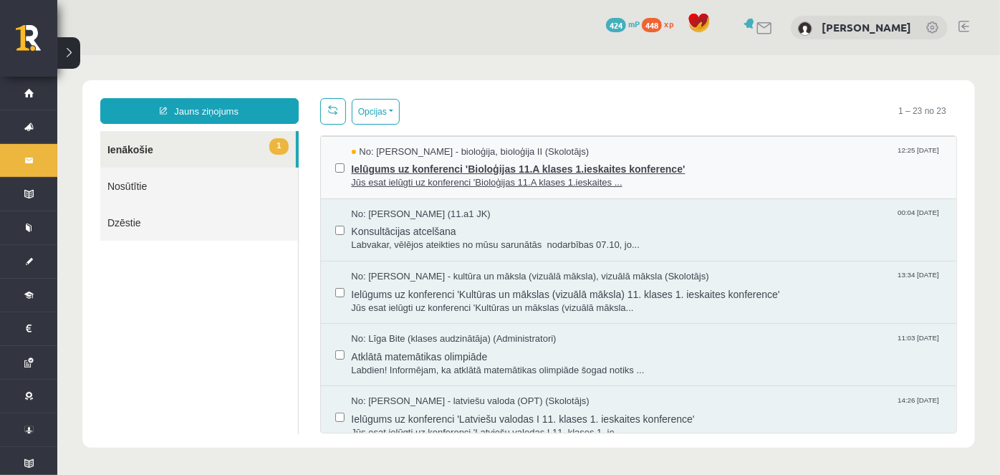
click at [378, 161] on span "Ielūgums uz konferenci 'Bioloģijas 11.A klases 1.ieskaites konference'" at bounding box center [646, 167] width 591 height 18
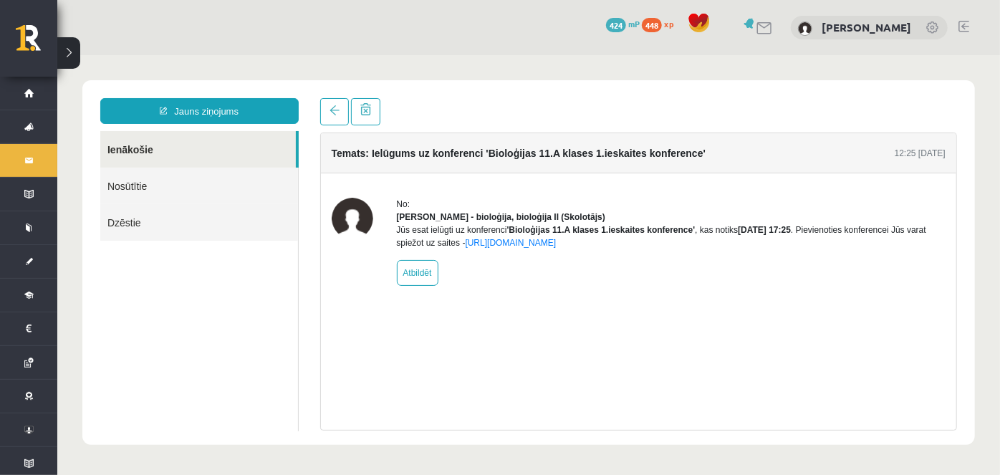
scroll to position [0, 0]
click at [329, 110] on span at bounding box center [334, 110] width 10 height 10
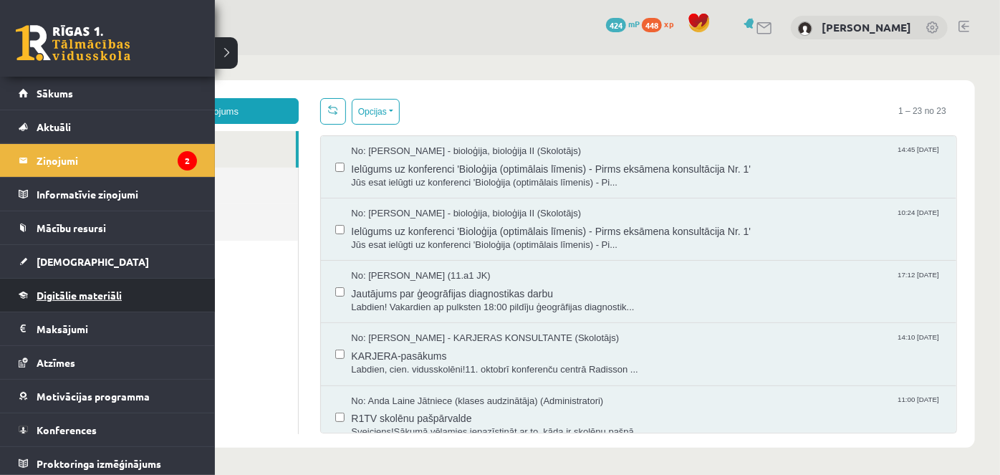
click at [62, 289] on span "Digitālie materiāli" at bounding box center [79, 295] width 85 height 13
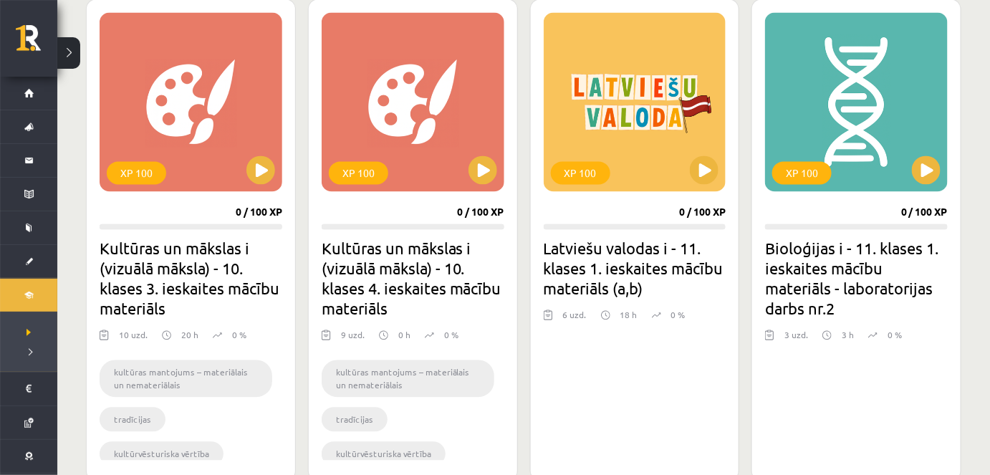
scroll to position [903, 0]
click at [706, 169] on button at bounding box center [704, 170] width 29 height 29
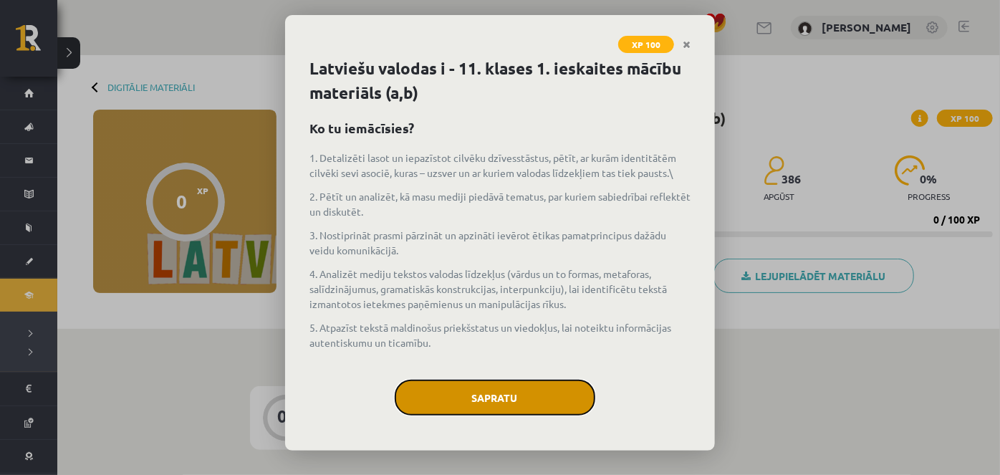
click at [511, 408] on button "Sapratu" at bounding box center [495, 398] width 201 height 36
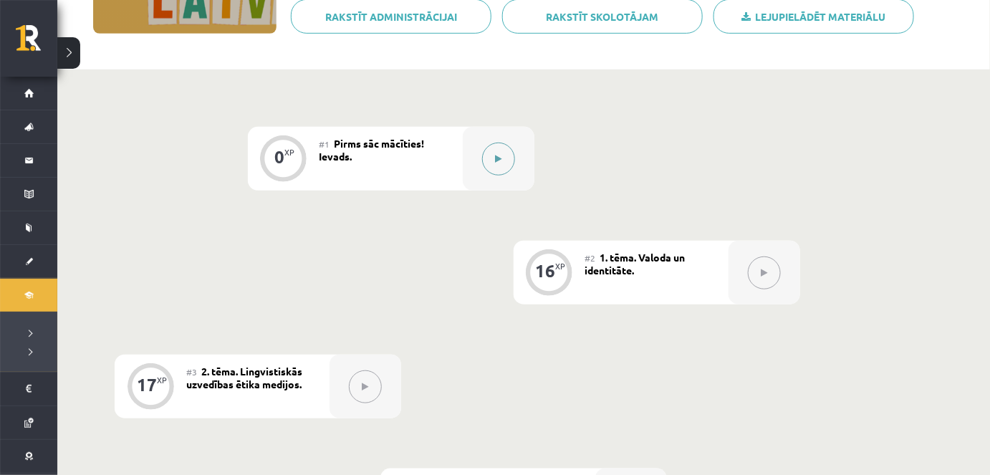
scroll to position [258, 0]
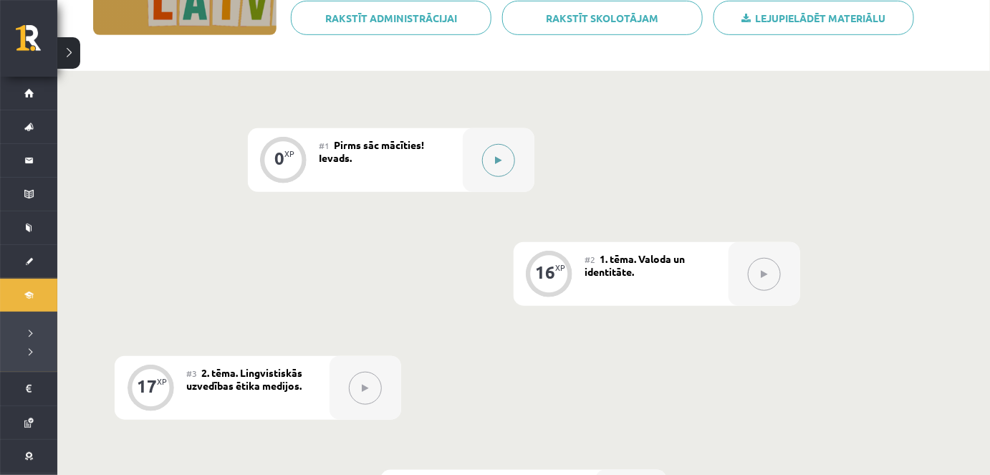
click at [519, 389] on div "0 XP #1 Pirms sāc mācīties! Ievads. 16 XP #2 1. tēma. Valoda un identitāte. 17 …" at bounding box center [524, 444] width 818 height 633
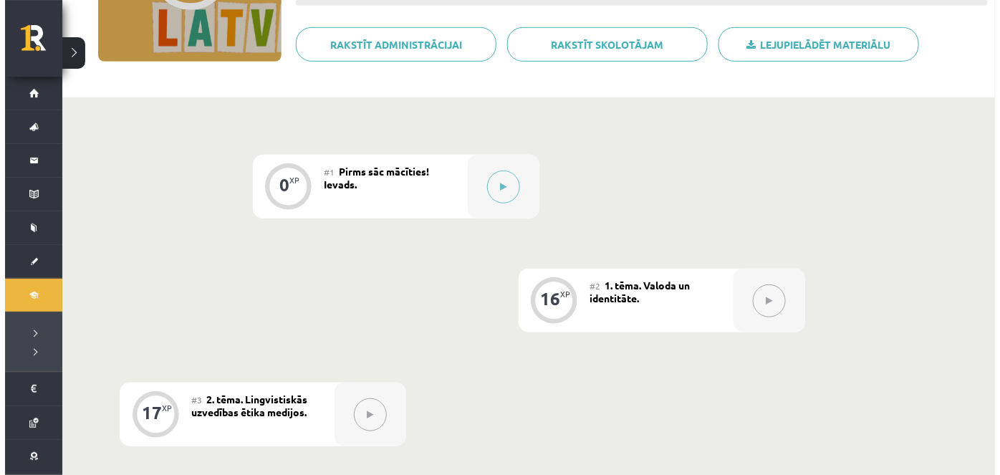
scroll to position [231, 0]
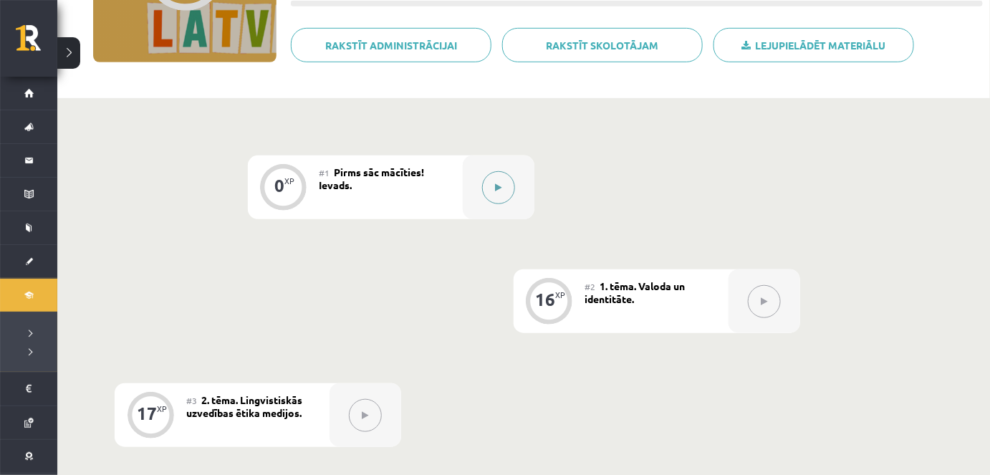
click at [510, 205] on div at bounding box center [499, 187] width 72 height 64
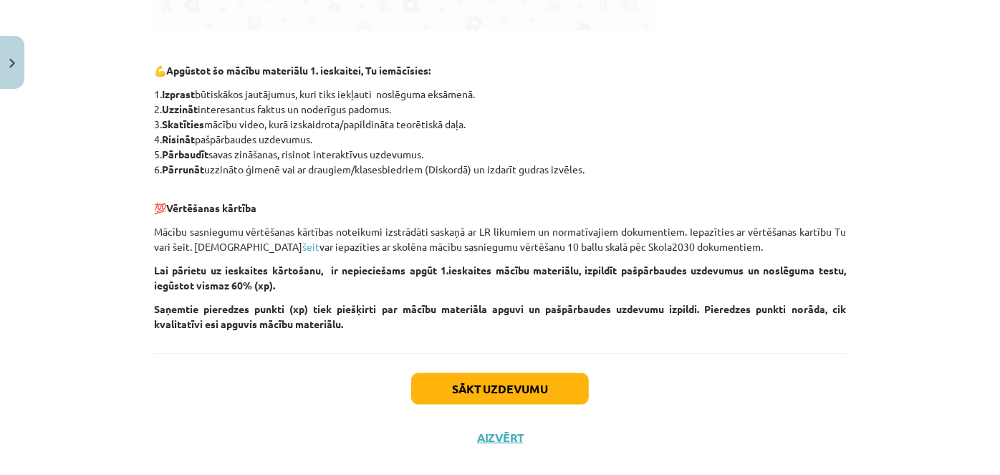
scroll to position [681, 0]
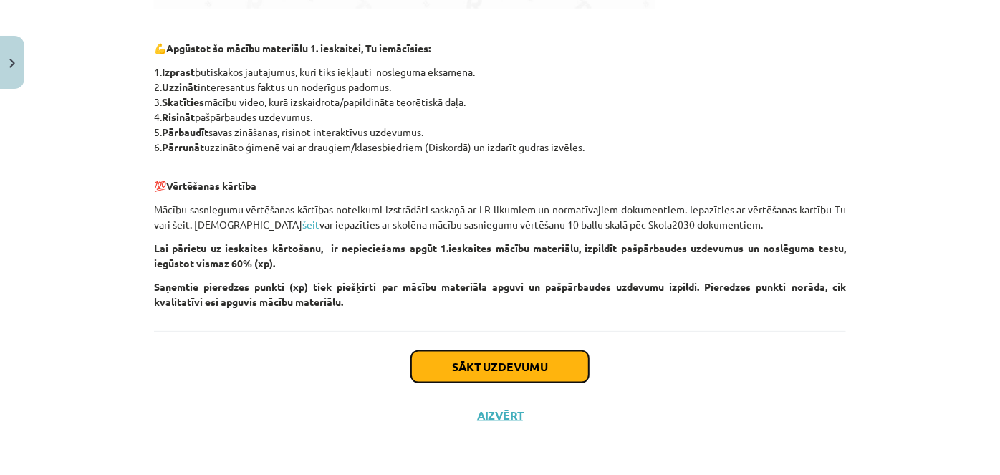
click at [490, 366] on button "Sākt uzdevumu" at bounding box center [500, 367] width 178 height 32
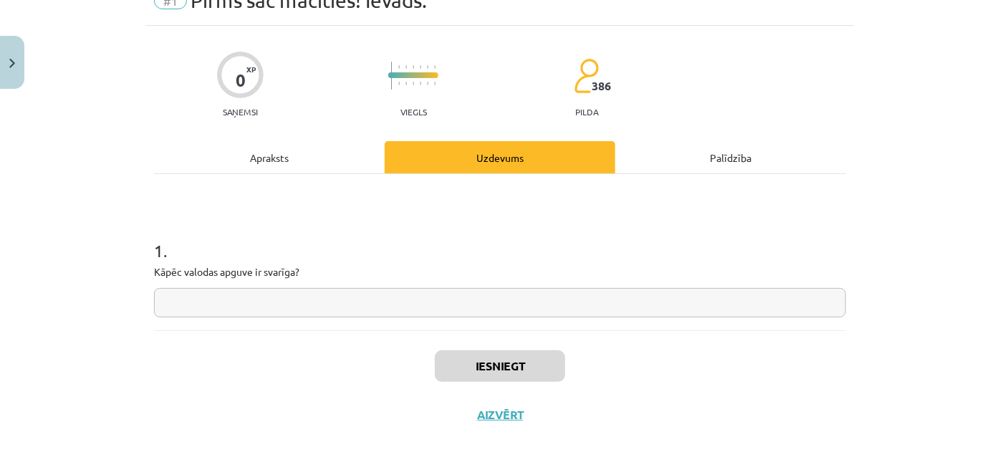
scroll to position [36, 0]
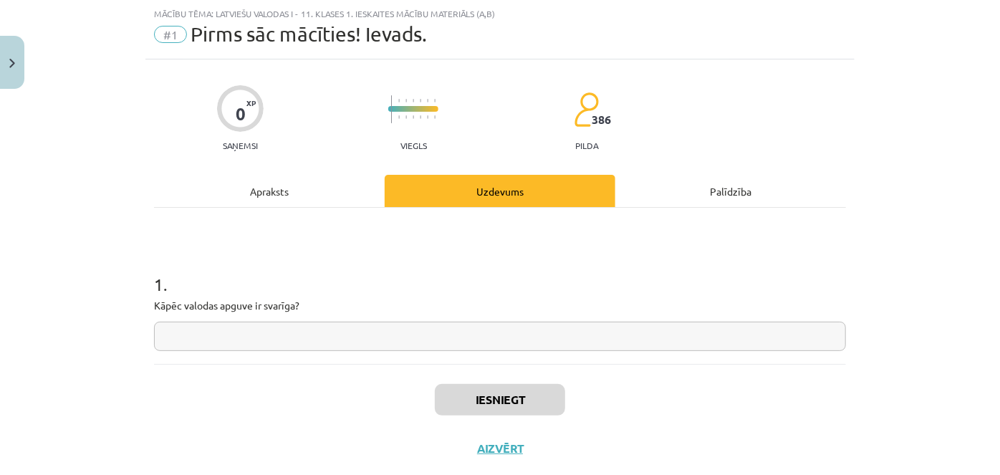
click at [484, 346] on input "text" at bounding box center [500, 336] width 692 height 29
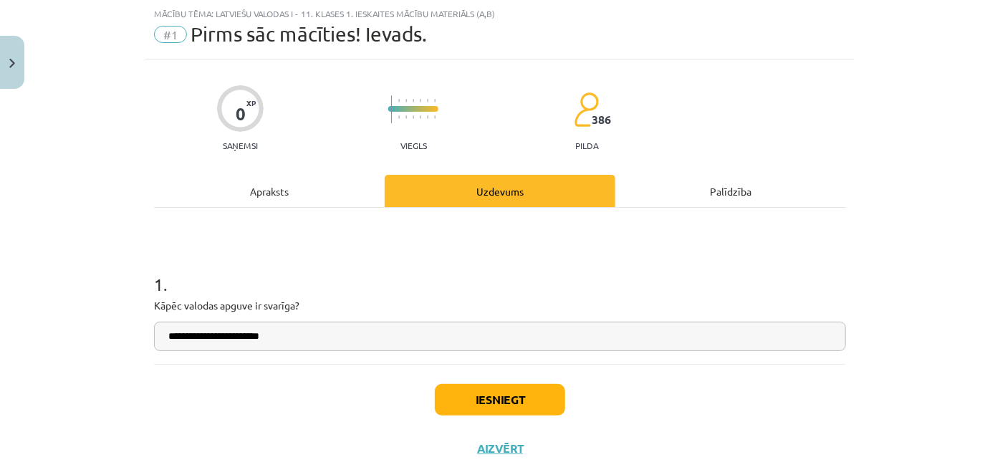
type input "**********"
click at [527, 399] on button "Iesniegt" at bounding box center [500, 400] width 130 height 32
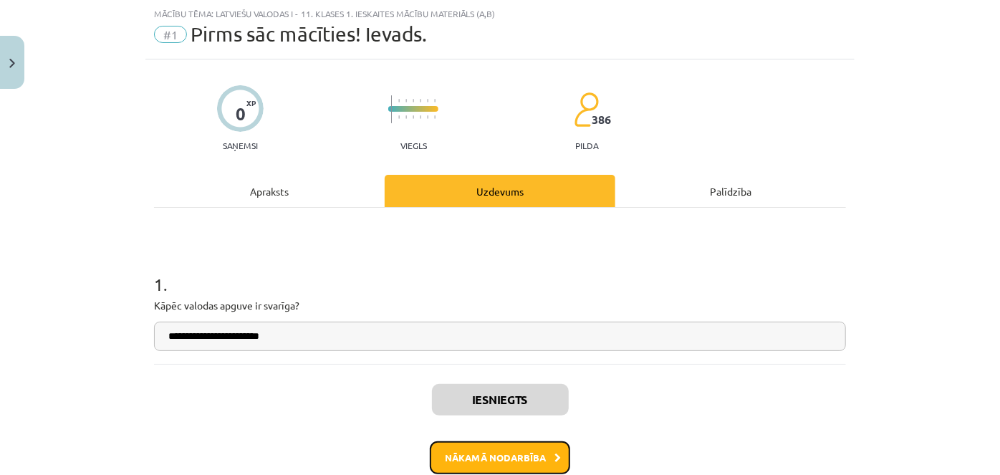
click at [524, 455] on button "Nākamā nodarbība" at bounding box center [500, 457] width 140 height 33
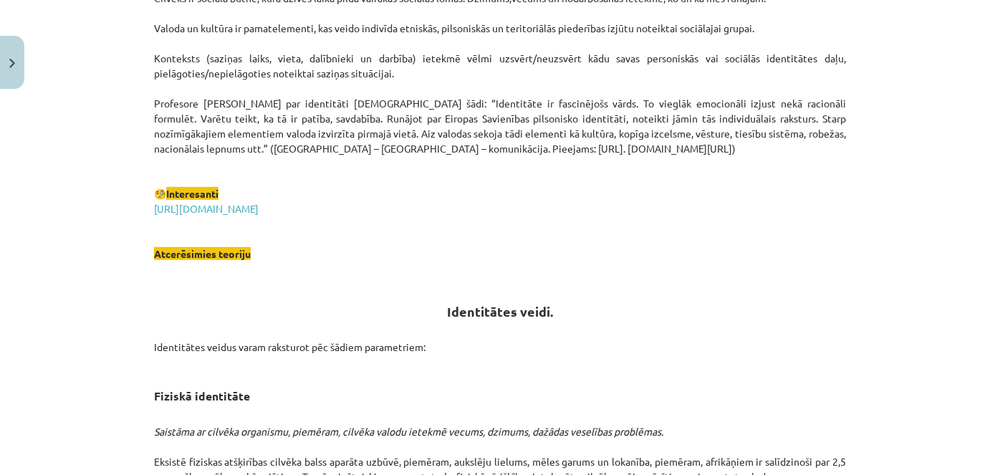
scroll to position [335, 0]
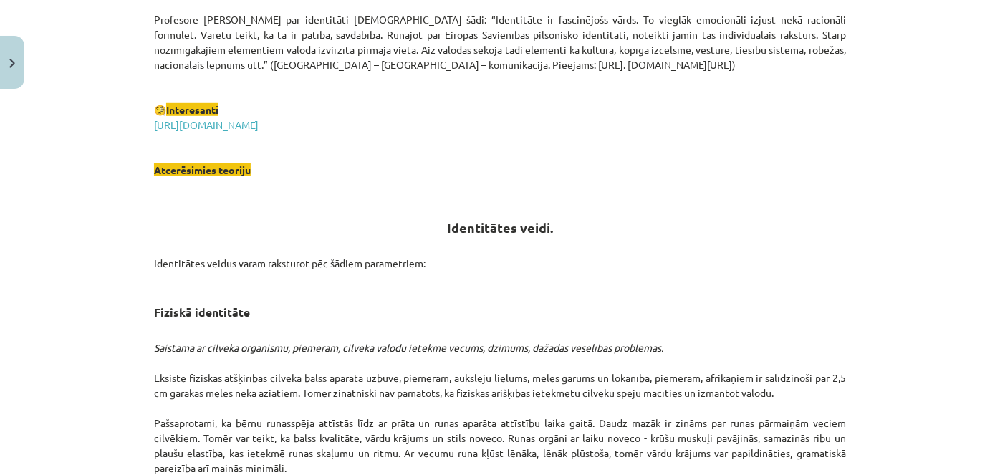
scroll to position [418, 0]
click at [232, 122] on link "https://lingvo.info/babylon?hl=lv" at bounding box center [206, 124] width 105 height 13
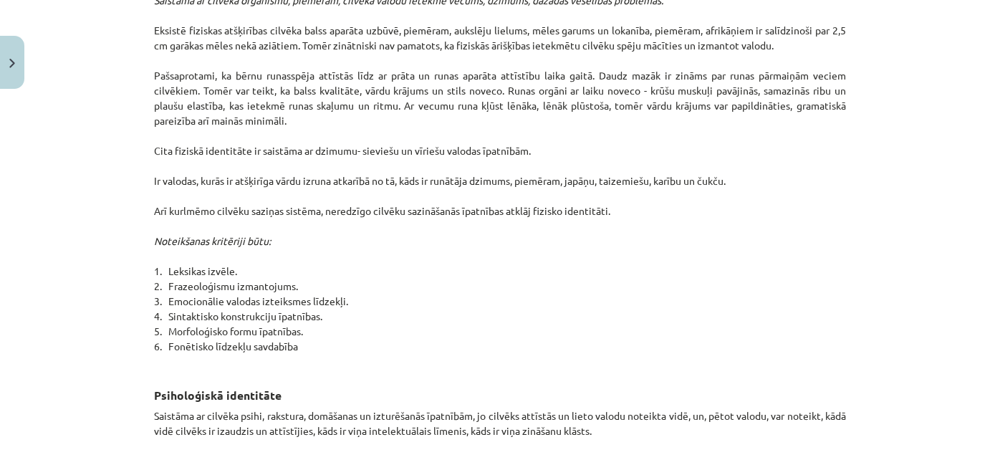
scroll to position [783, 0]
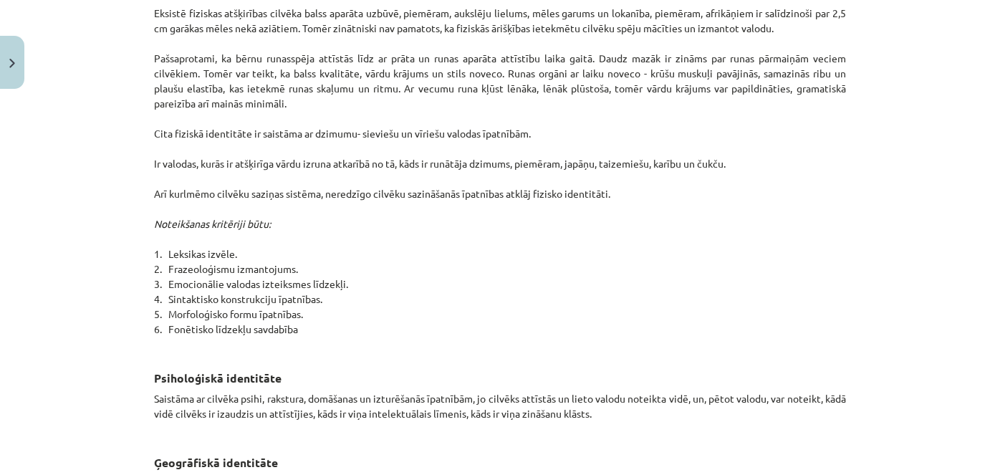
click at [579, 168] on p "Saistāma ar cilvēka organismu, piemēram, cilvēka valodu ietekmē vecums, dzimums…" at bounding box center [500, 156] width 692 height 391
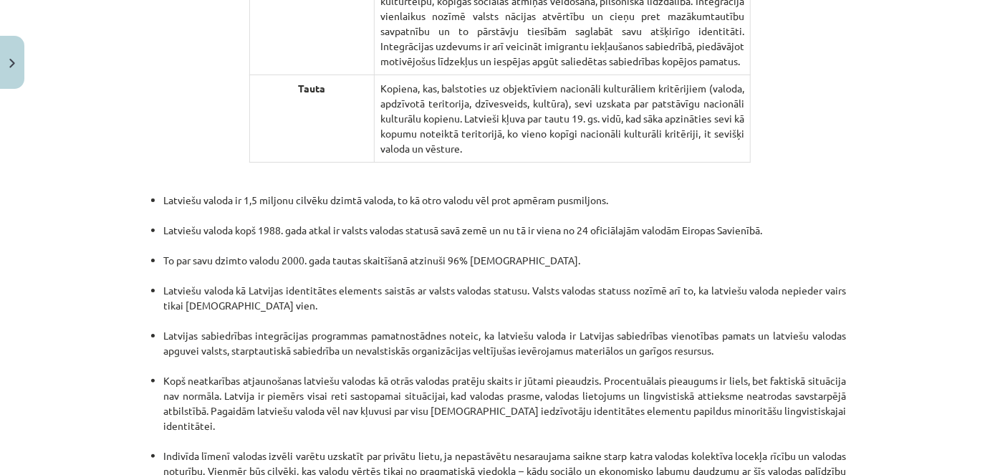
scroll to position [2735, 0]
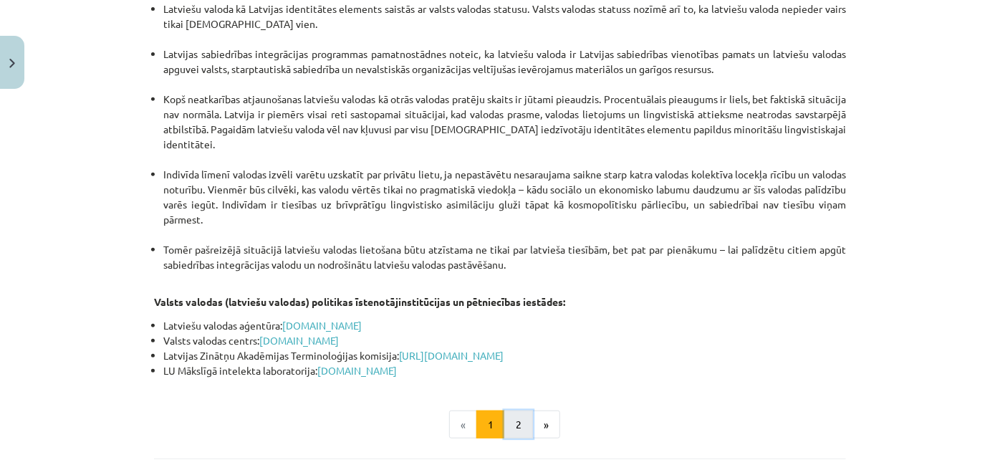
click at [514, 410] on button "2" at bounding box center [518, 424] width 29 height 29
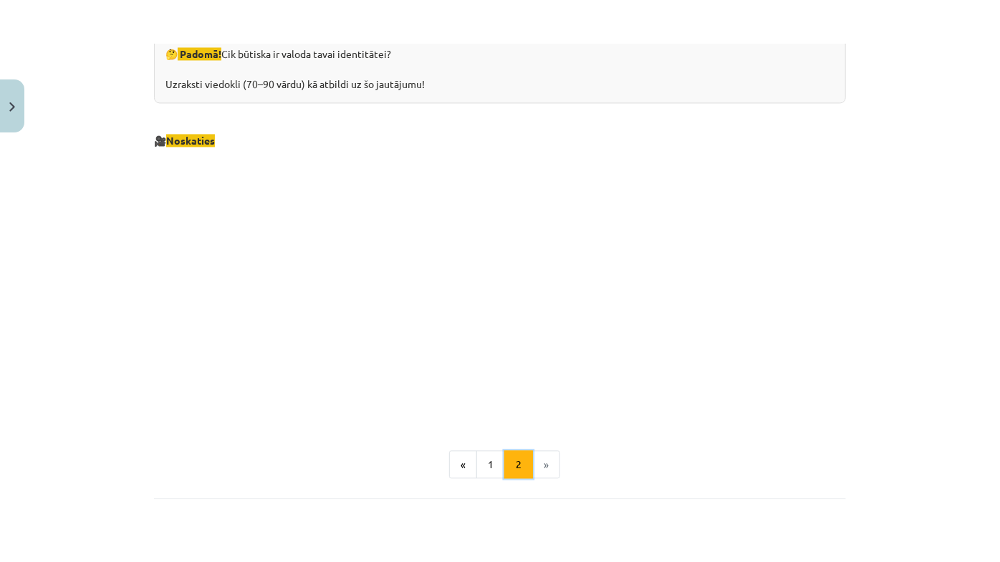
scroll to position [1480, 0]
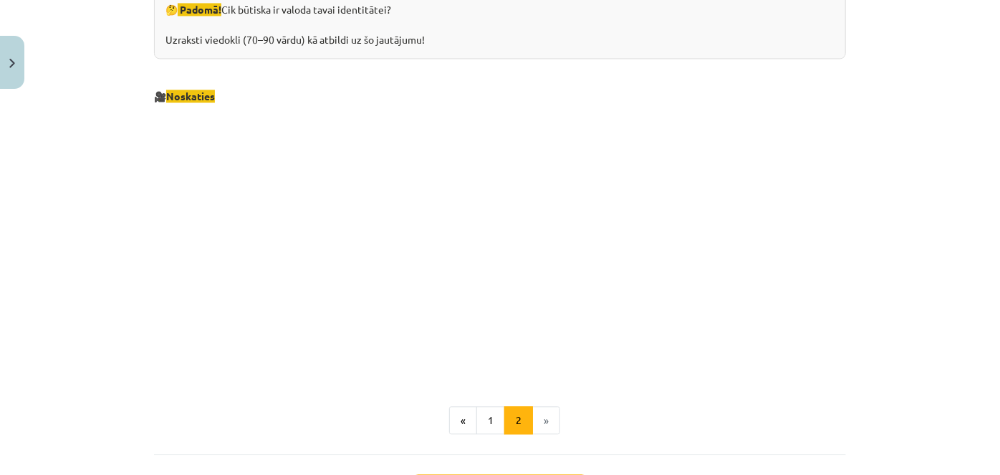
click at [908, 92] on div "Mācību tēma: Latviešu valodas i - 11. klases 1. ieskaites mācību materiāls (a,b…" at bounding box center [500, 237] width 1000 height 475
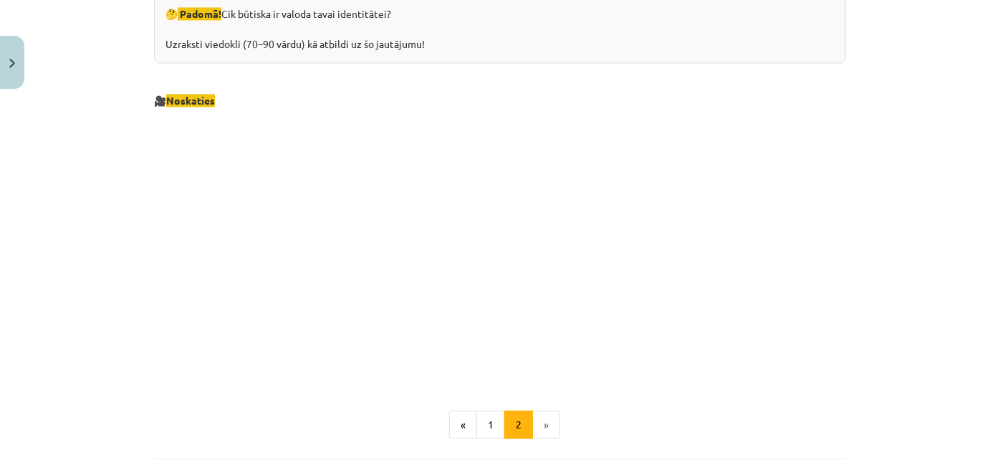
scroll to position [1476, 0]
click at [949, 385] on div "Mācību tēma: Latviešu valodas i - 11. klases 1. ieskaites mācību materiāls (a,b…" at bounding box center [500, 237] width 1000 height 475
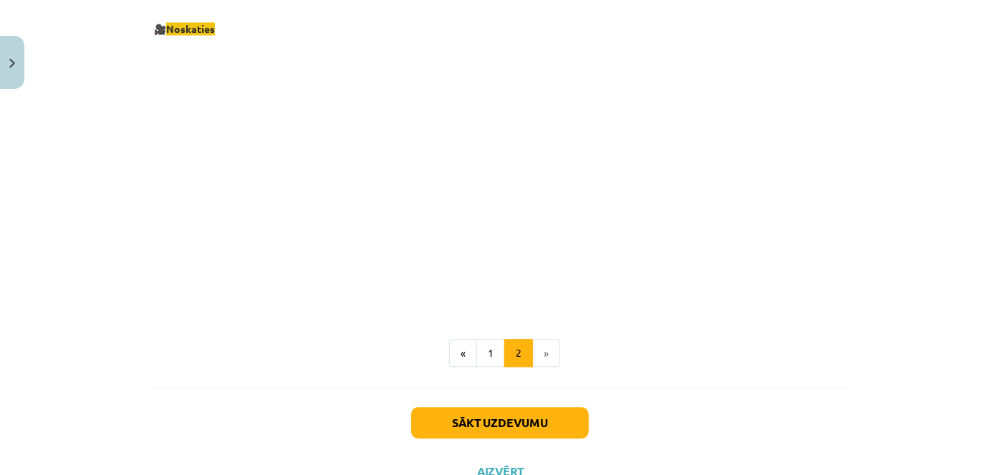
scroll to position [1549, 0]
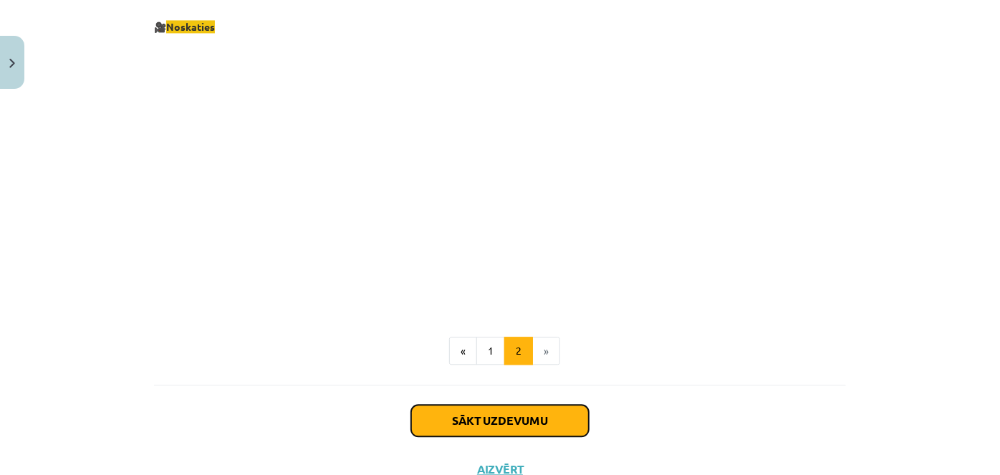
click at [490, 415] on button "Sākt uzdevumu" at bounding box center [500, 421] width 178 height 32
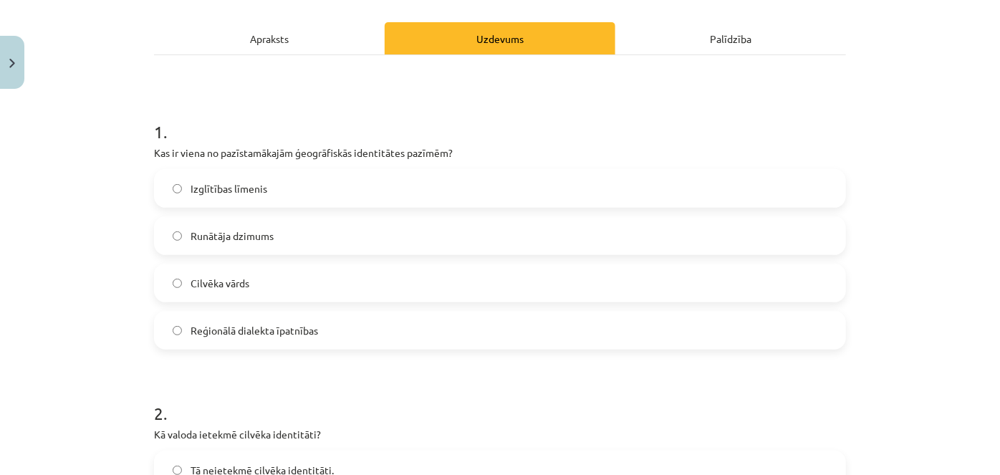
scroll to position [194, 0]
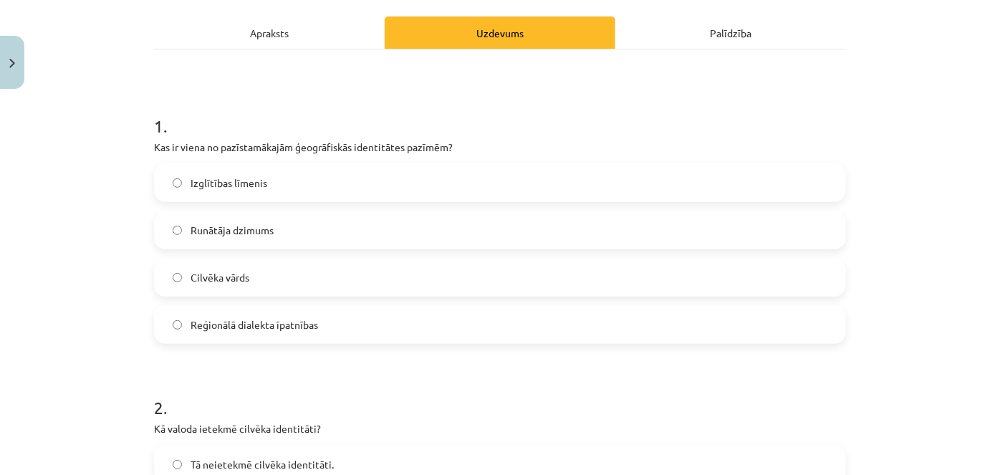
click at [261, 338] on label "Reģionālā dialekta īpatnības" at bounding box center [499, 325] width 689 height 36
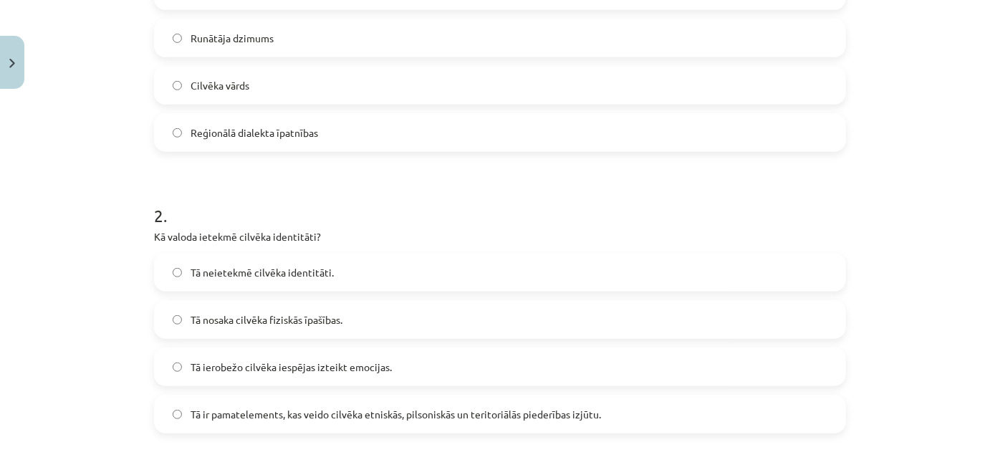
scroll to position [387, 0]
click at [239, 402] on label "Tā ir pamatelements, kas veido cilvēka etniskās, pilsoniskās un teritoriālās pi…" at bounding box center [499, 413] width 689 height 36
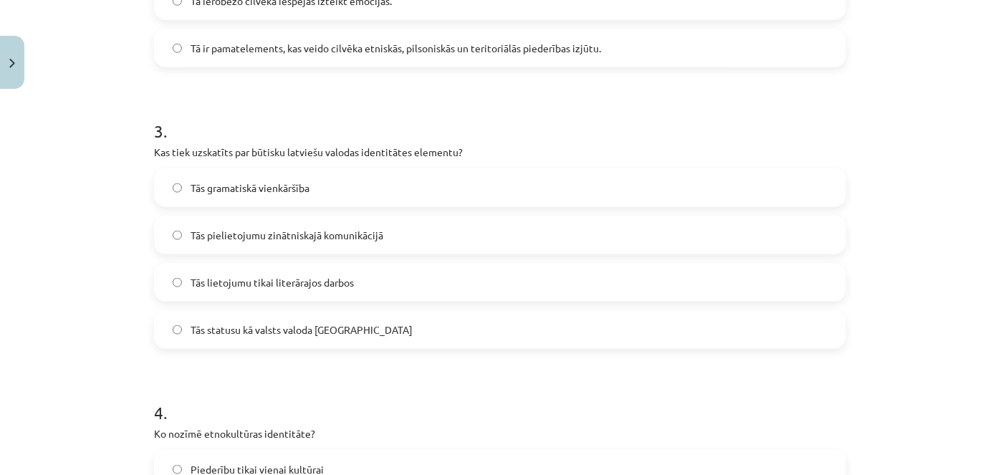
scroll to position [777, 0]
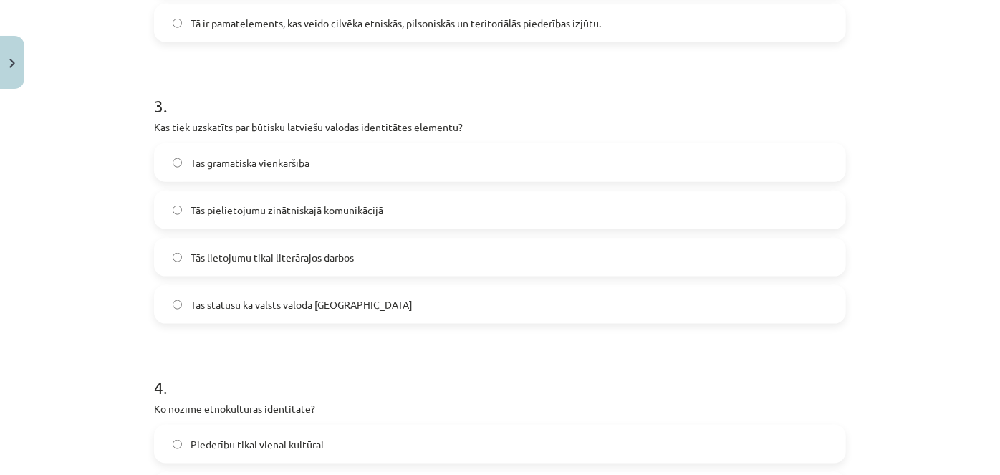
click at [203, 304] on span "Tās statusu kā valsts valoda Latvijā" at bounding box center [302, 304] width 222 height 15
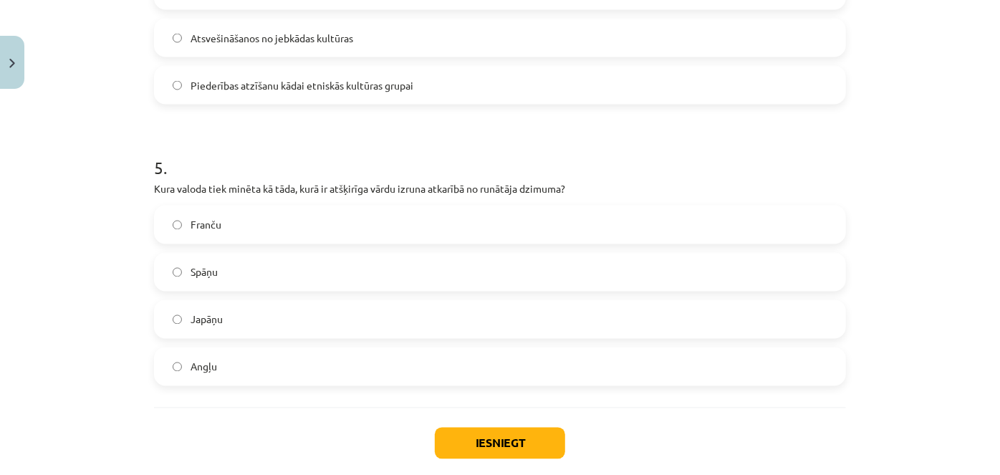
scroll to position [1279, 0]
click at [183, 327] on label "Japāņu" at bounding box center [499, 319] width 689 height 36
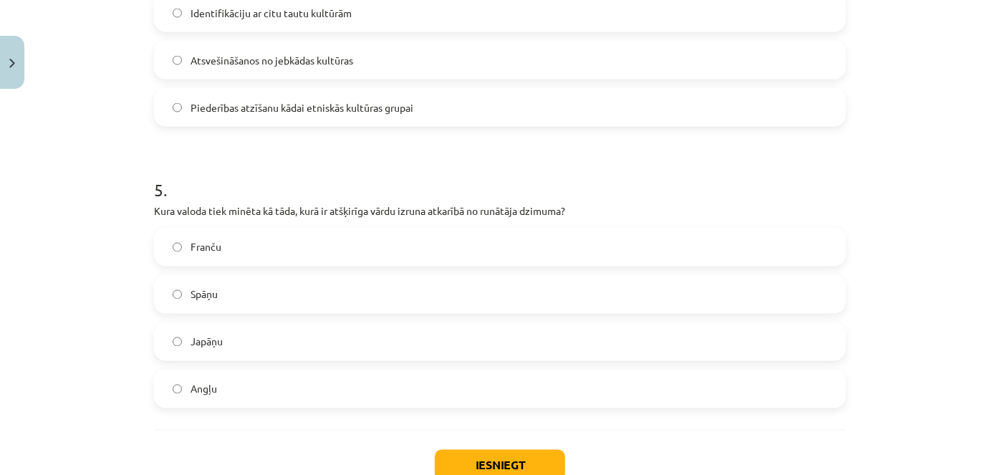
scroll to position [1354, 0]
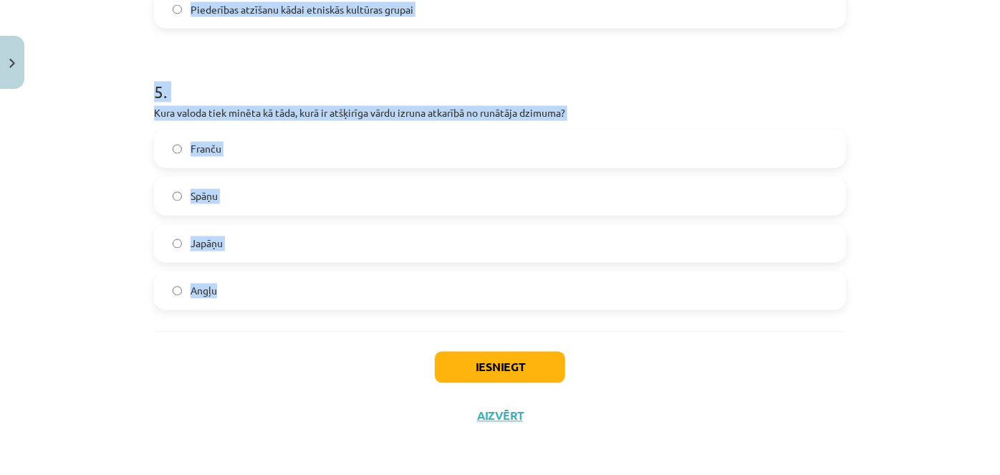
drag, startPoint x: 149, startPoint y: 316, endPoint x: 342, endPoint y: 321, distance: 193.5
copy form "1 . Kas ir viena no pazīstamākajām ģeogrāfiskās identitātes pazīmēm? Izglītības…"
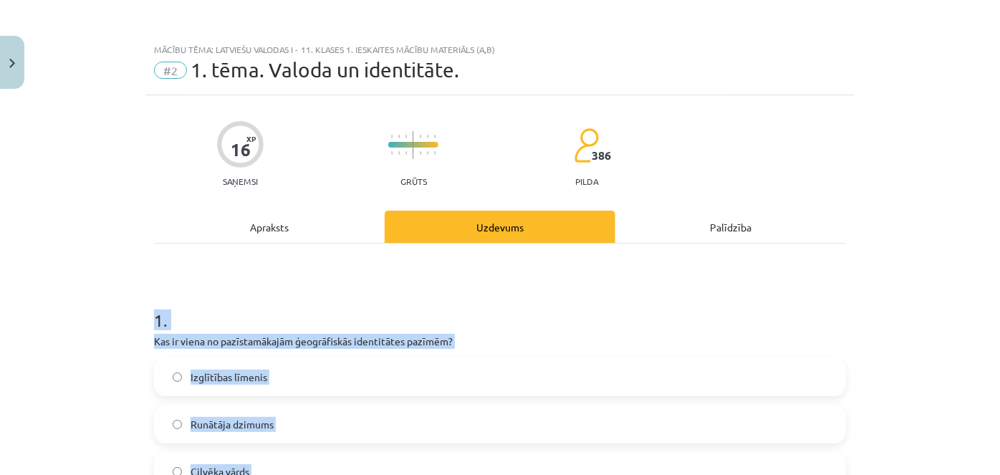
scroll to position [203, 0]
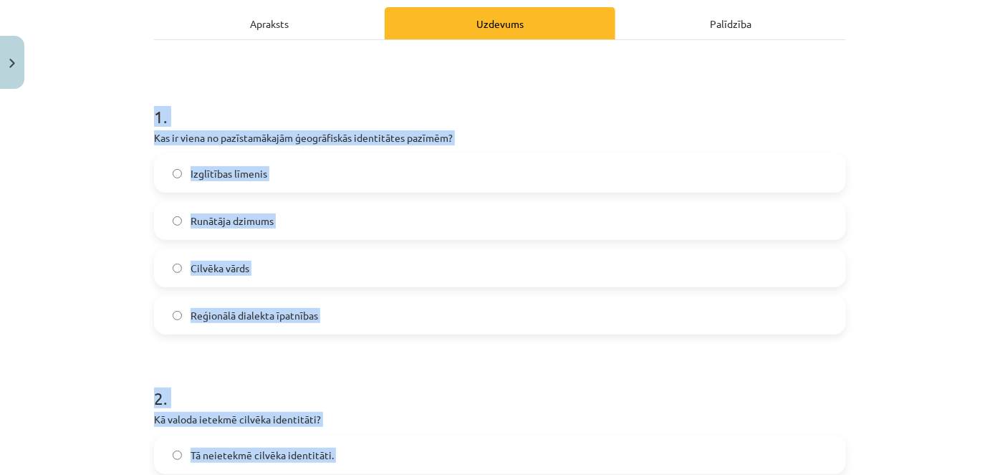
click at [110, 213] on div "Mācību tēma: Latviešu valodas i - 11. klases 1. ieskaites mācību materiāls (a,b…" at bounding box center [500, 237] width 1000 height 475
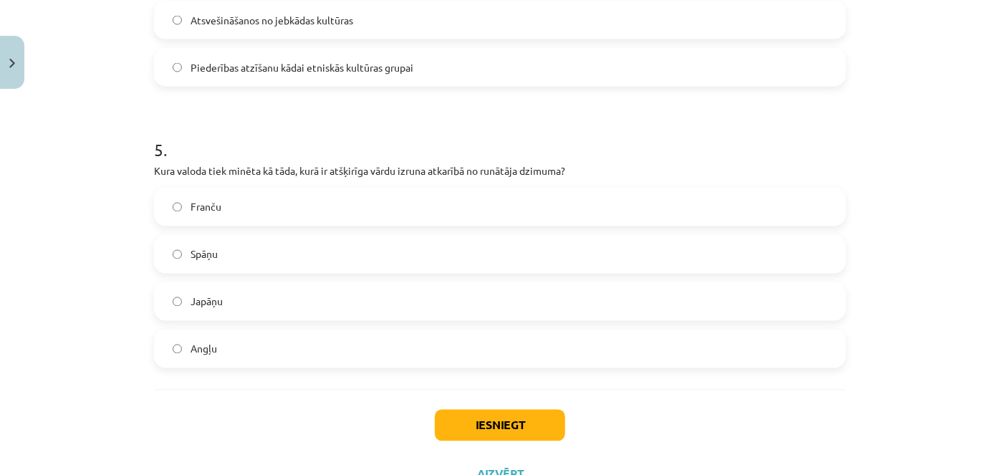
scroll to position [1297, 0]
click at [510, 420] on button "Iesniegt" at bounding box center [500, 425] width 130 height 32
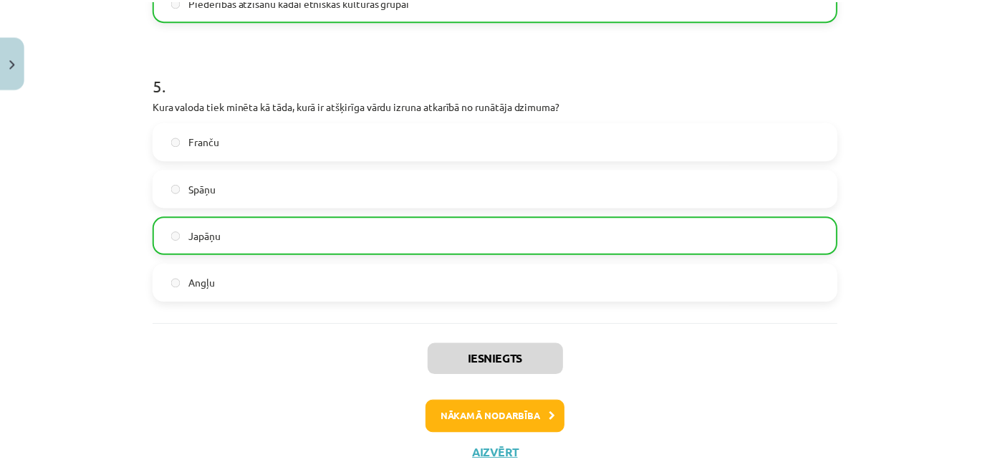
scroll to position [1360, 0]
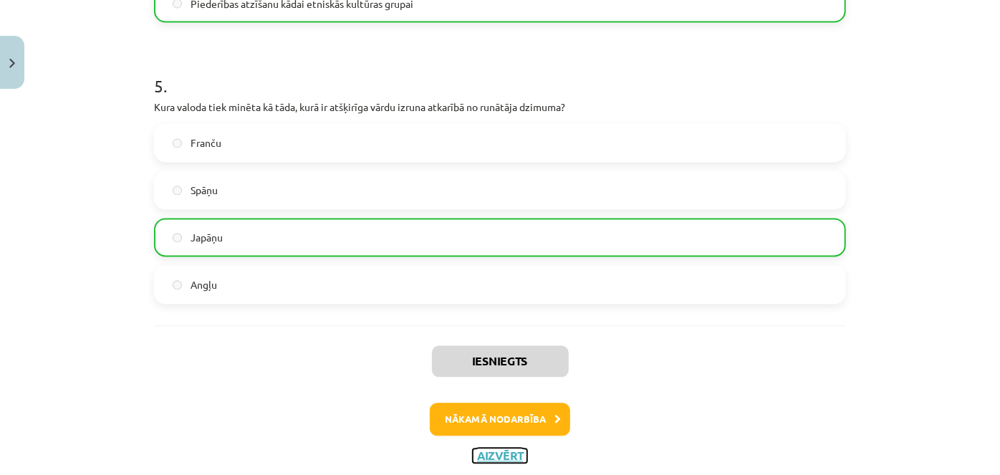
click at [478, 450] on button "Aizvērt" at bounding box center [500, 456] width 54 height 14
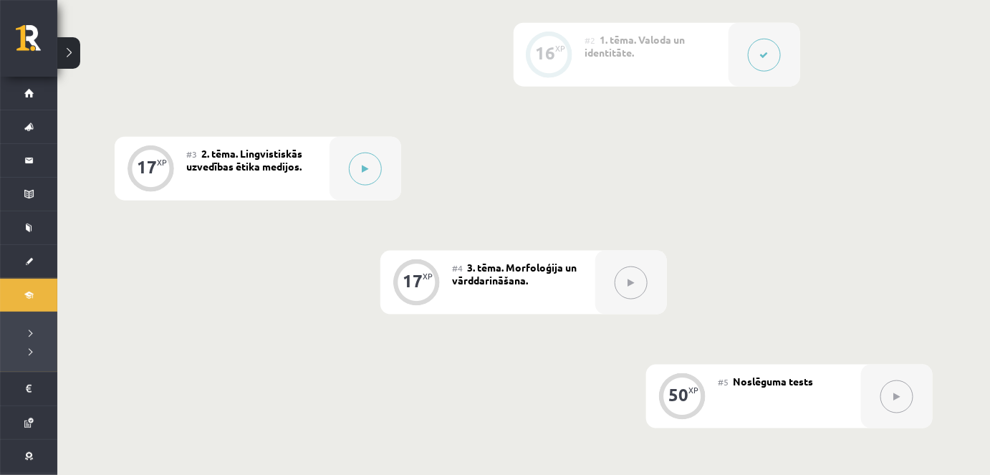
scroll to position [478, 0]
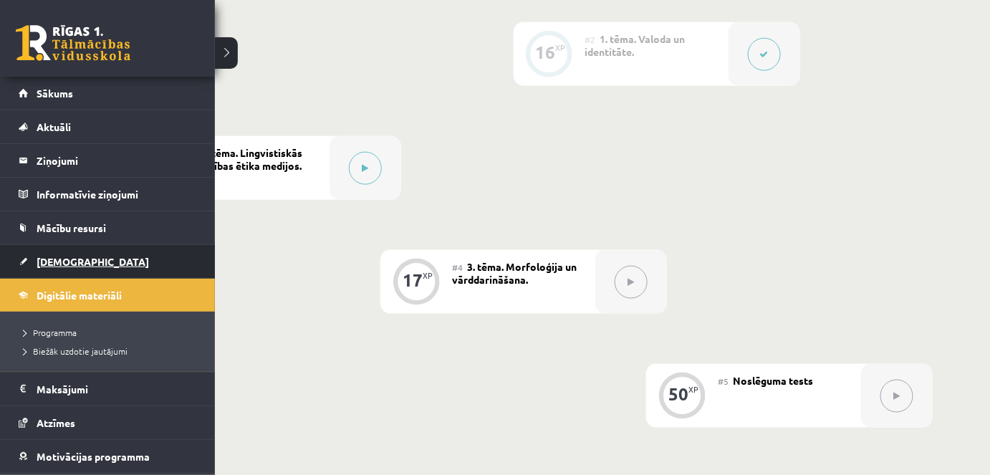
click at [60, 264] on span "[DEMOGRAPHIC_DATA]" at bounding box center [93, 261] width 112 height 13
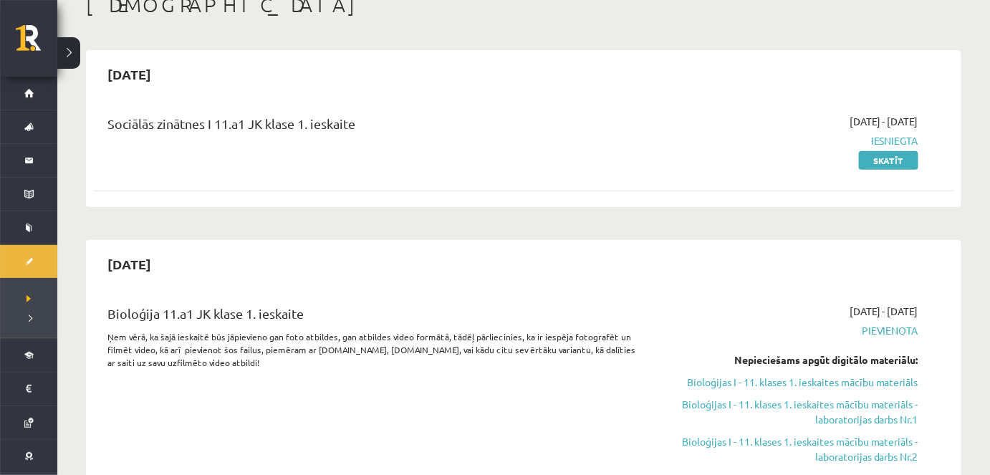
scroll to position [87, 0]
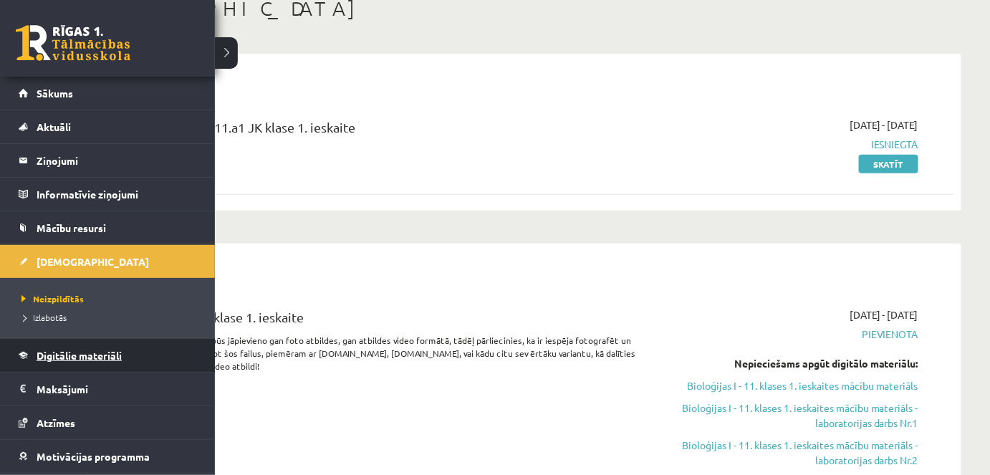
click at [54, 352] on span "Digitālie materiāli" at bounding box center [79, 355] width 85 height 13
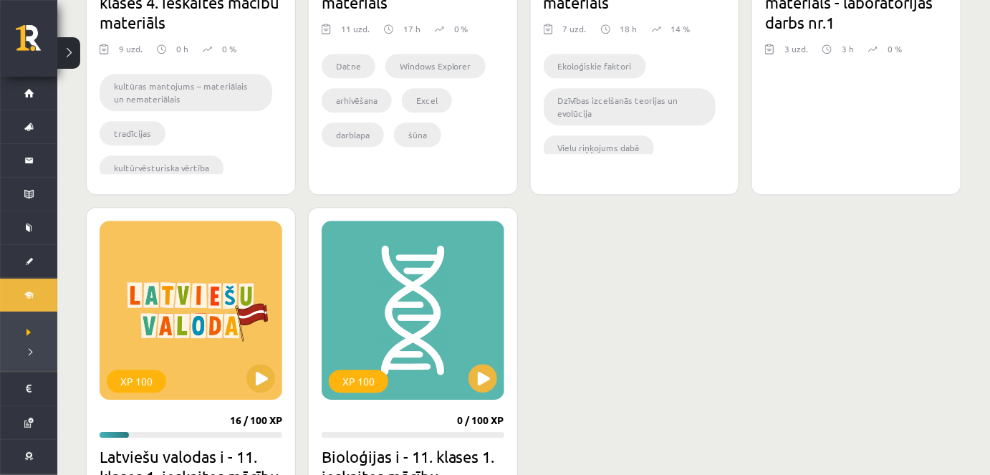
scroll to position [1192, 0]
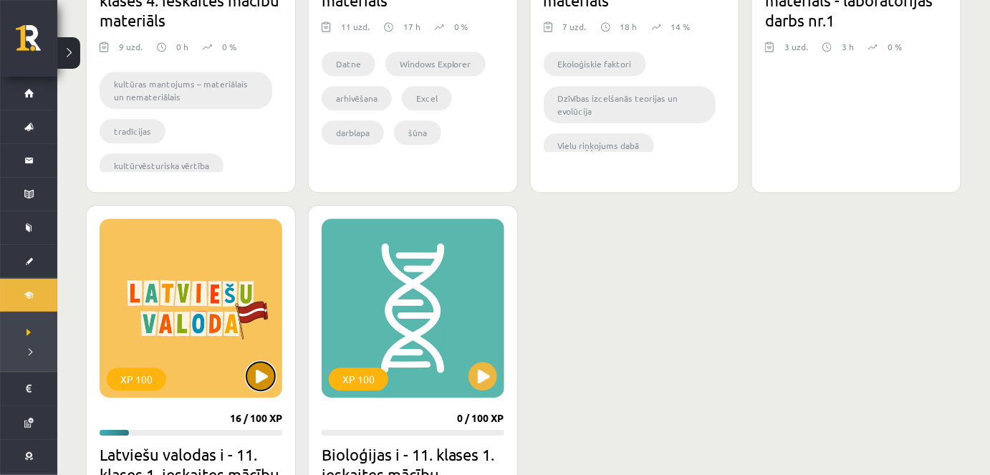
click at [263, 377] on button at bounding box center [260, 376] width 29 height 29
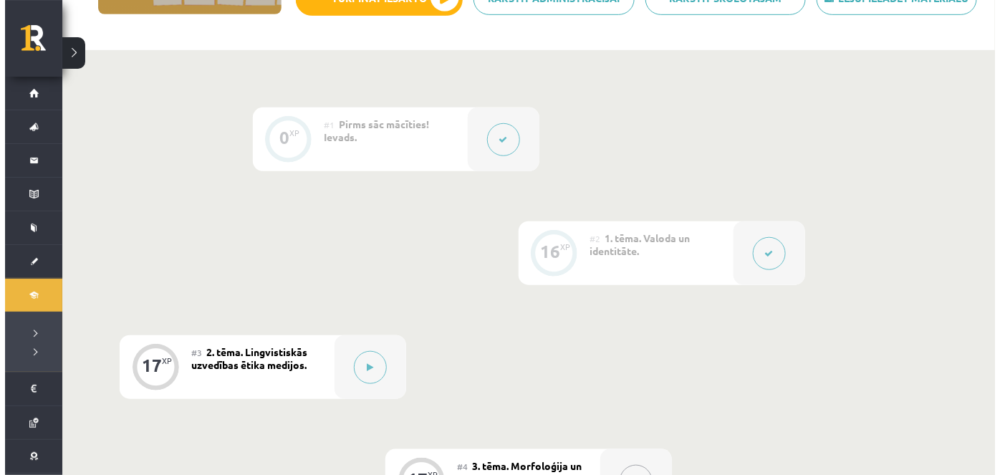
scroll to position [340, 0]
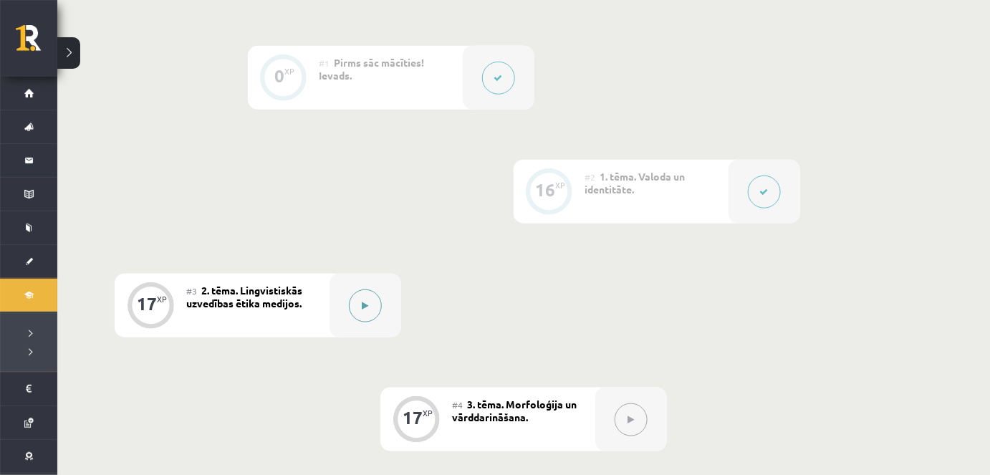
click at [363, 307] on icon at bounding box center [365, 306] width 6 height 9
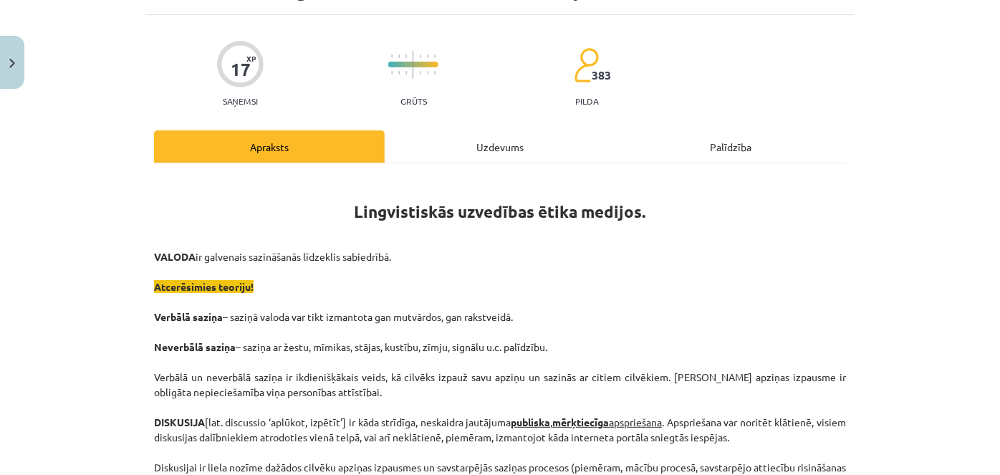
scroll to position [92, 0]
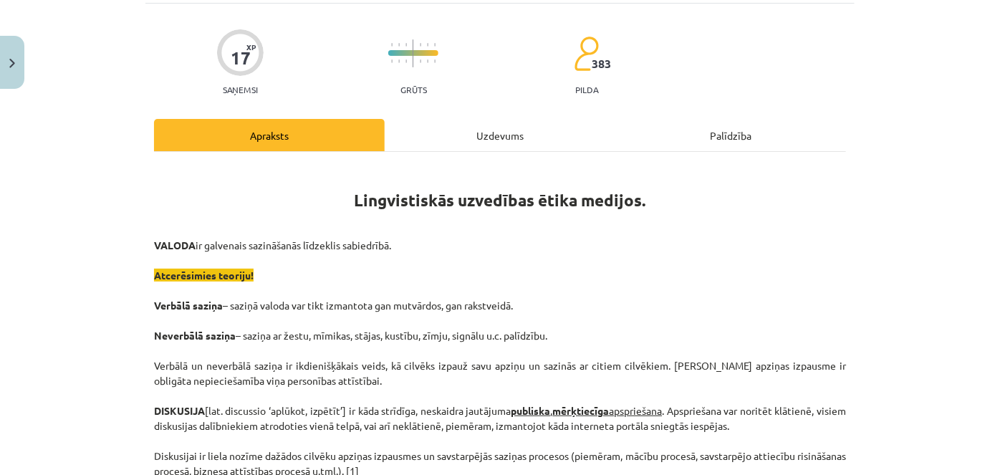
click at [727, 195] on h1 "Lingvistiskās uzvedības ētika medijos." at bounding box center [500, 187] width 692 height 45
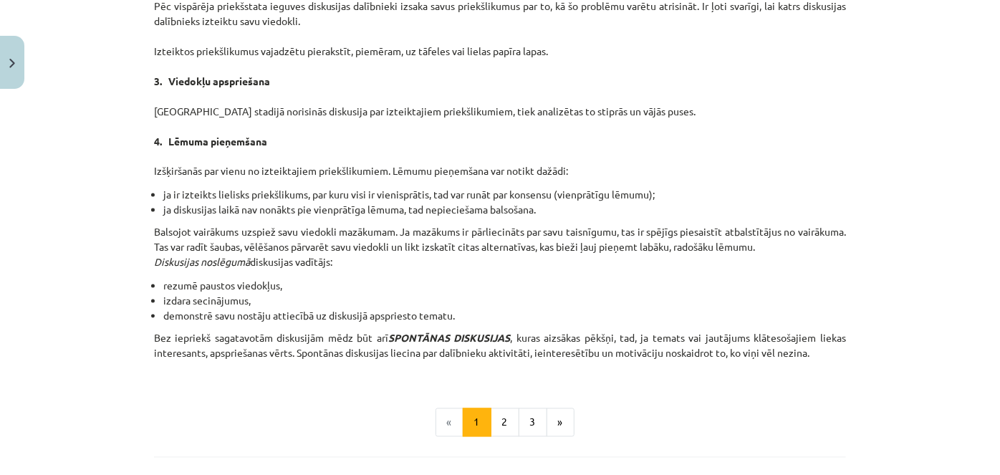
scroll to position [1223, 0]
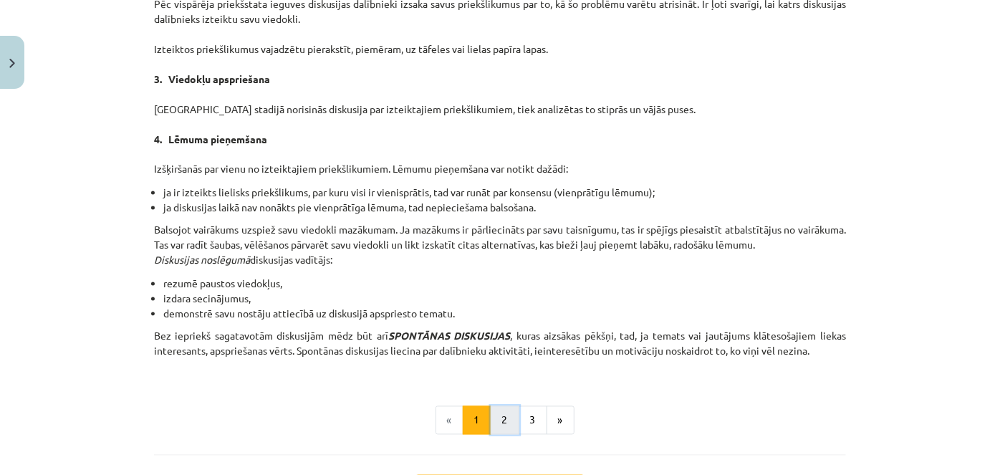
click at [506, 410] on button "2" at bounding box center [505, 420] width 29 height 29
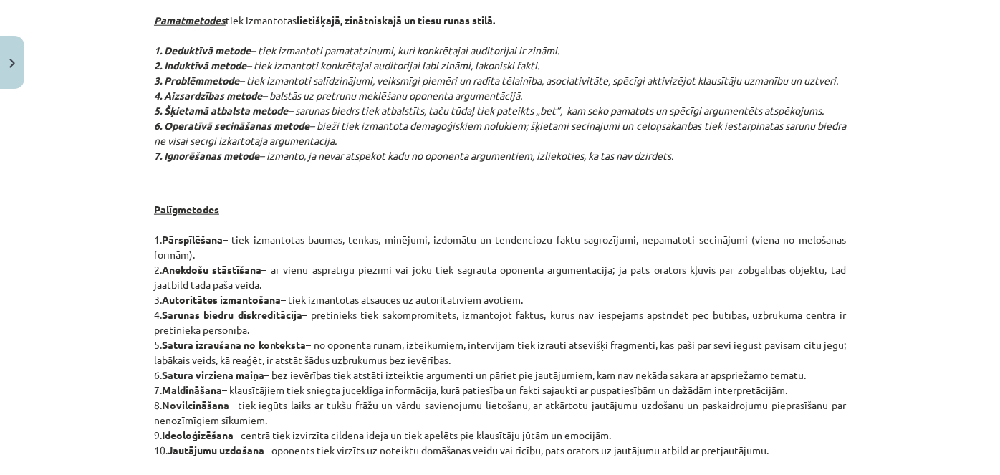
scroll to position [774, 0]
click at [342, 193] on div "Diskusiju veidi Diskusijas var būt zinātniskas, politiskas, sabiedriskas, sadzī…" at bounding box center [500, 80] width 692 height 1196
